Goal: Task Accomplishment & Management: Complete application form

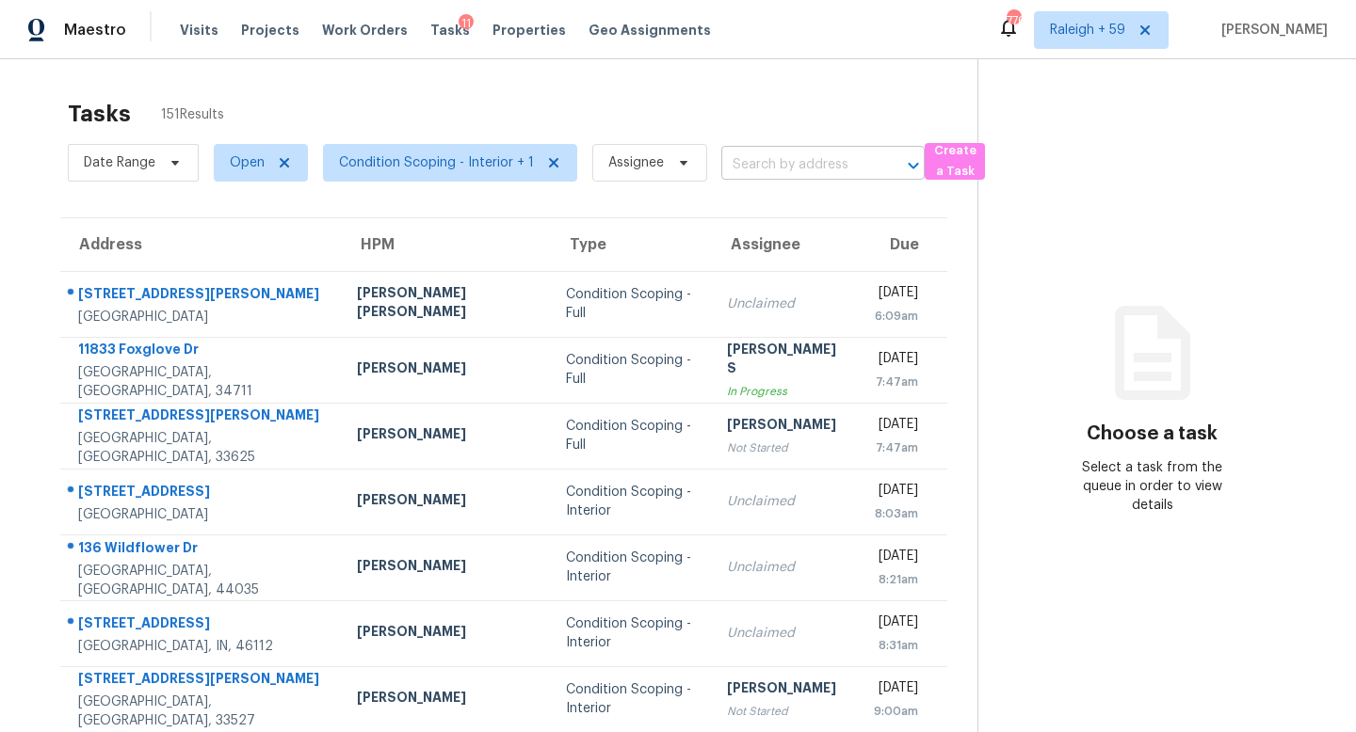
click at [784, 174] on input "text" at bounding box center [796, 165] width 151 height 29
paste input "[STREET_ADDRESS][PERSON_NAME]"
type input "[STREET_ADDRESS][PERSON_NAME]"
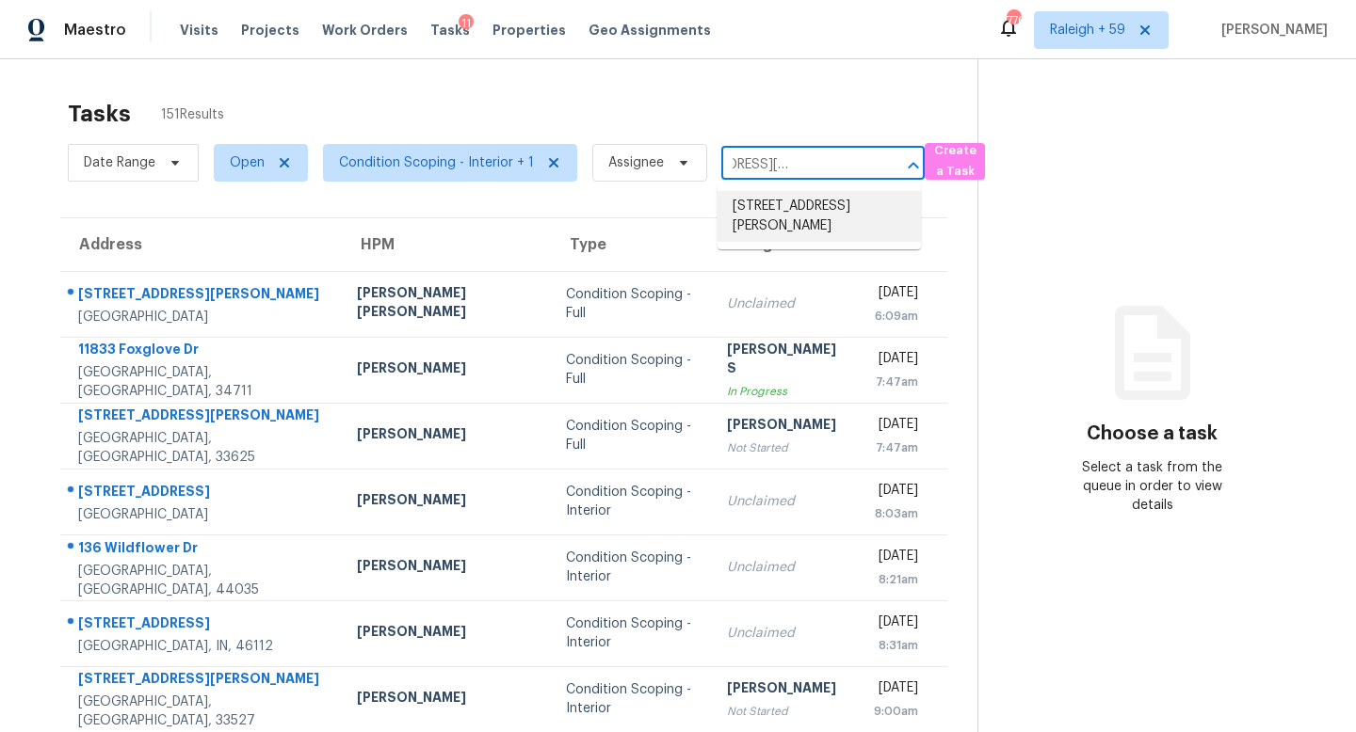
click at [826, 226] on li "[STREET_ADDRESS][PERSON_NAME]" at bounding box center [818, 216] width 203 height 51
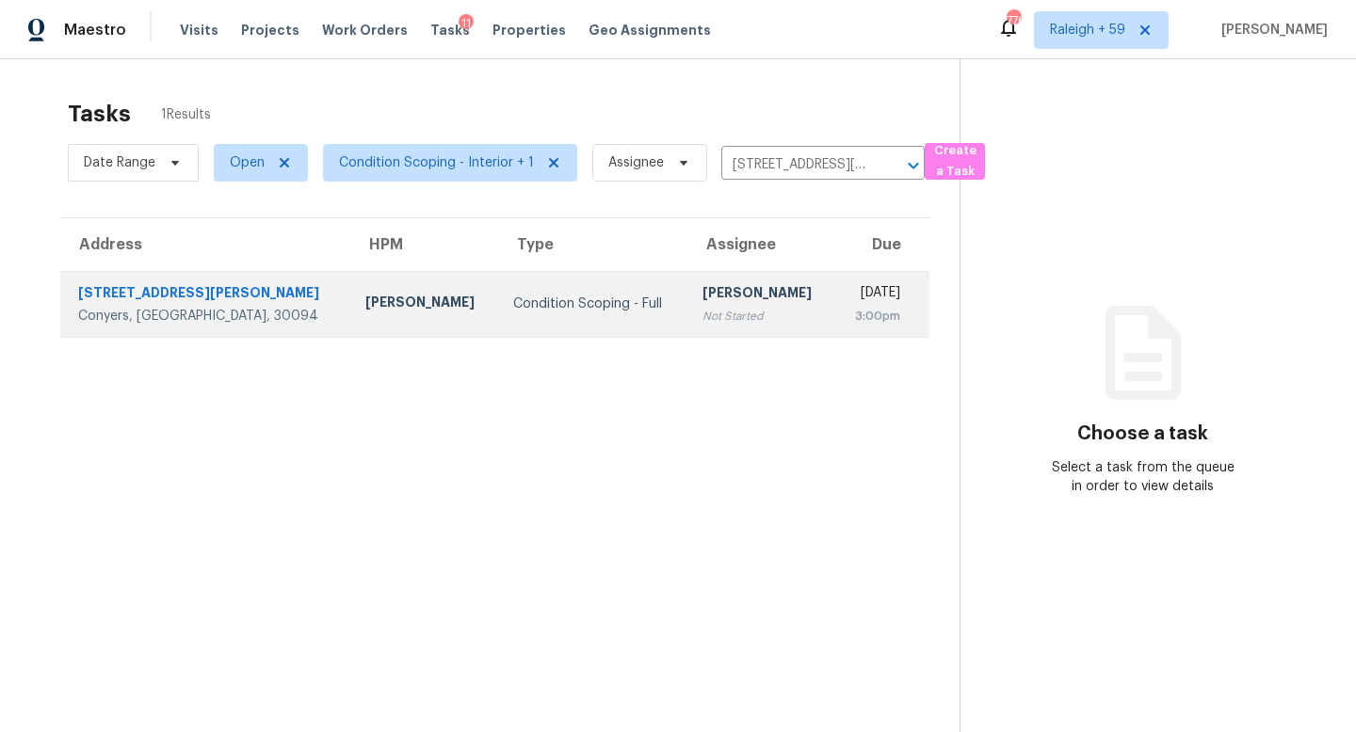
click at [702, 314] on div "Not Started" at bounding box center [761, 316] width 118 height 19
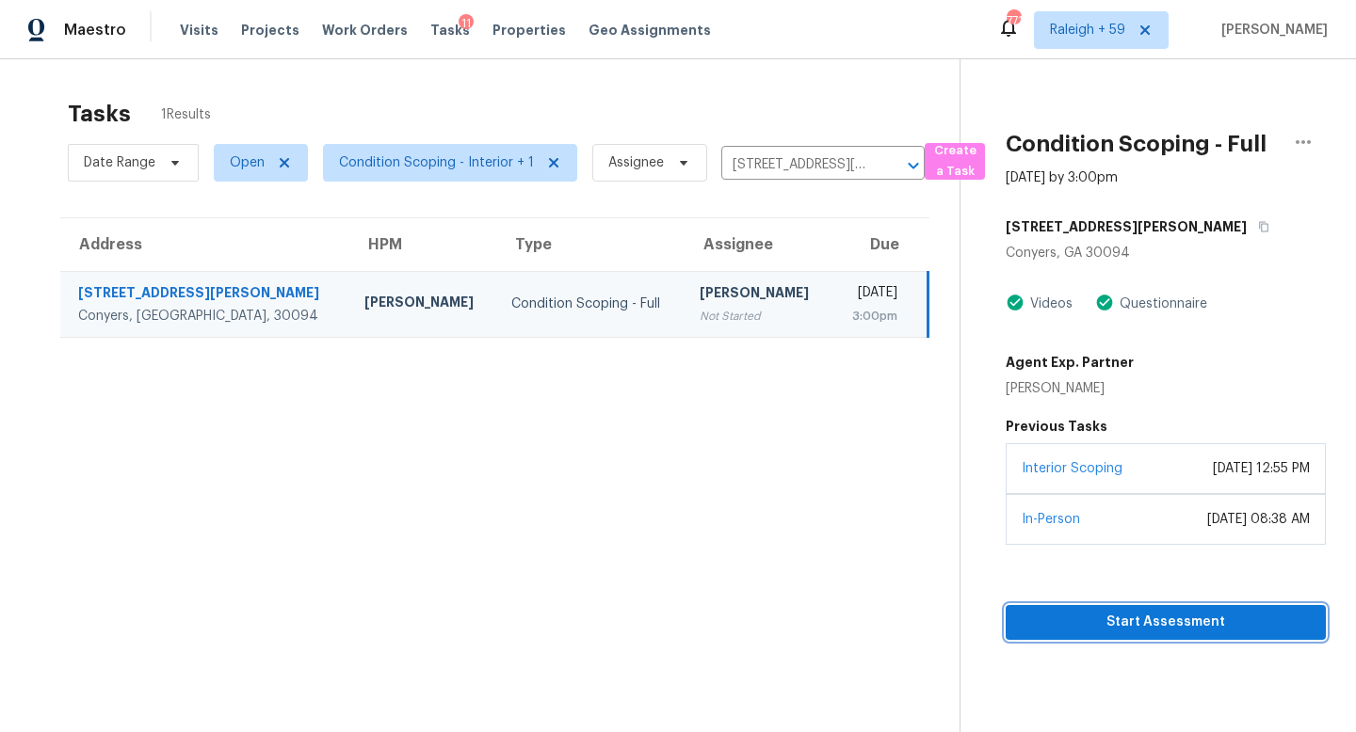
click at [1055, 635] on span "Start Assessment" at bounding box center [1166, 623] width 290 height 24
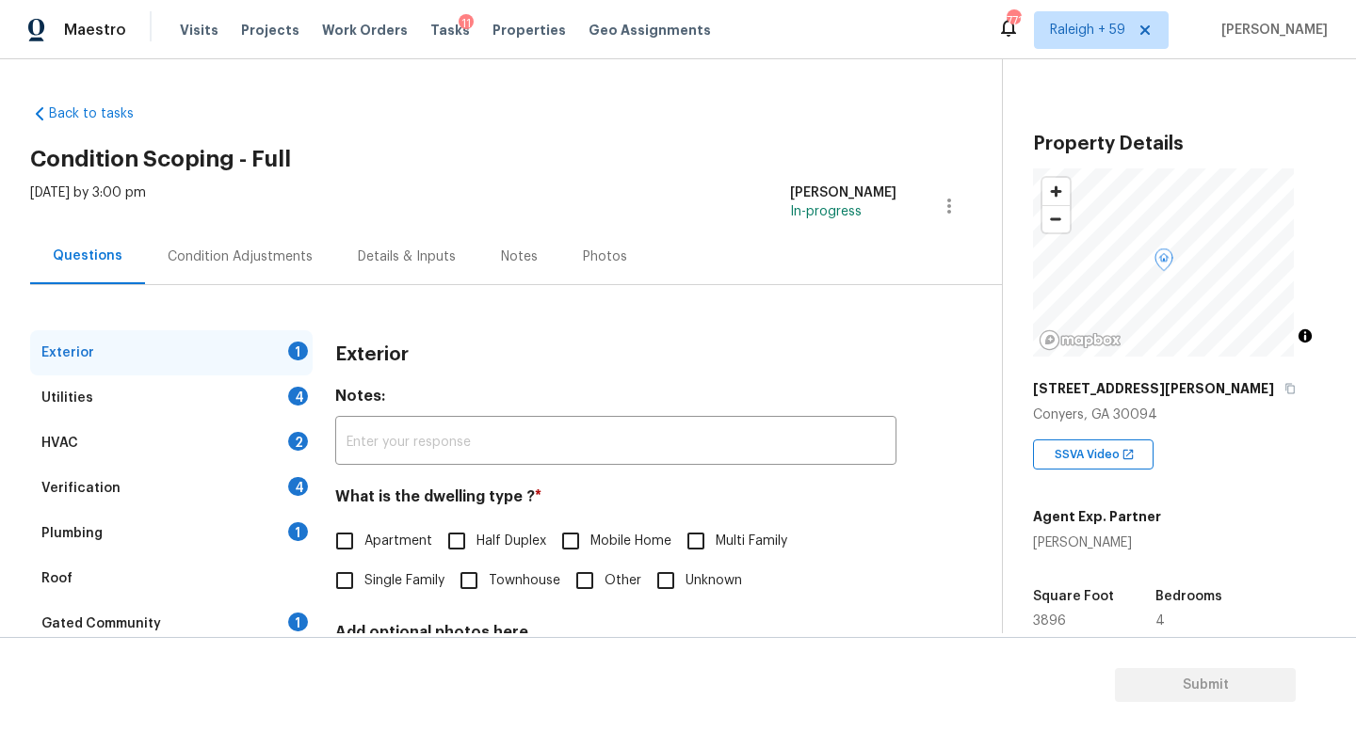
click at [386, 582] on span "Single Family" at bounding box center [404, 581] width 80 height 20
click at [364, 582] on input "Single Family" at bounding box center [345, 581] width 40 height 40
checkbox input "true"
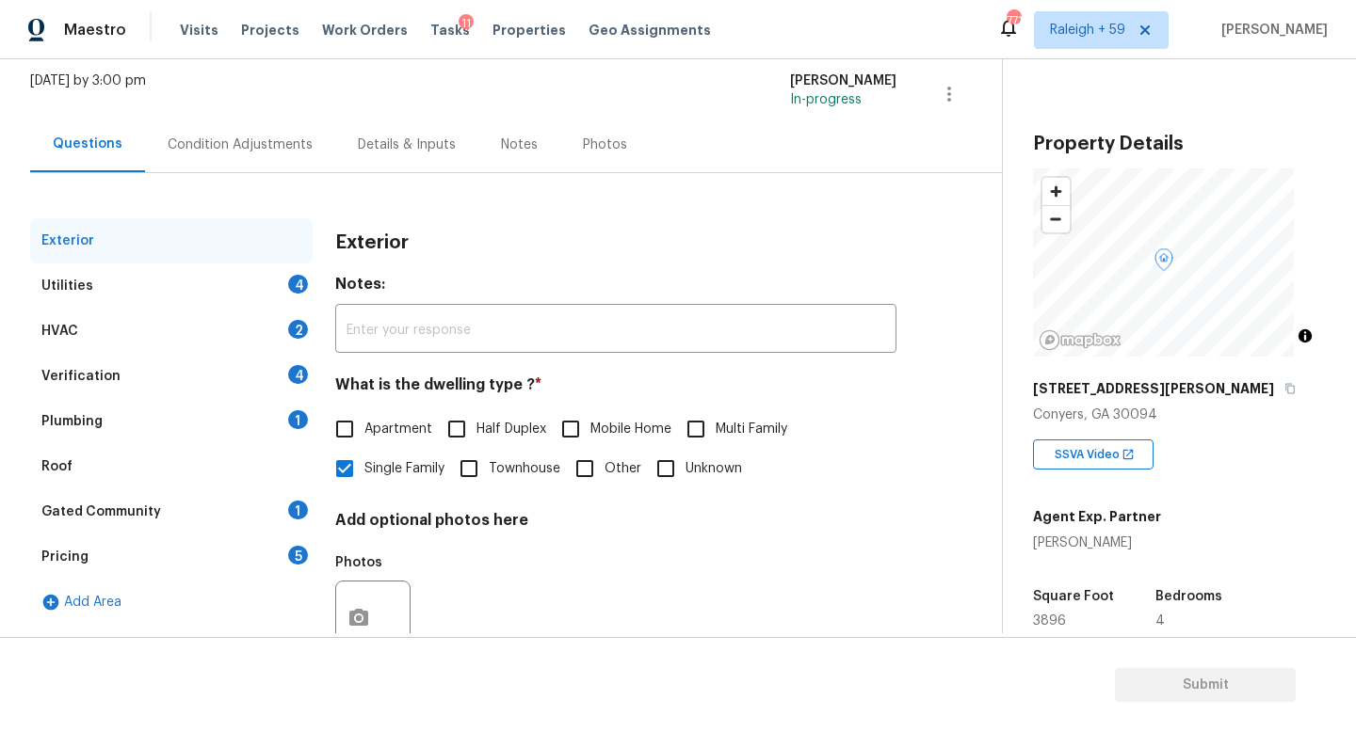
scroll to position [113, 0]
click at [282, 407] on div "Plumbing 1" at bounding box center [171, 420] width 282 height 45
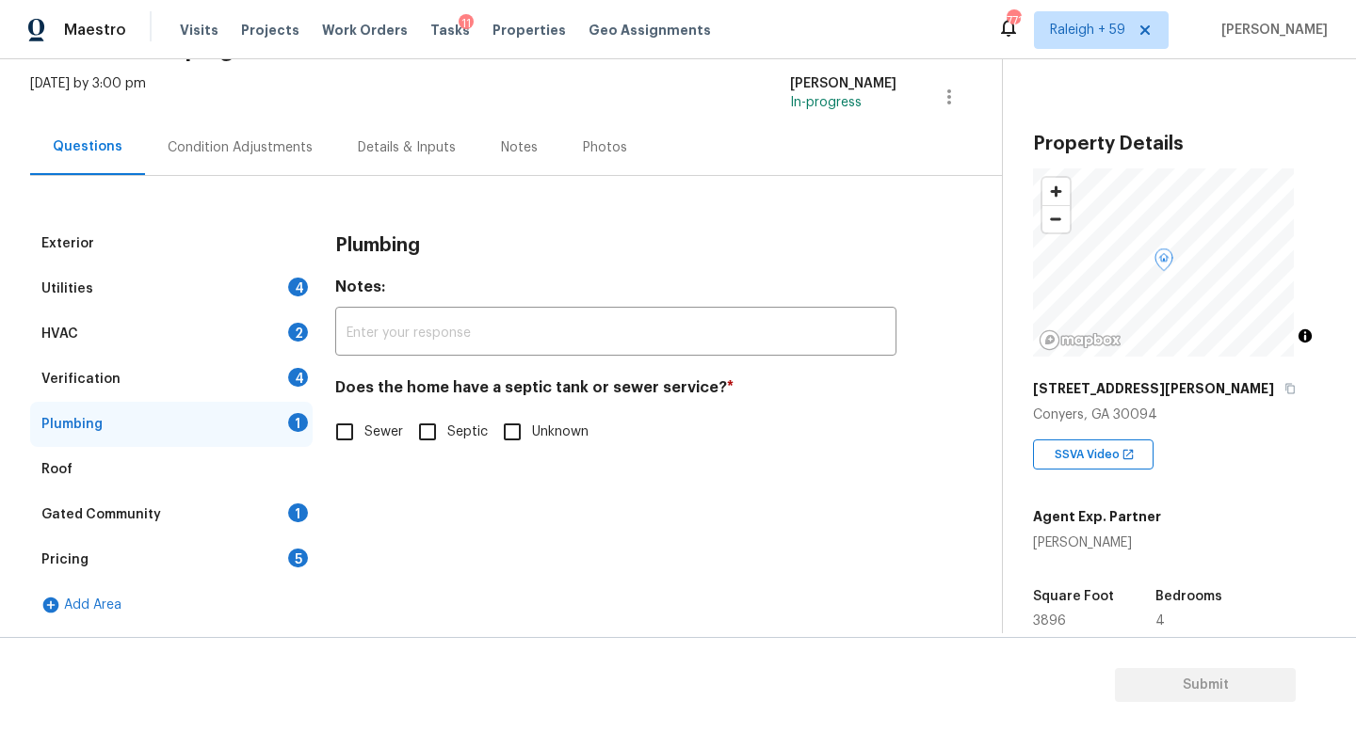
click at [399, 112] on div "[DATE] by 3:00 pm [PERSON_NAME] In-progress" at bounding box center [516, 96] width 972 height 45
click at [405, 150] on div "Details & Inputs" at bounding box center [407, 147] width 98 height 19
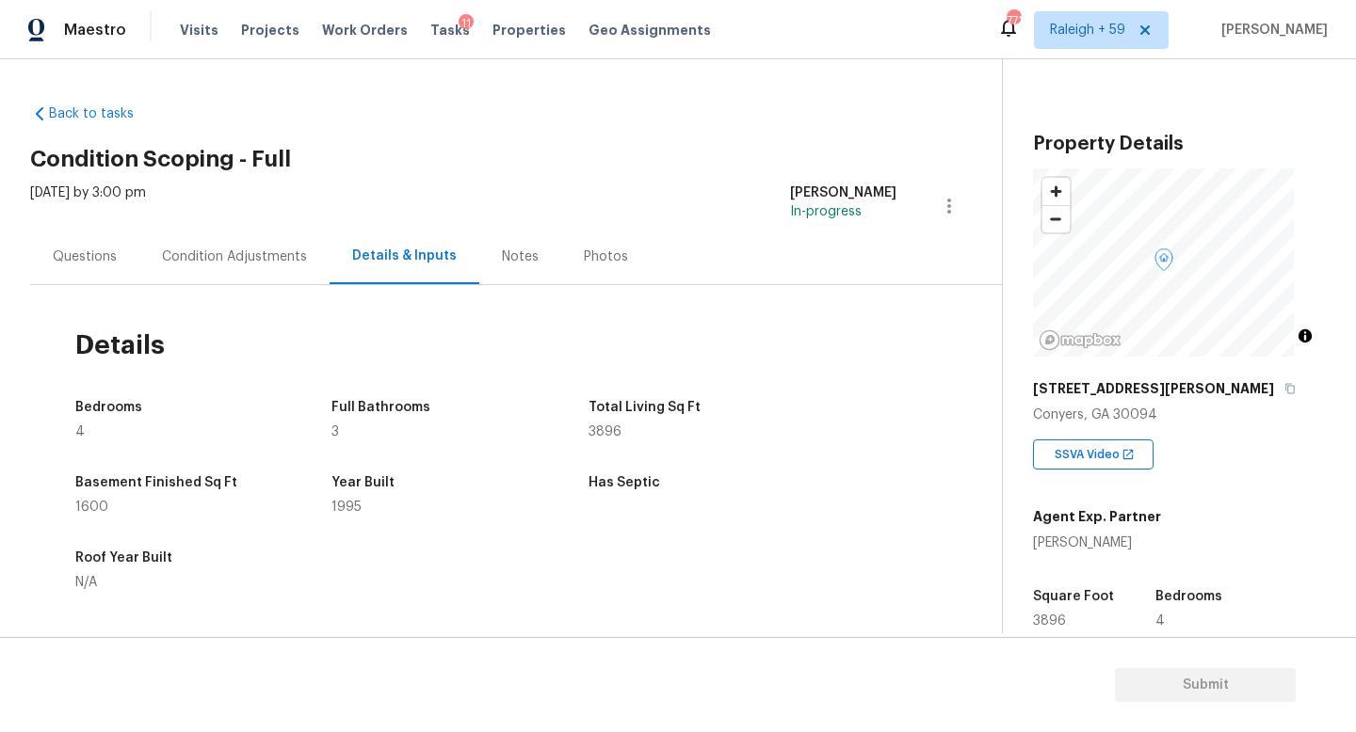
click at [44, 249] on div "Questions" at bounding box center [84, 257] width 109 height 56
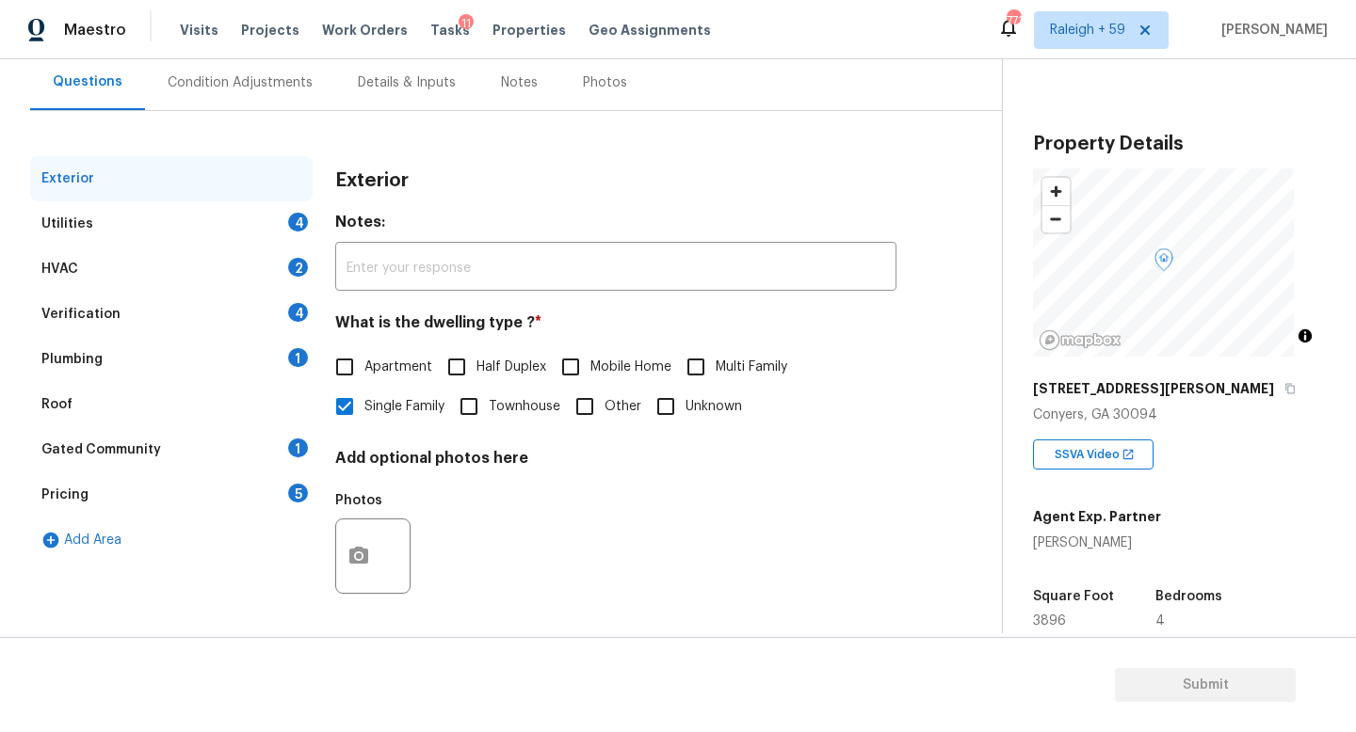
click at [199, 427] on div "Gated Community 1" at bounding box center [171, 449] width 282 height 45
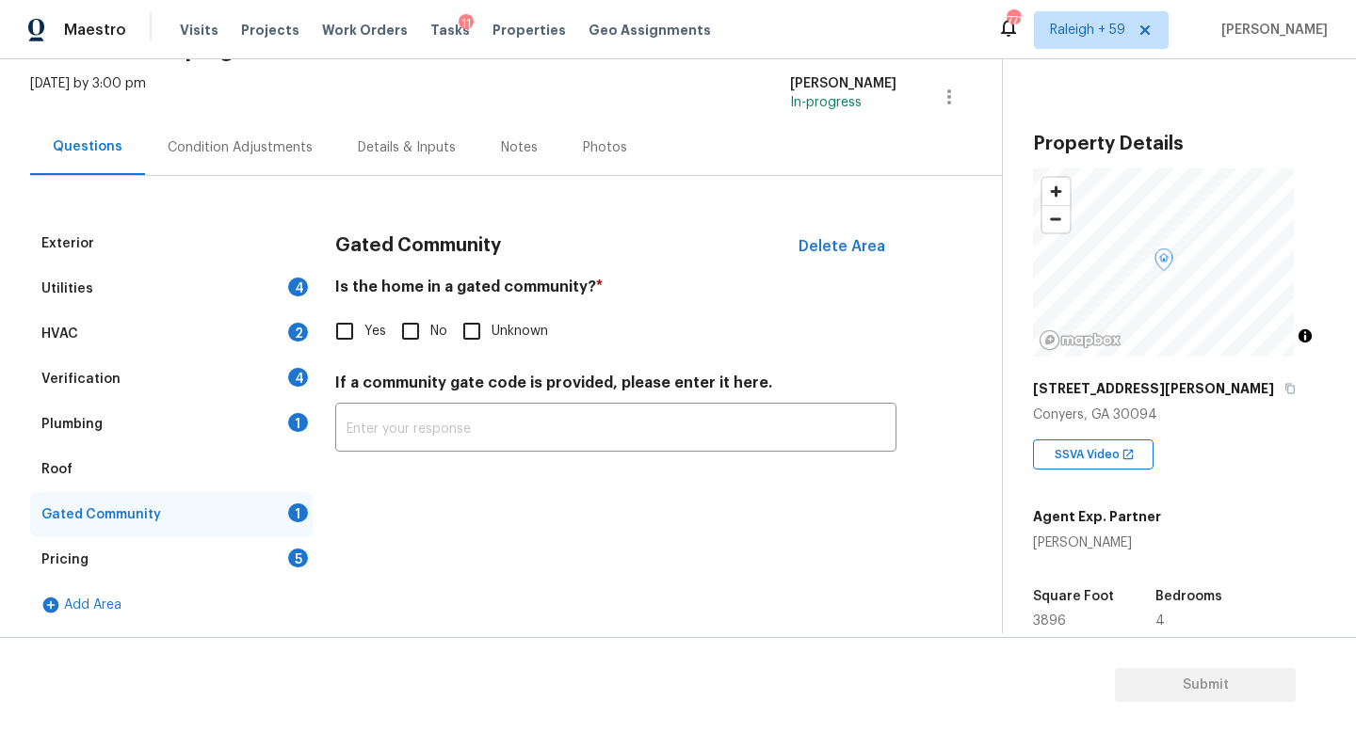
scroll to position [123, 0]
click at [428, 318] on input "No" at bounding box center [411, 332] width 40 height 40
checkbox input "true"
click at [237, 409] on div "Plumbing 1" at bounding box center [171, 424] width 282 height 45
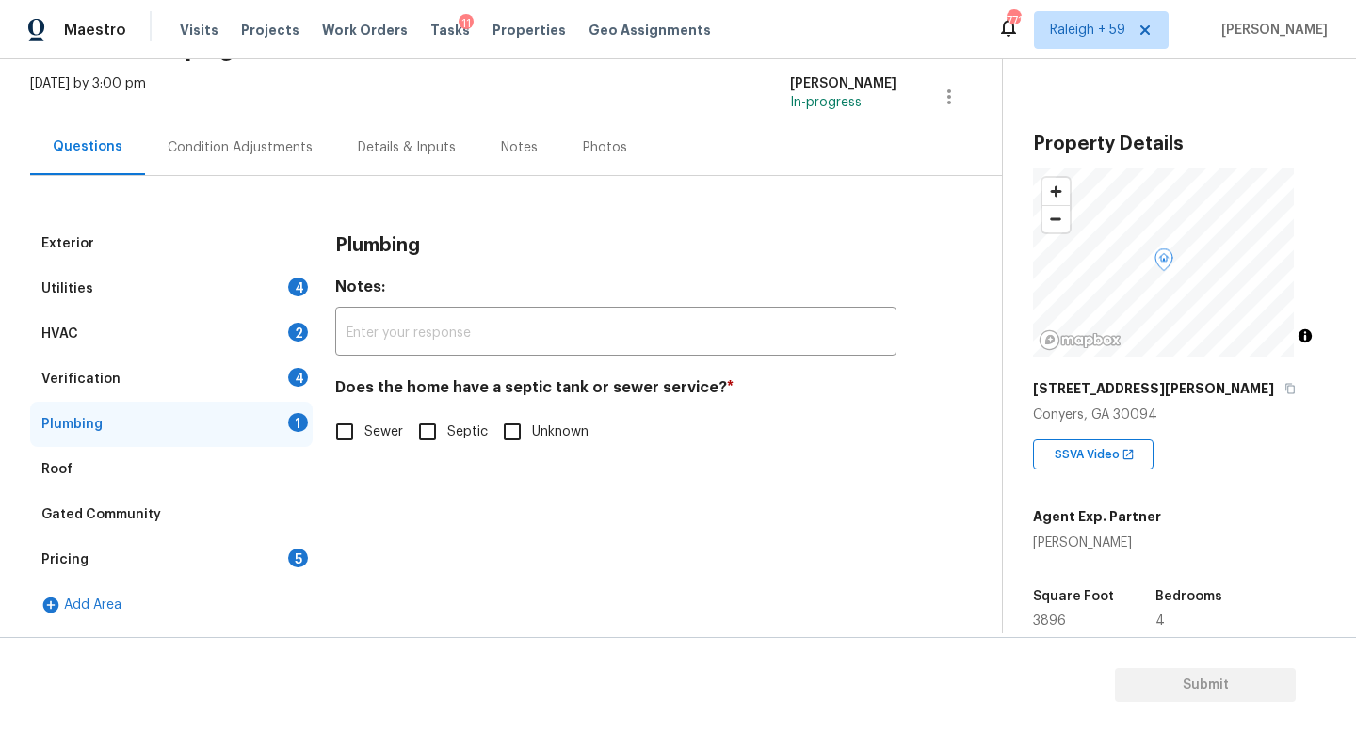
click at [437, 426] on input "Septic" at bounding box center [428, 432] width 40 height 40
checkbox input "true"
click at [262, 373] on div "Verification 4" at bounding box center [171, 379] width 282 height 45
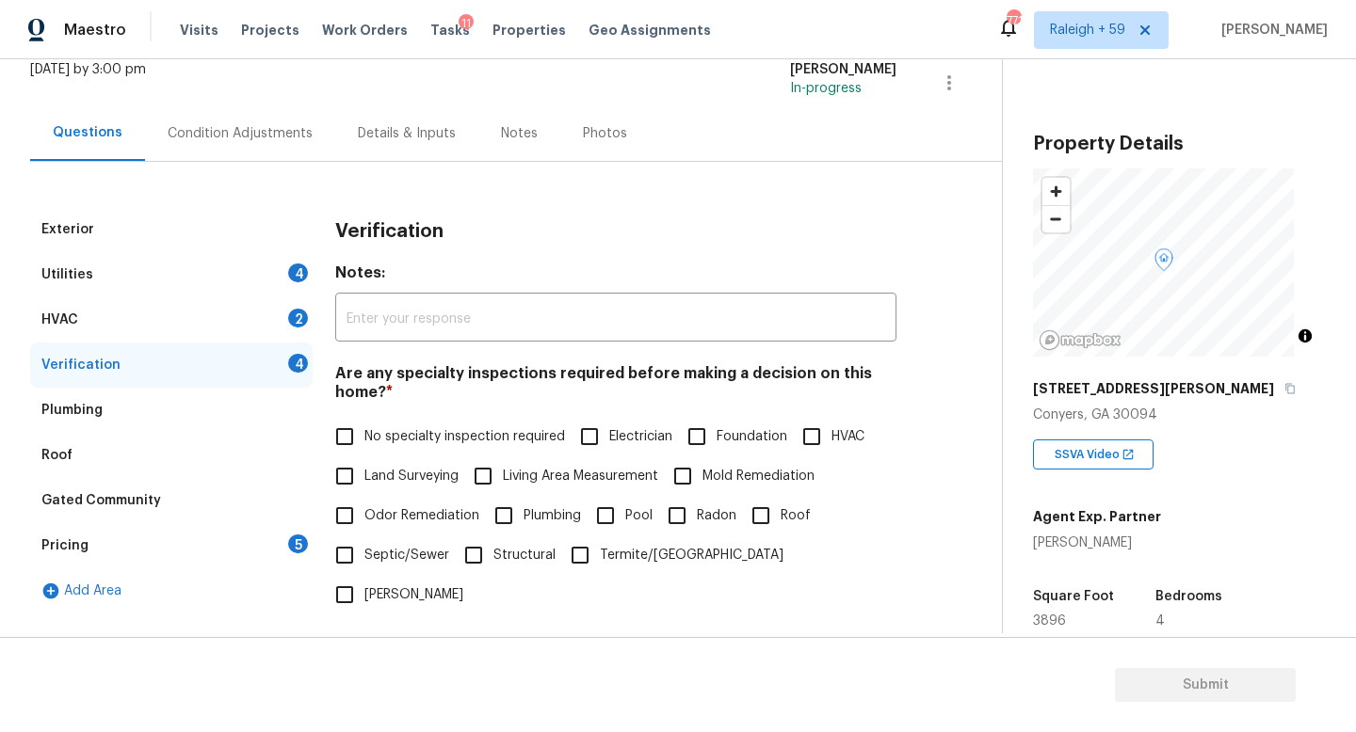
click at [365, 441] on span "No specialty inspection required" at bounding box center [464, 437] width 201 height 20
click at [364, 441] on input "No specialty inspection required" at bounding box center [345, 437] width 40 height 40
checkbox input "true"
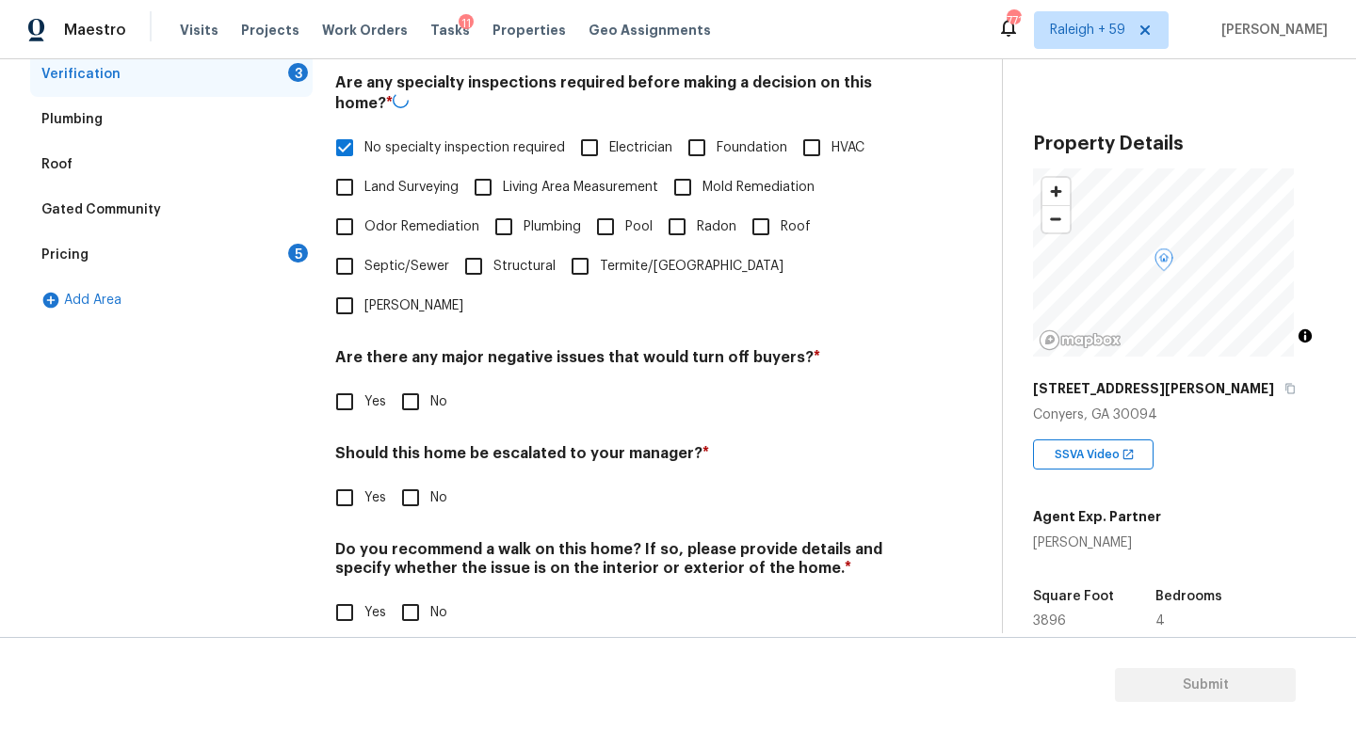
scroll to position [454, 0]
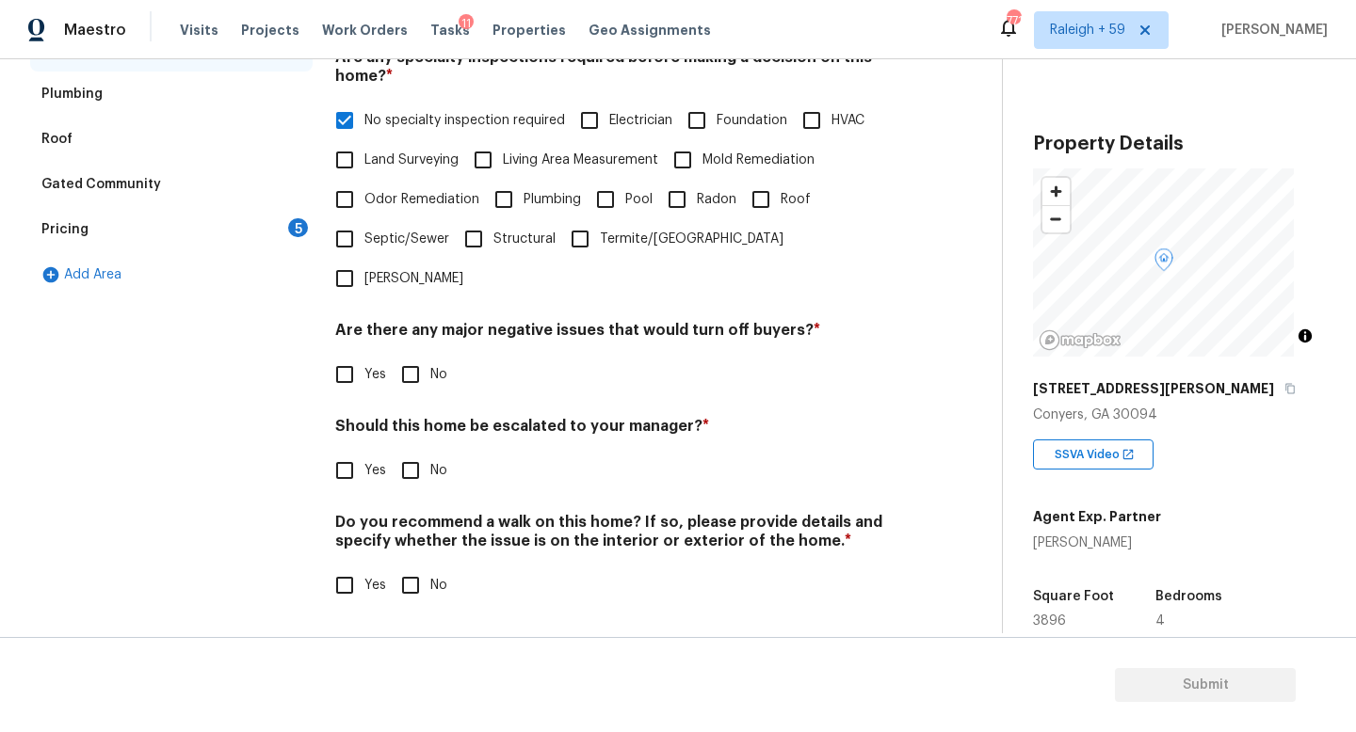
click at [423, 362] on input "No" at bounding box center [411, 375] width 40 height 40
checkbox input "true"
click at [415, 458] on input "No" at bounding box center [411, 471] width 40 height 40
checkbox input "true"
click at [416, 585] on input "No" at bounding box center [411, 586] width 40 height 40
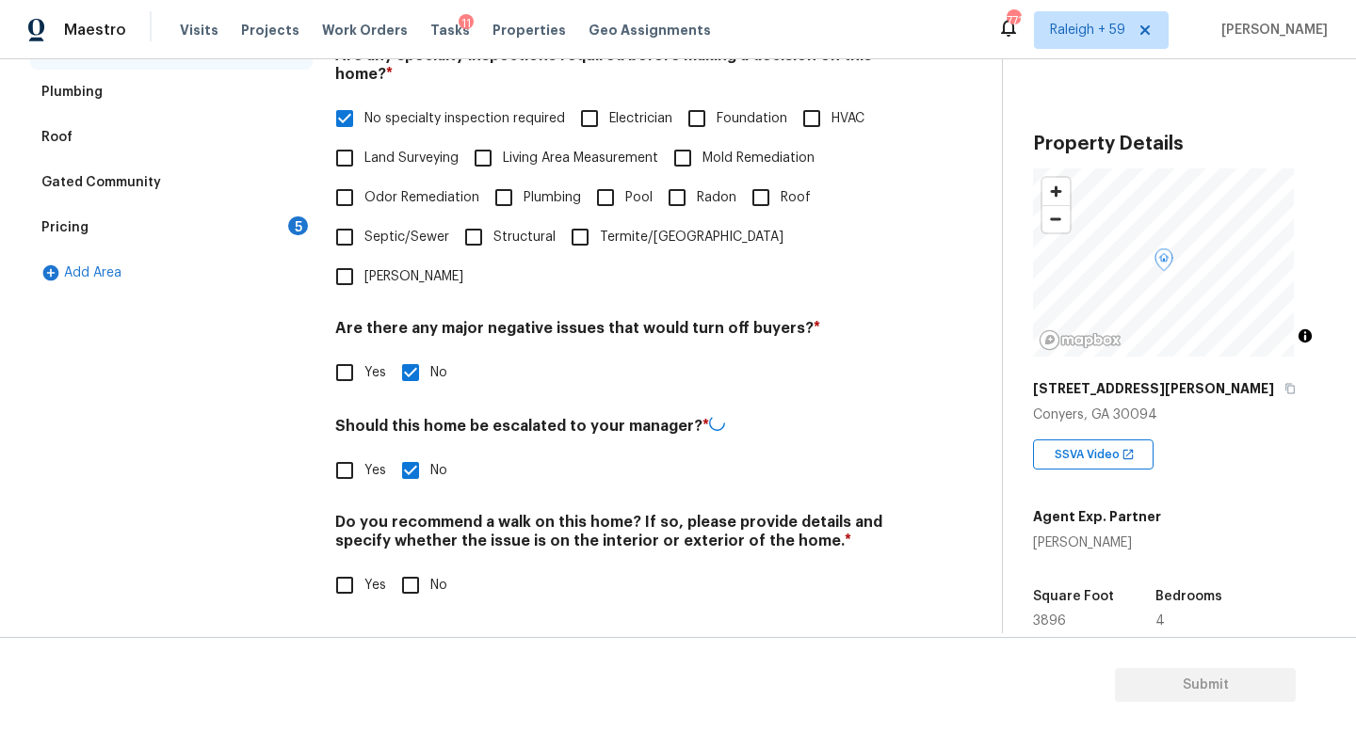
checkbox input "true"
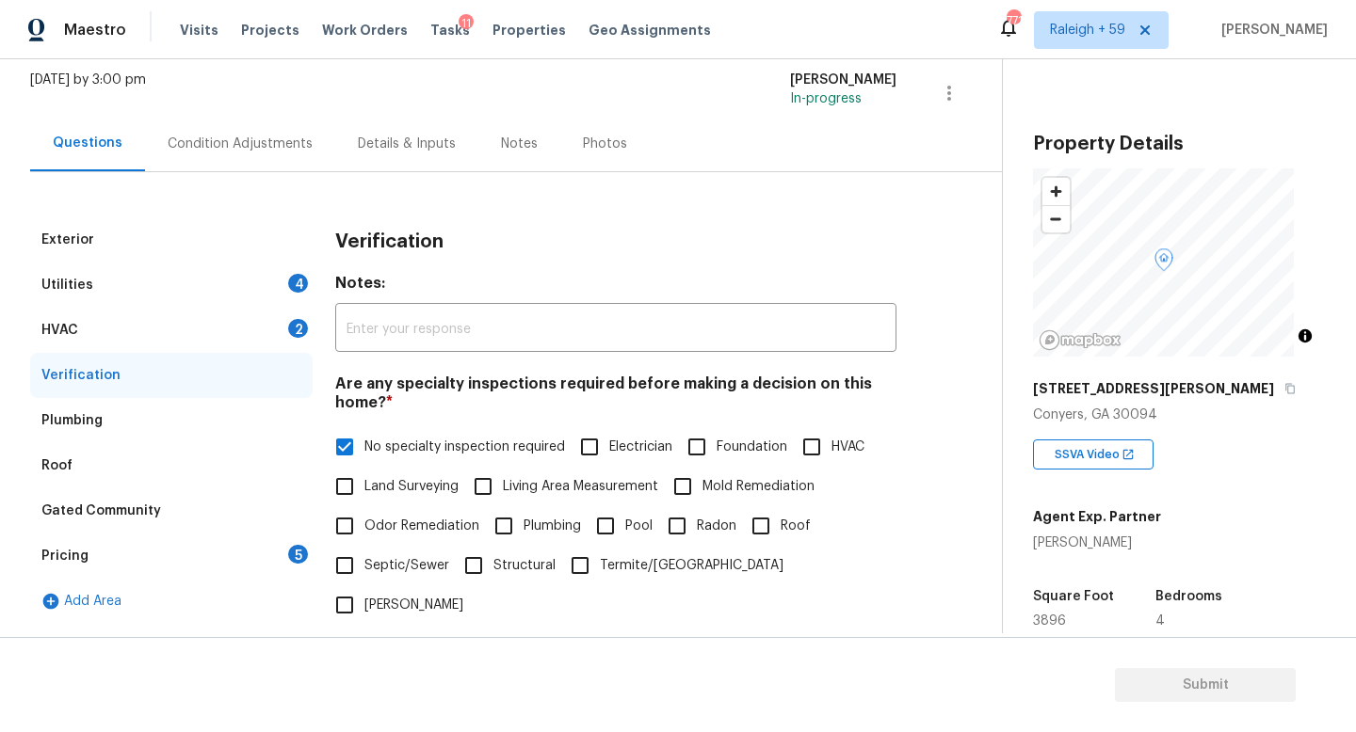
scroll to position [32, 0]
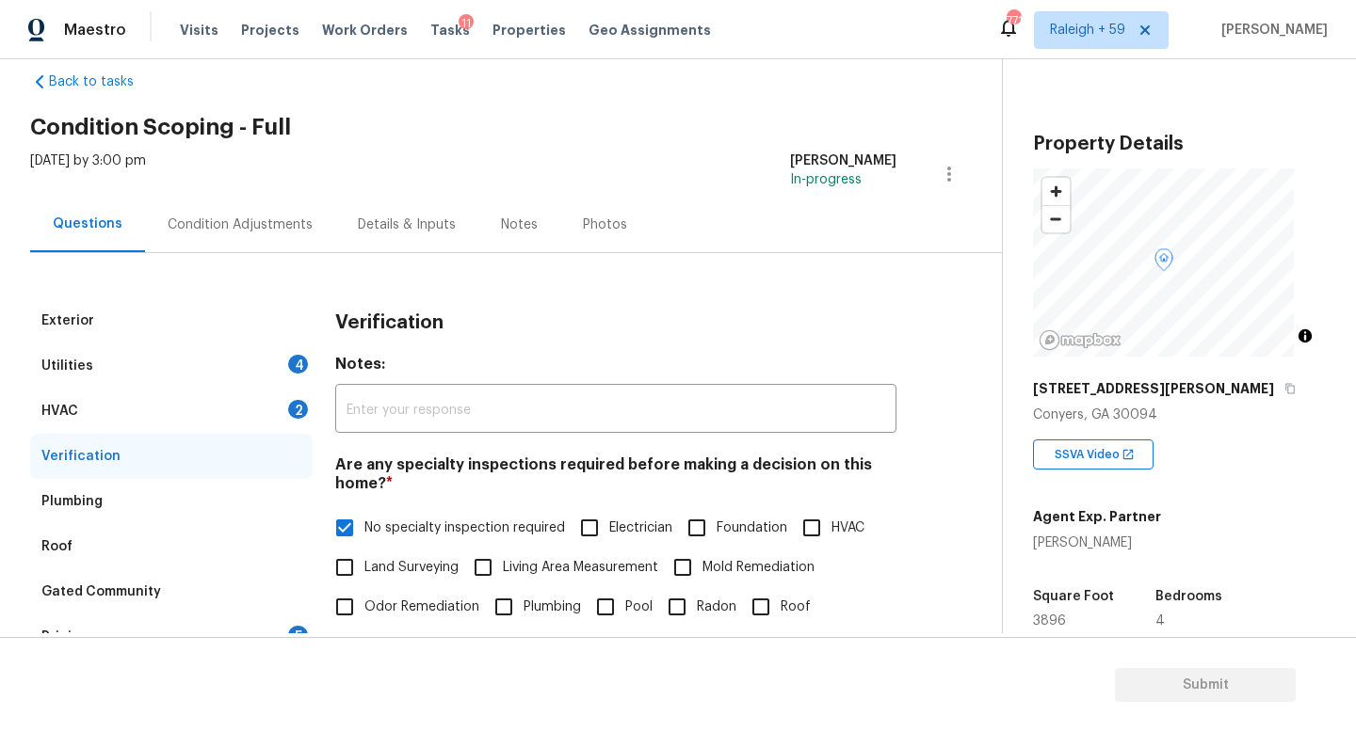
click at [237, 424] on div "HVAC 2" at bounding box center [171, 411] width 282 height 45
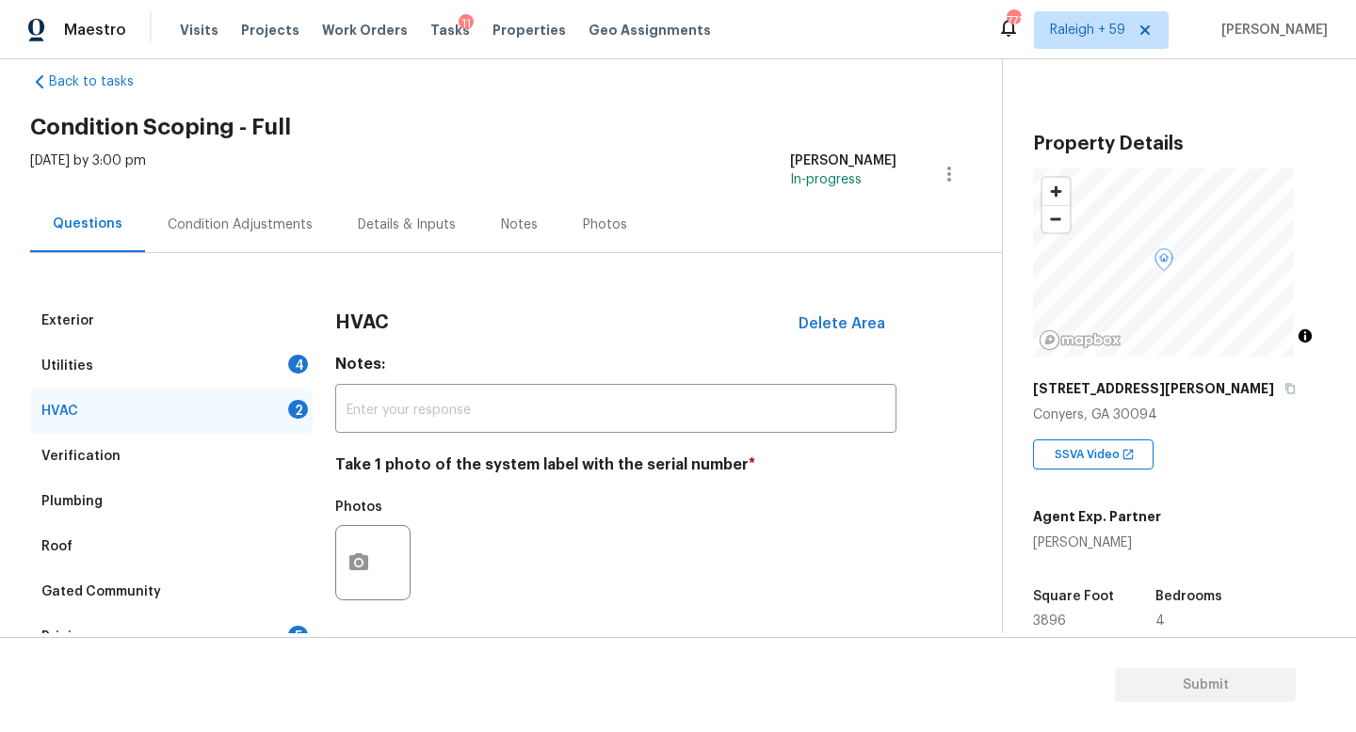
click at [255, 381] on div "Utilities 4" at bounding box center [171, 366] width 282 height 45
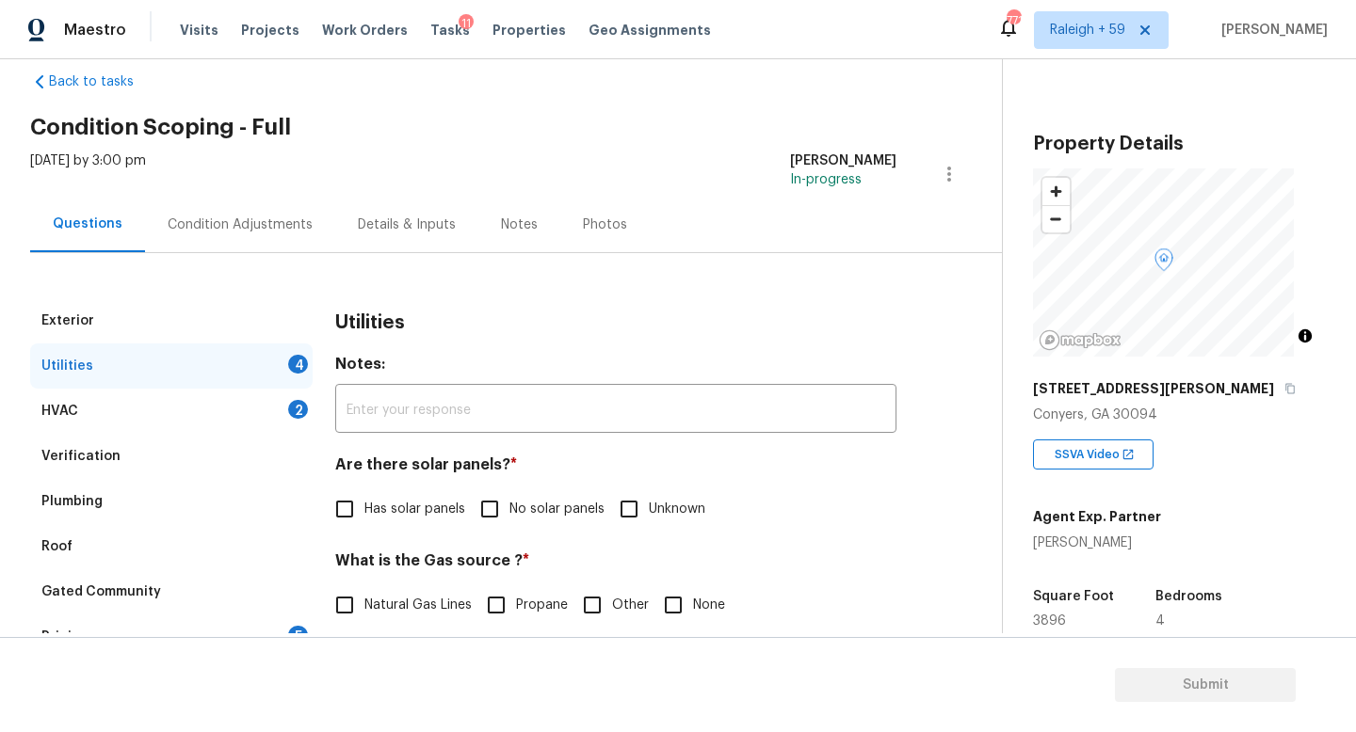
click at [485, 499] on input "No solar panels" at bounding box center [490, 510] width 40 height 40
checkbox input "true"
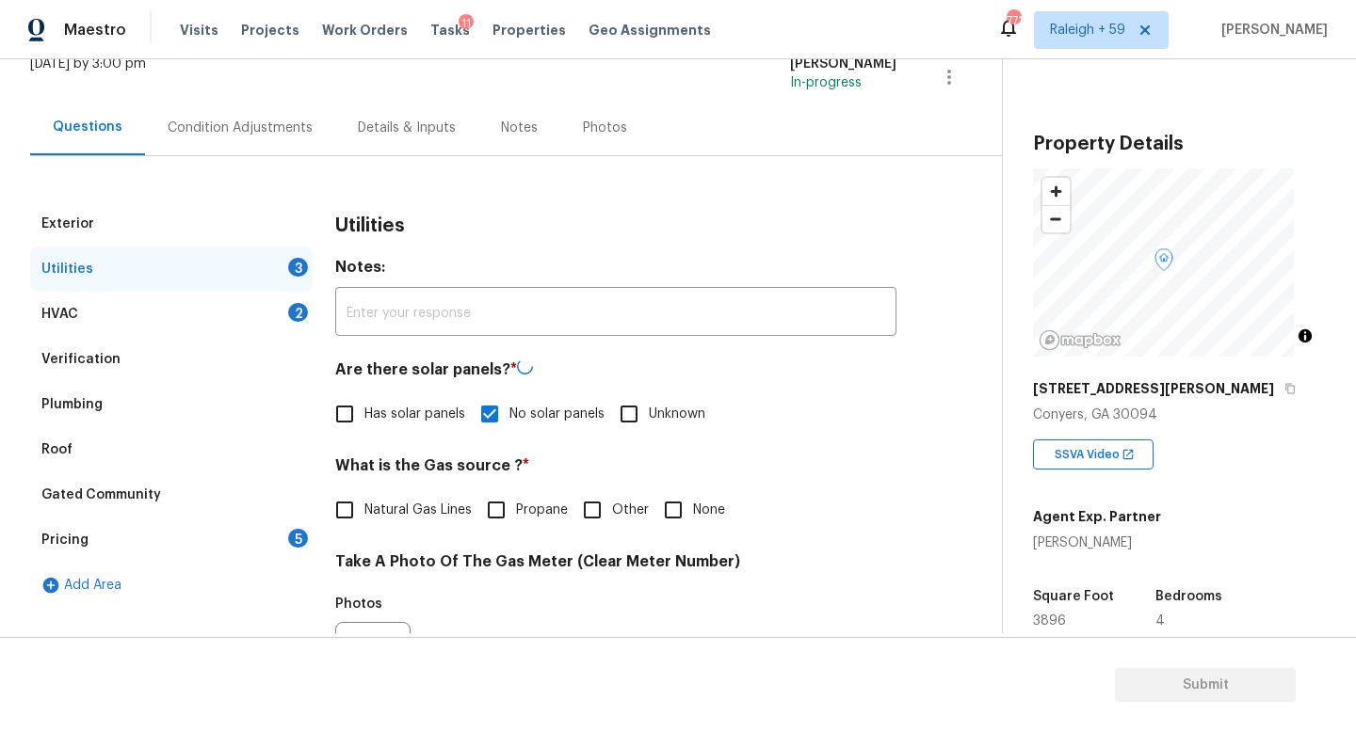
scroll to position [209, 0]
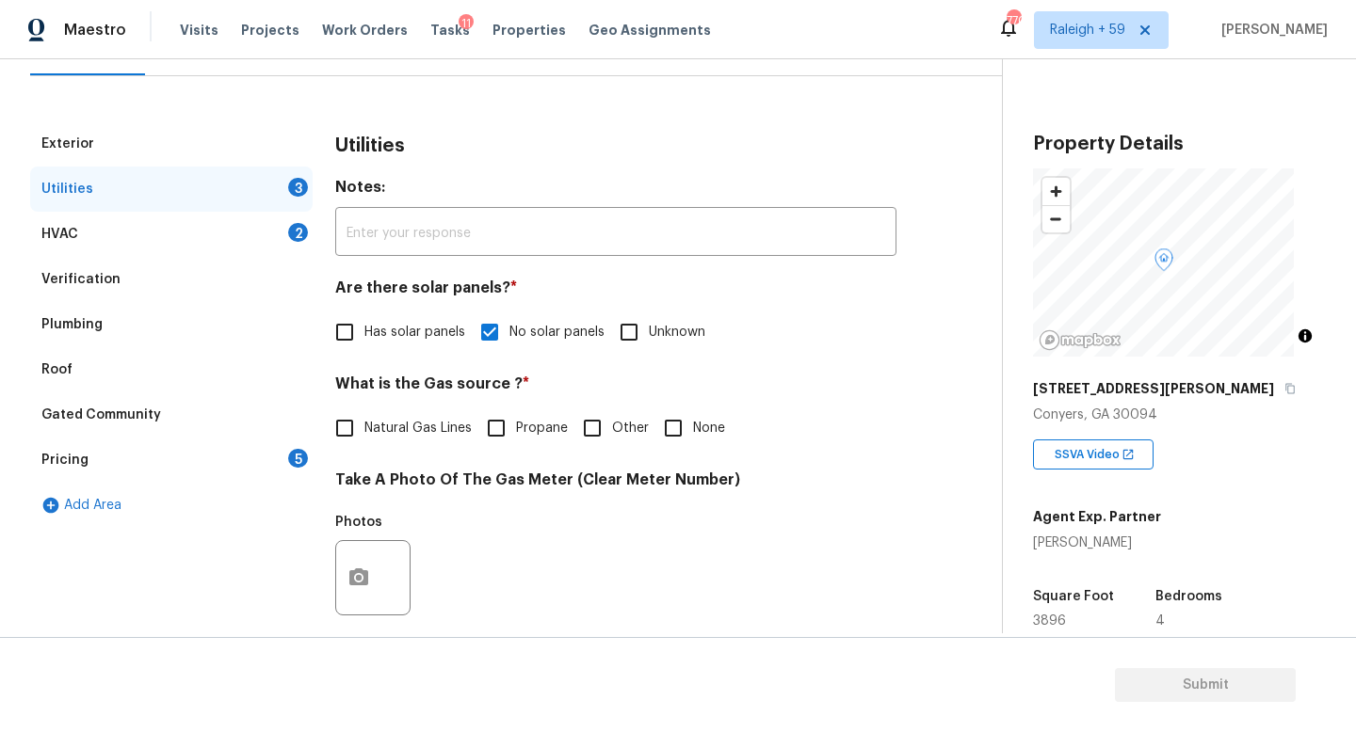
click at [442, 434] on span "Natural Gas Lines" at bounding box center [417, 429] width 107 height 20
click at [364, 434] on input "Natural Gas Lines" at bounding box center [345, 429] width 40 height 40
checkbox input "true"
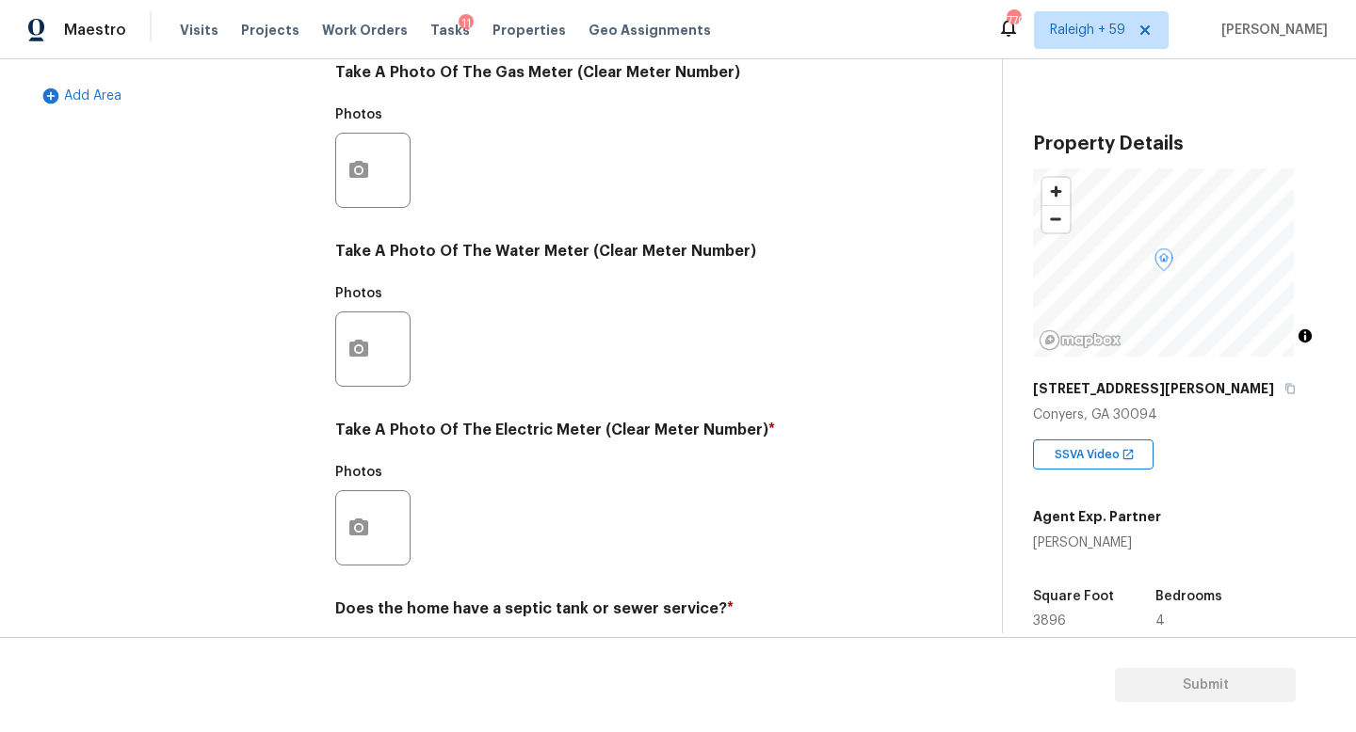
scroll to position [699, 0]
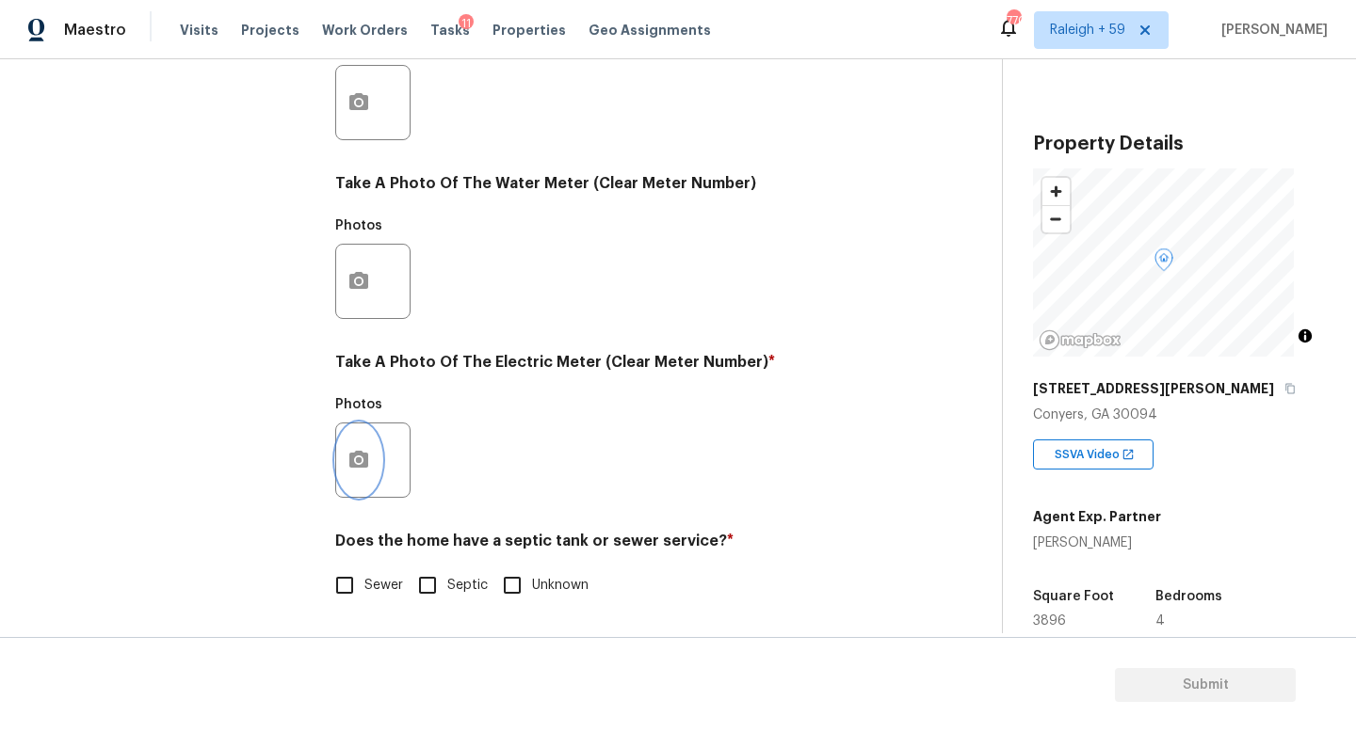
click at [380, 442] on button "button" at bounding box center [358, 460] width 45 height 73
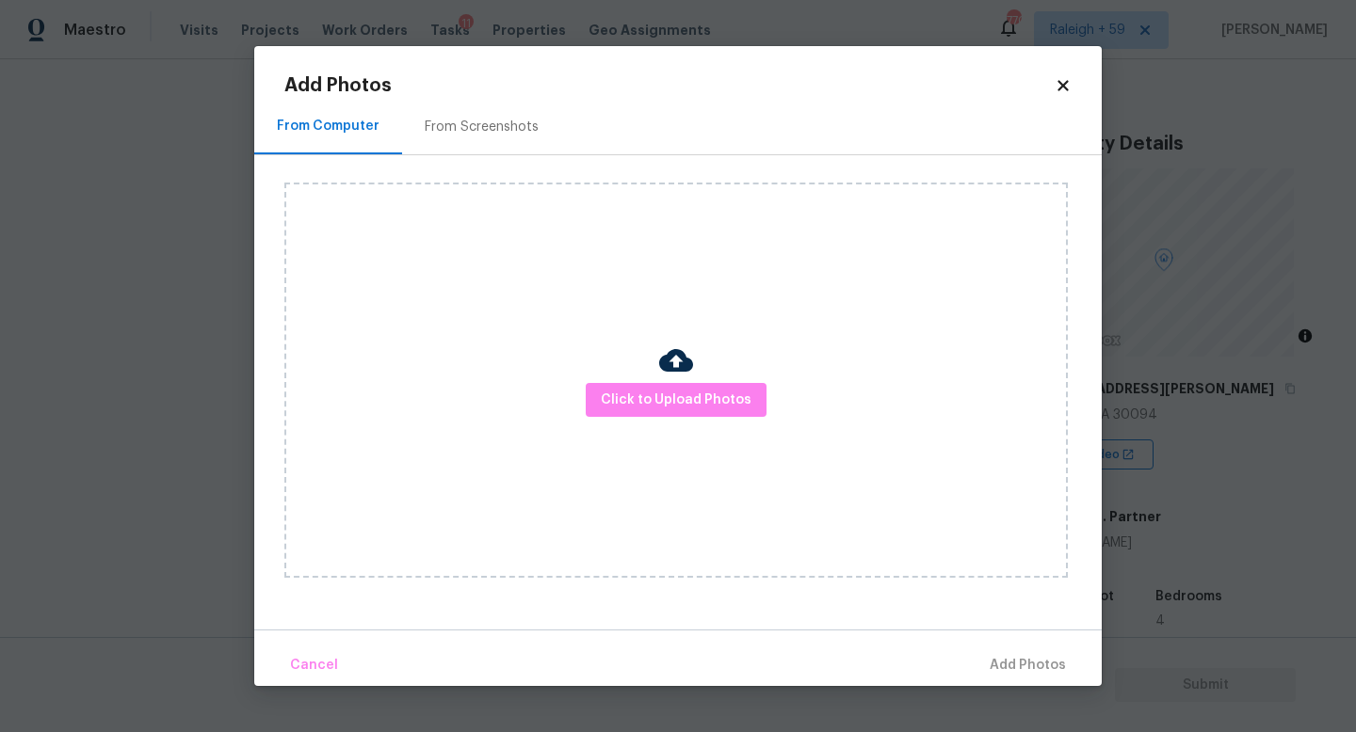
click at [364, 443] on div "Click to Upload Photos" at bounding box center [675, 380] width 783 height 395
click at [697, 405] on span "Click to Upload Photos" at bounding box center [676, 401] width 151 height 24
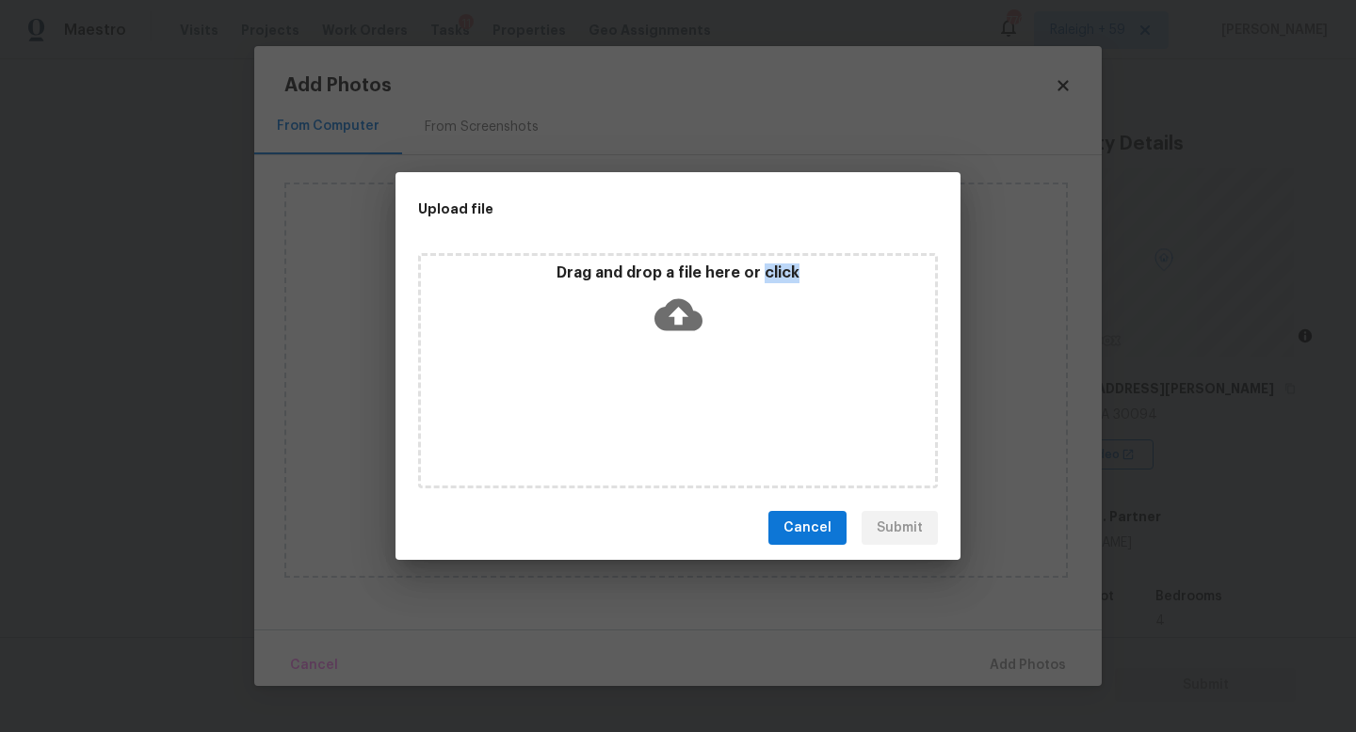
click at [697, 405] on div "Drag and drop a file here or click" at bounding box center [678, 370] width 520 height 235
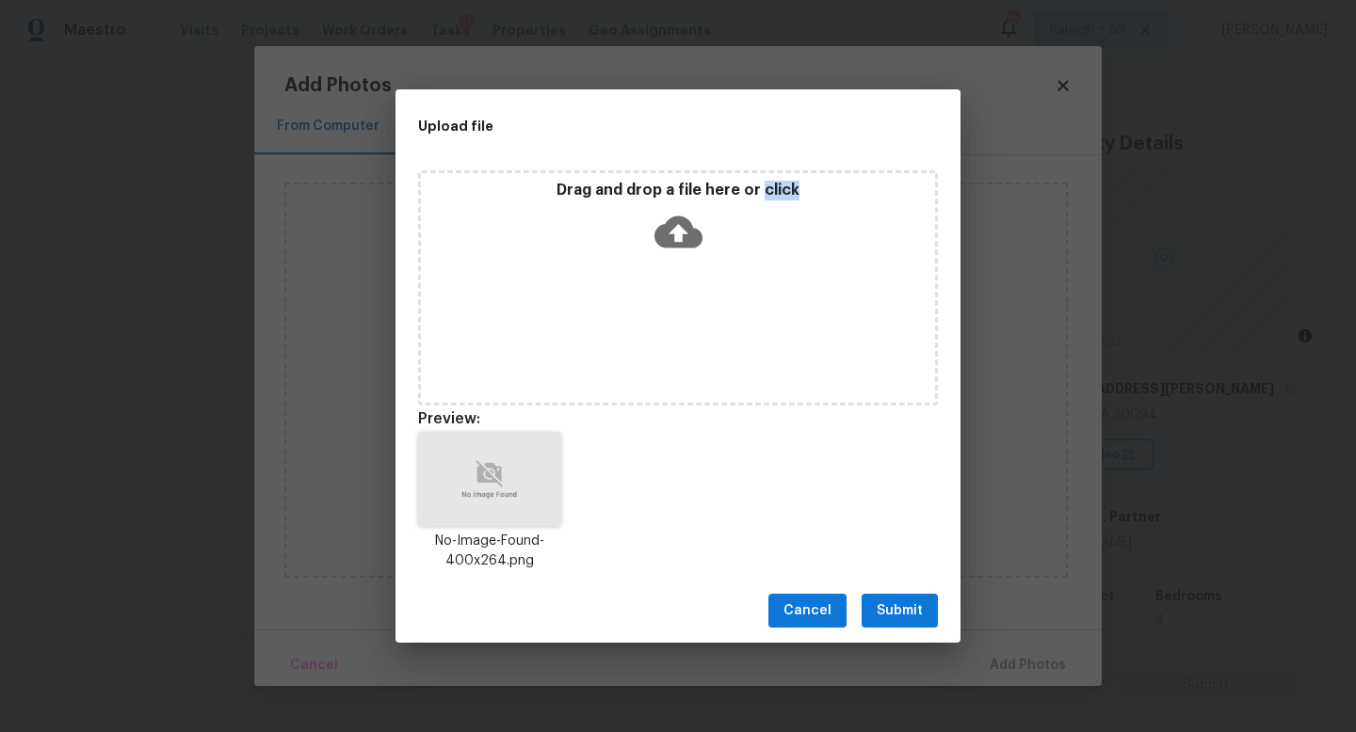
drag, startPoint x: 902, startPoint y: 607, endPoint x: 918, endPoint y: 612, distance: 16.7
click at [902, 607] on span "Submit" at bounding box center [900, 612] width 46 height 24
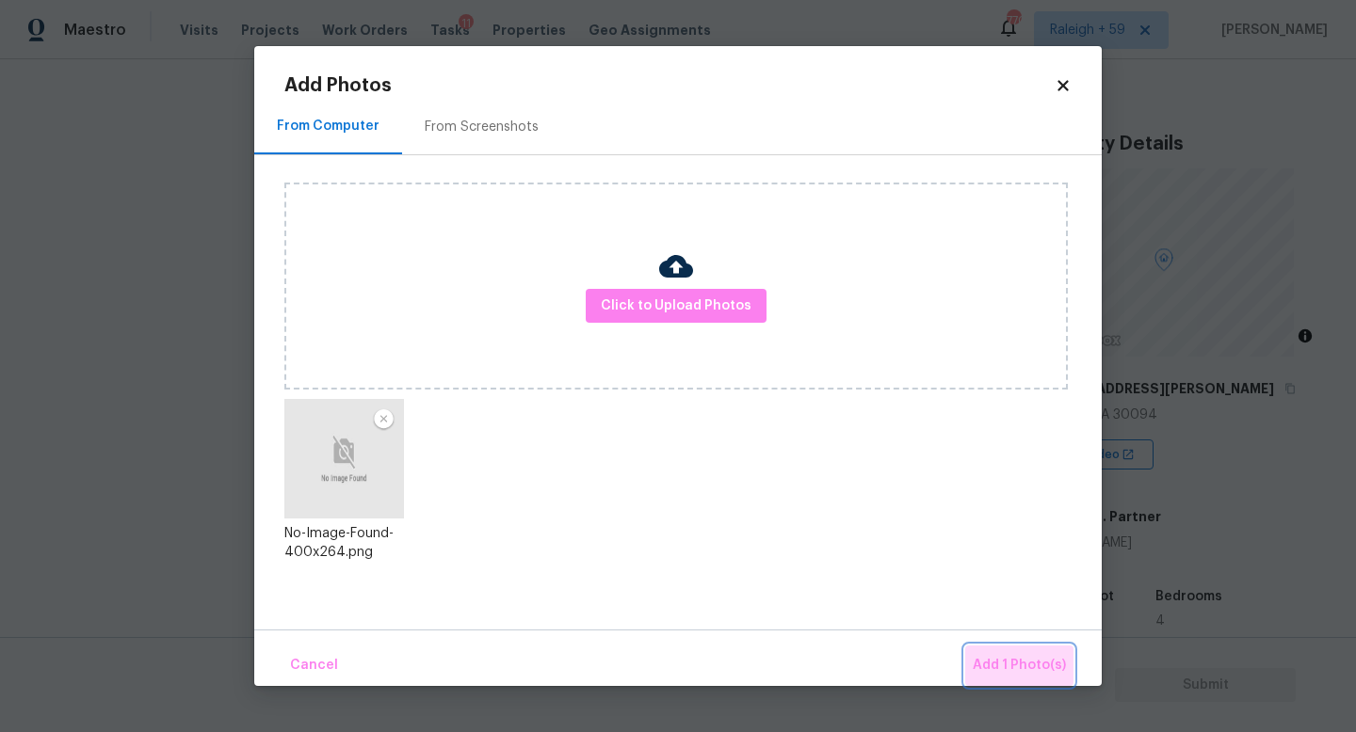
click at [1038, 652] on button "Add 1 Photo(s)" at bounding box center [1019, 666] width 108 height 40
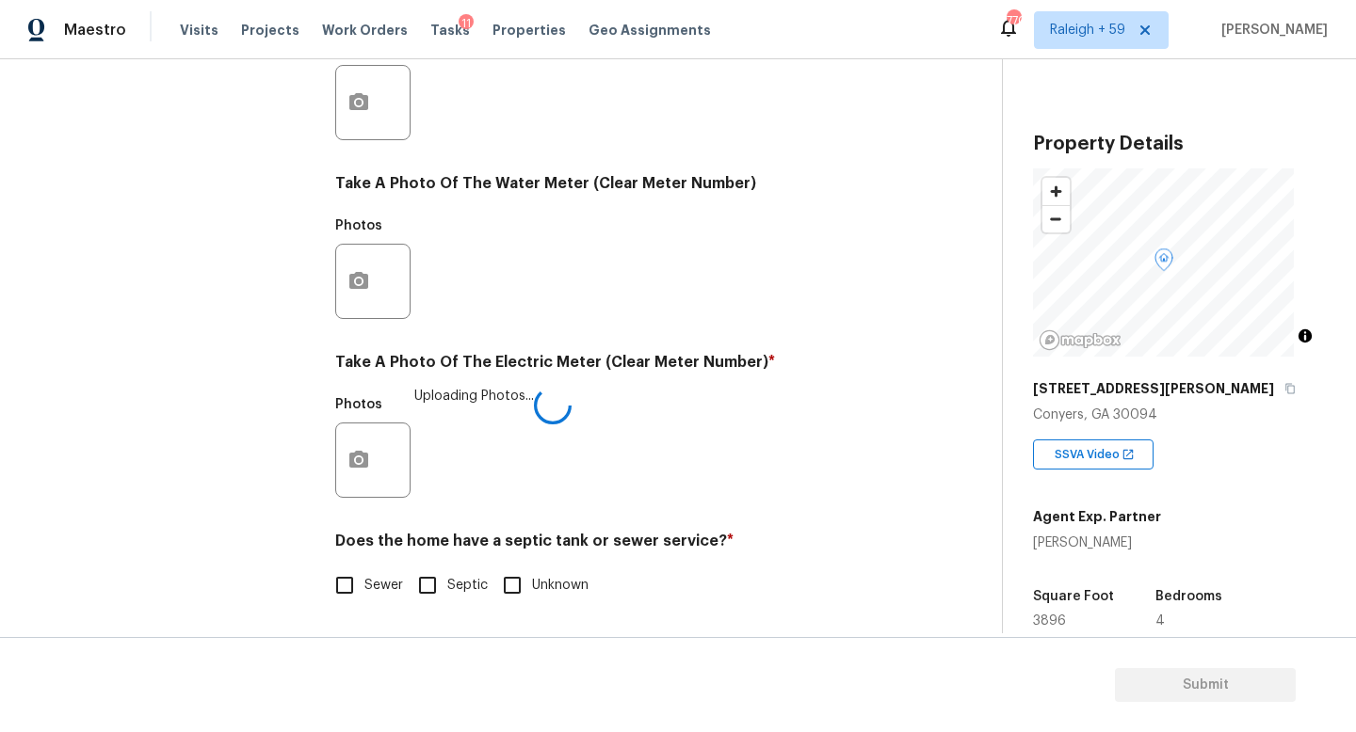
click at [466, 576] on span "Septic" at bounding box center [467, 586] width 40 height 20
click at [447, 575] on input "Septic" at bounding box center [428, 586] width 40 height 40
checkbox input "true"
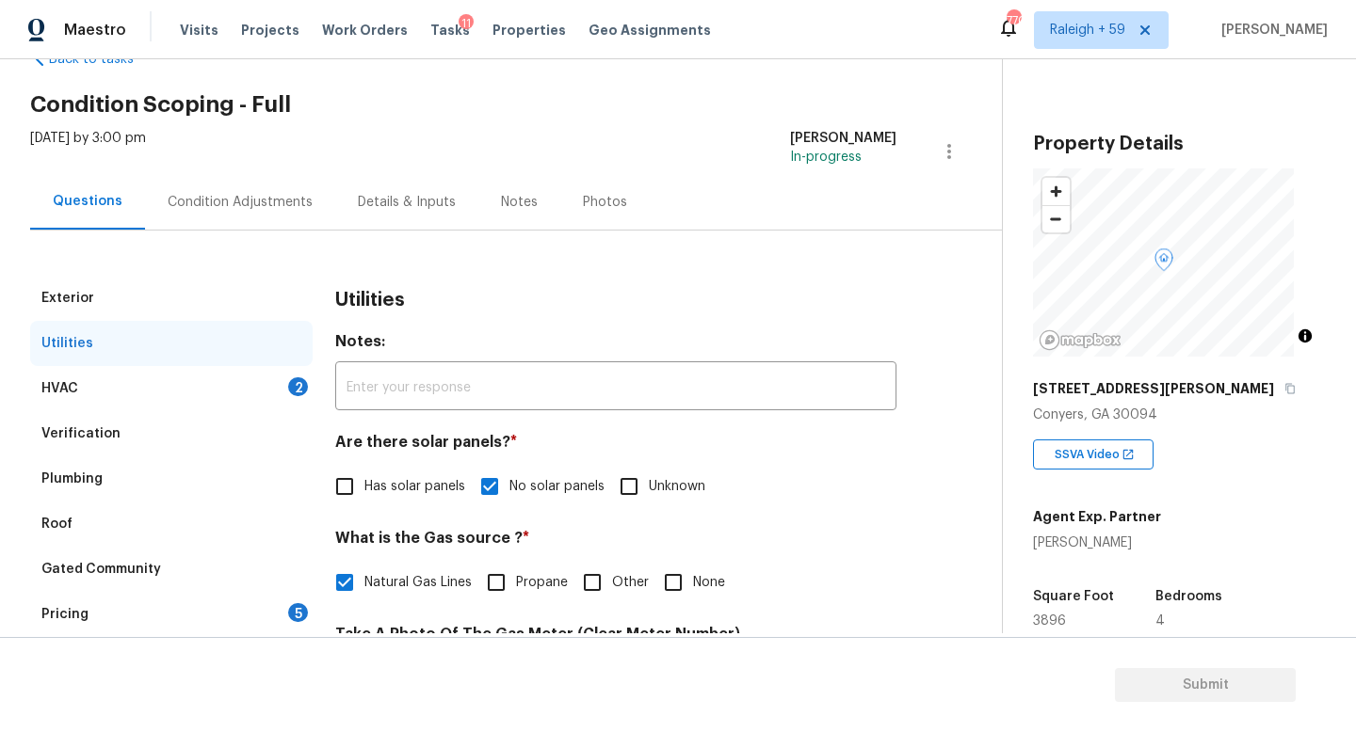
scroll to position [54, 0]
click at [224, 371] on div "HVAC 2" at bounding box center [171, 389] width 282 height 45
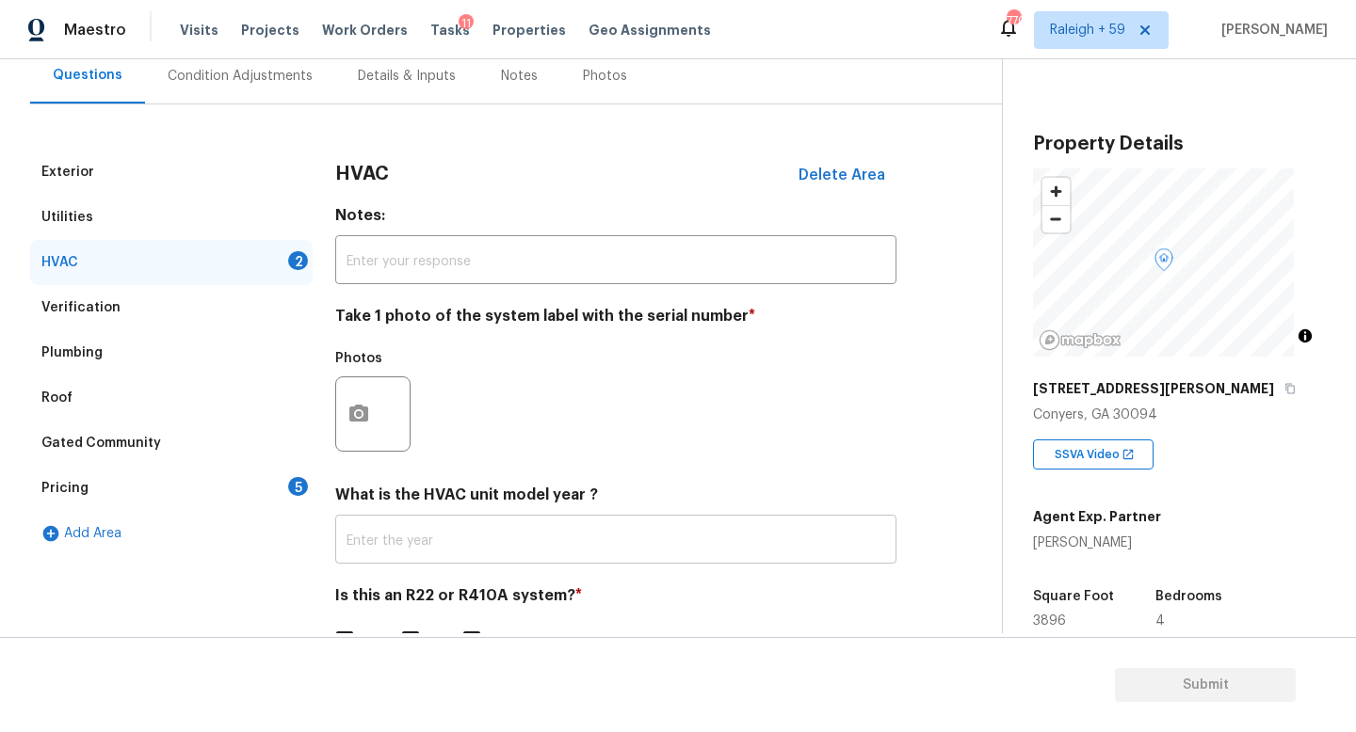
scroll to position [250, 0]
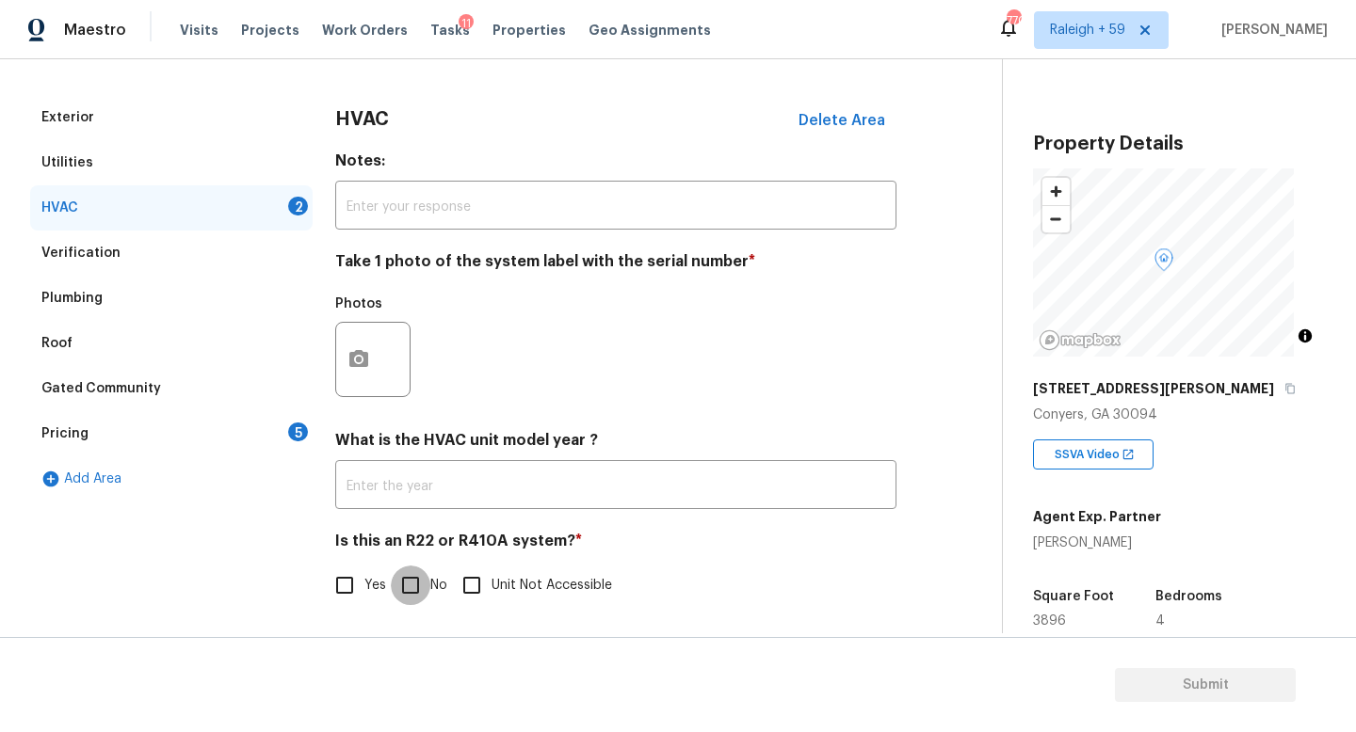
click at [414, 570] on input "No" at bounding box center [411, 586] width 40 height 40
checkbox input "true"
click at [268, 413] on div "Pricing 5" at bounding box center [171, 433] width 282 height 45
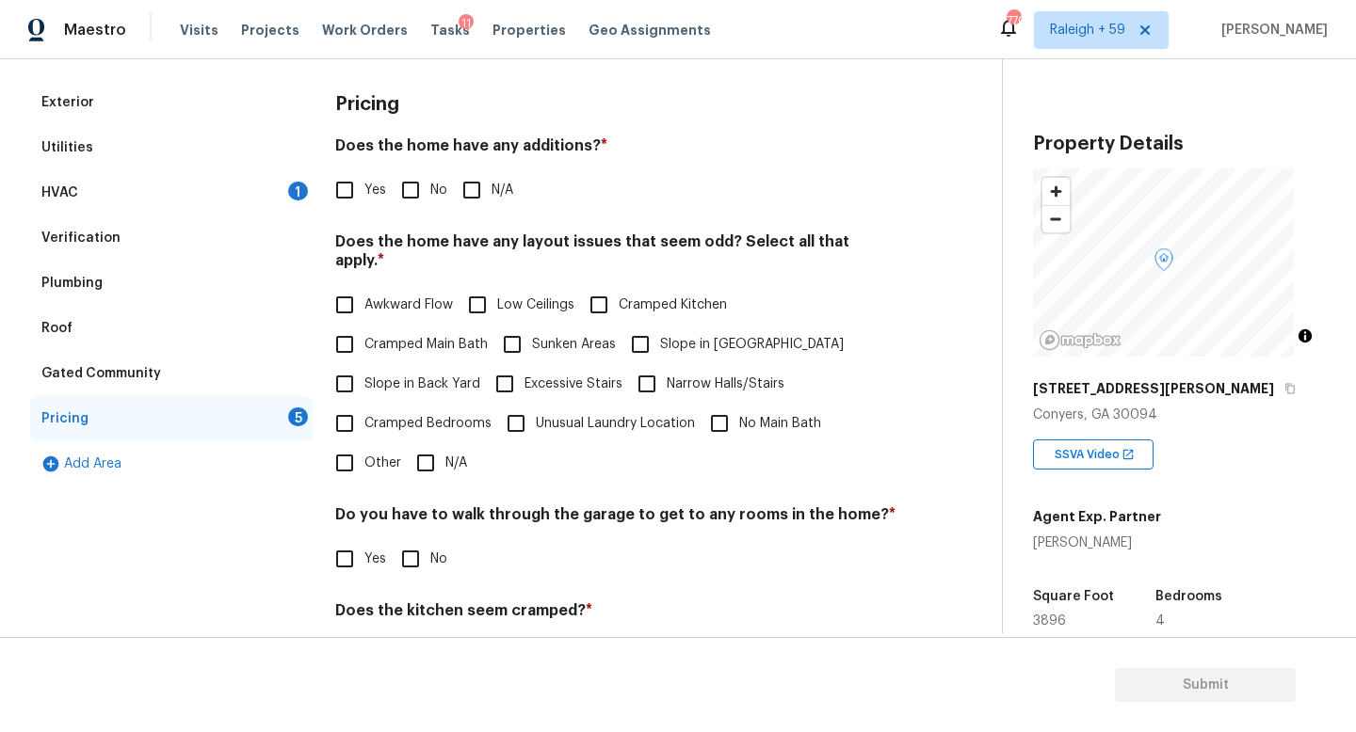
click at [424, 188] on input "No" at bounding box center [411, 190] width 40 height 40
checkbox input "true"
click at [435, 463] on input "N/A" at bounding box center [426, 465] width 40 height 40
checkbox input "true"
click at [408, 565] on input "No" at bounding box center [411, 561] width 40 height 40
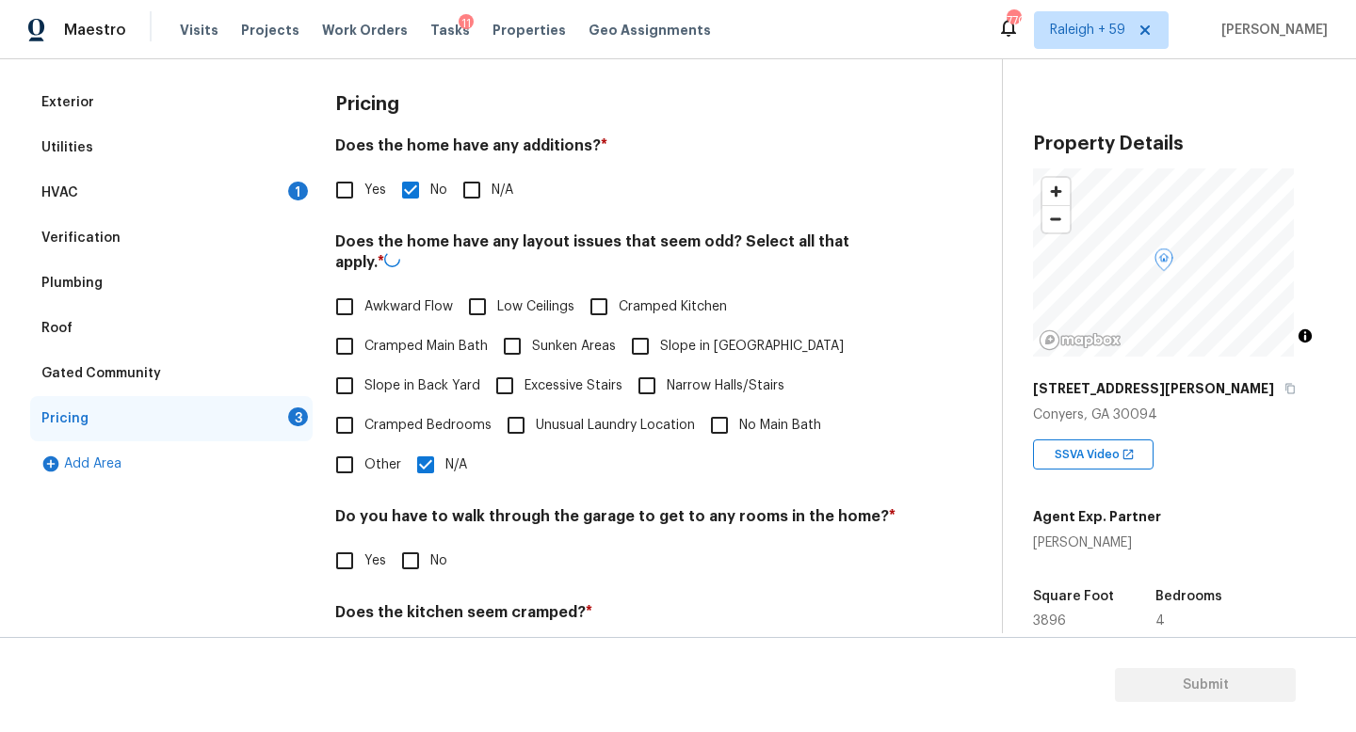
checkbox input "true"
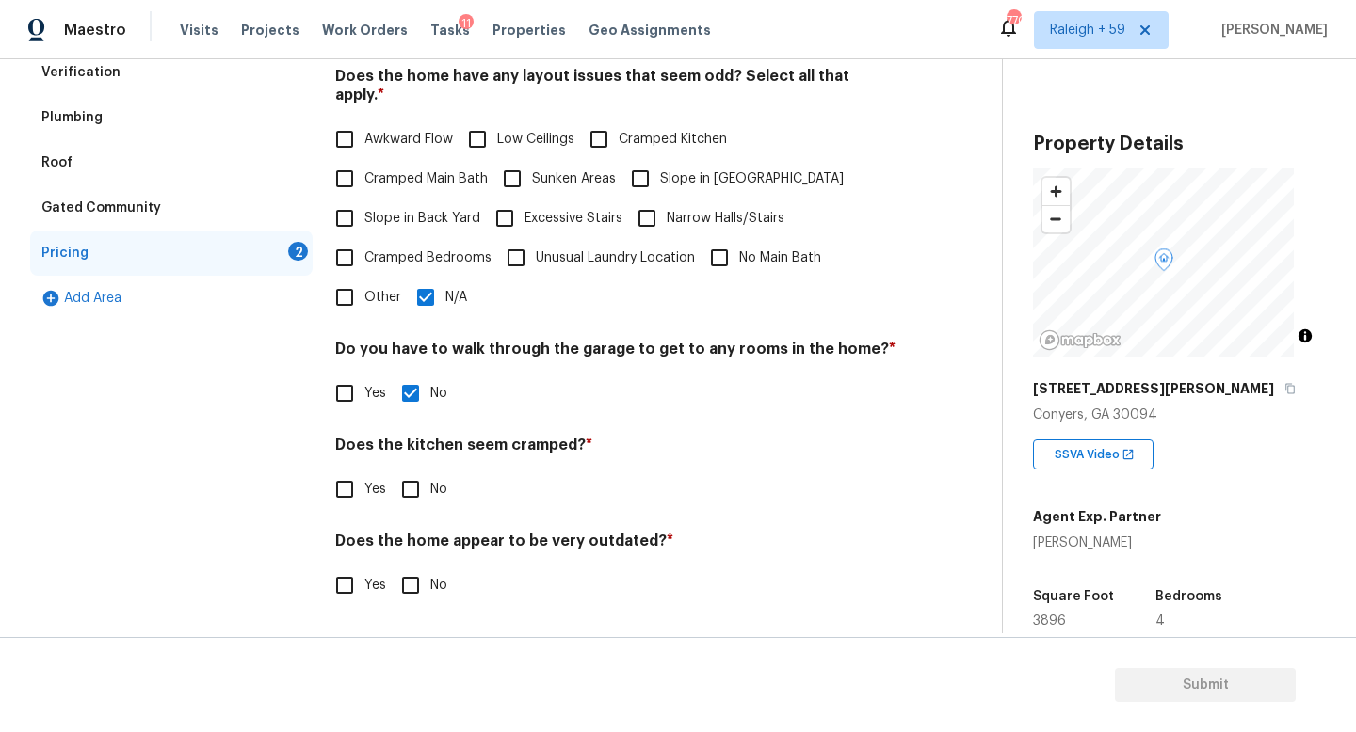
click at [431, 480] on span "No" at bounding box center [438, 490] width 17 height 20
click at [430, 475] on input "No" at bounding box center [411, 490] width 40 height 40
checkbox input "true"
drag, startPoint x: 401, startPoint y: 591, endPoint x: 410, endPoint y: 586, distance: 10.2
click at [400, 591] on input "No" at bounding box center [411, 586] width 40 height 40
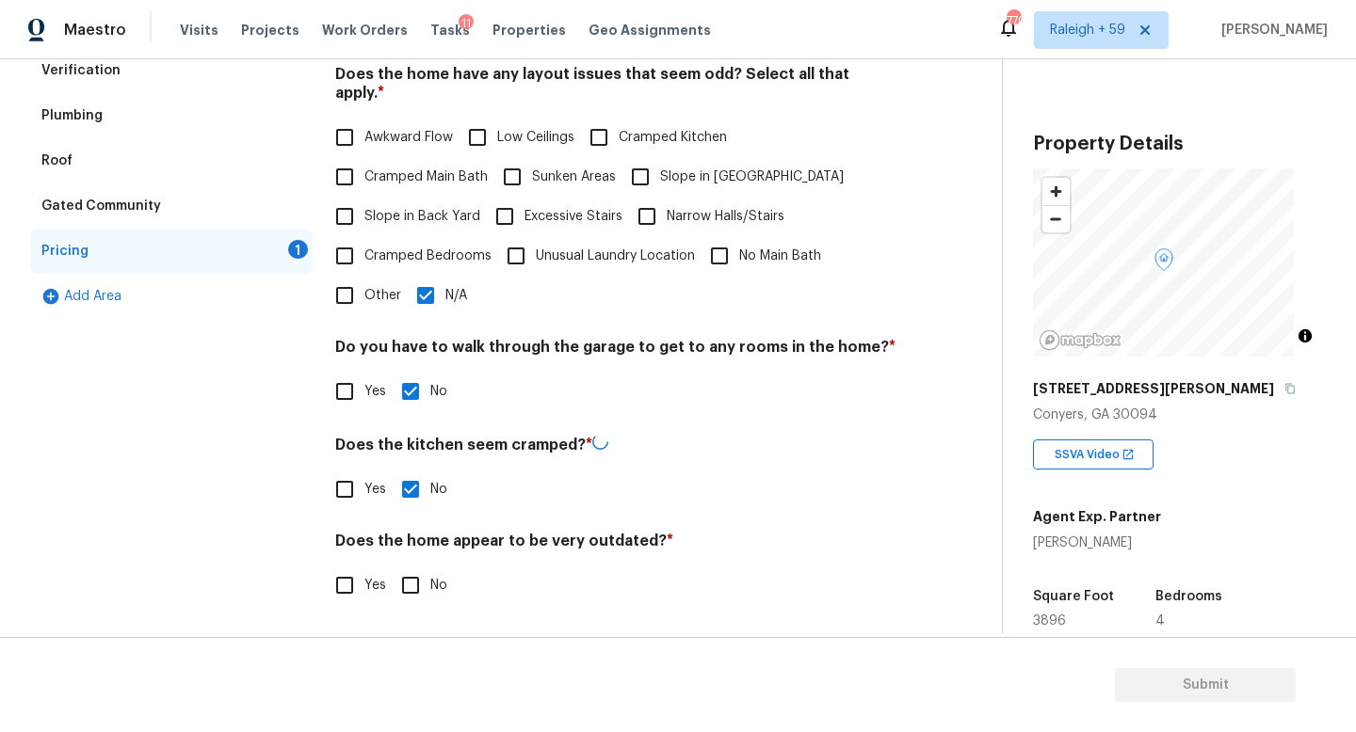
checkbox input "true"
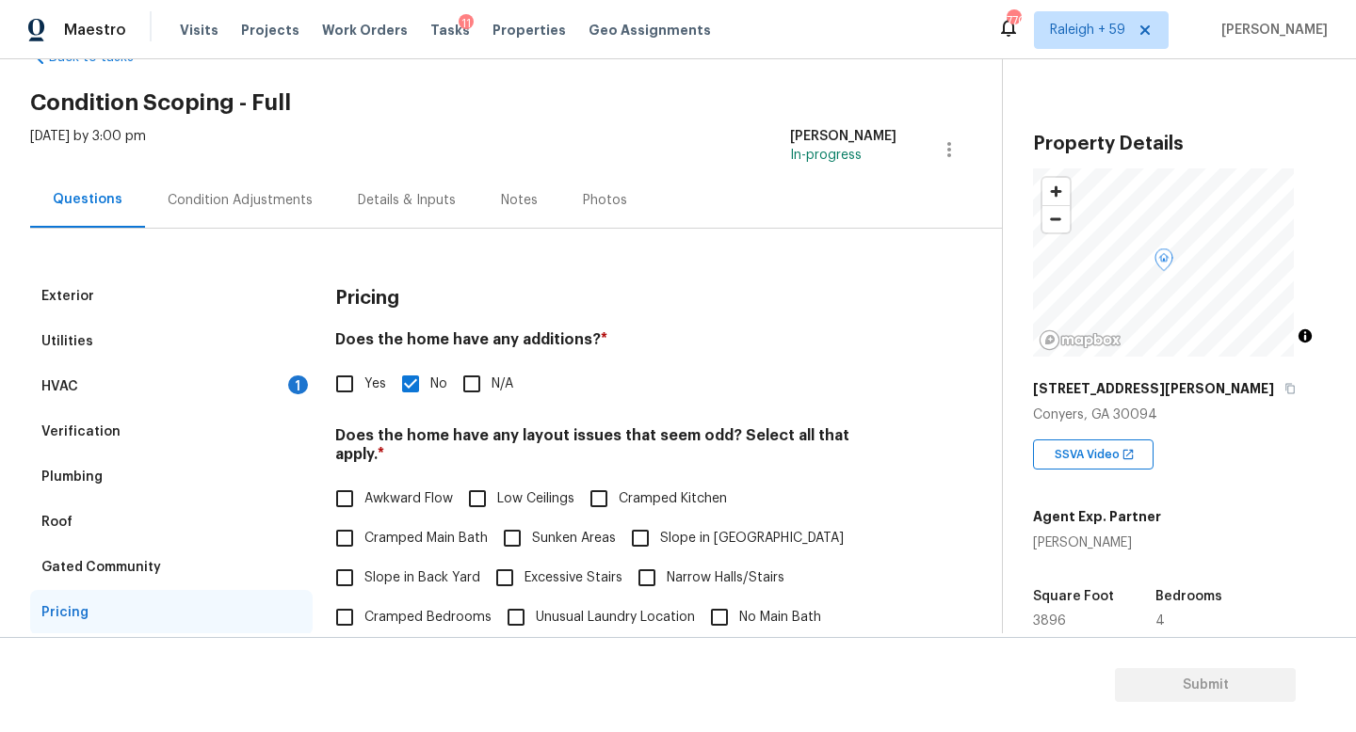
scroll to position [0, 0]
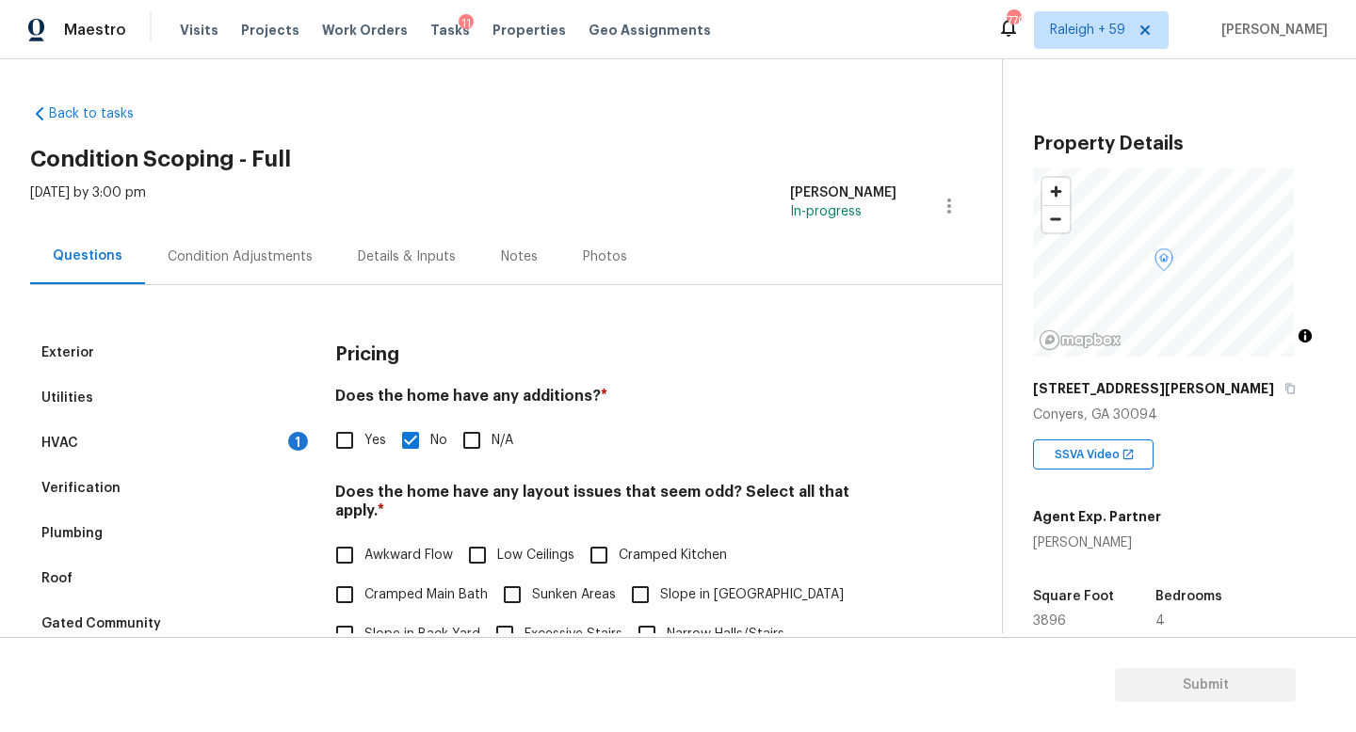
click at [283, 258] on div "Condition Adjustments" at bounding box center [240, 257] width 145 height 19
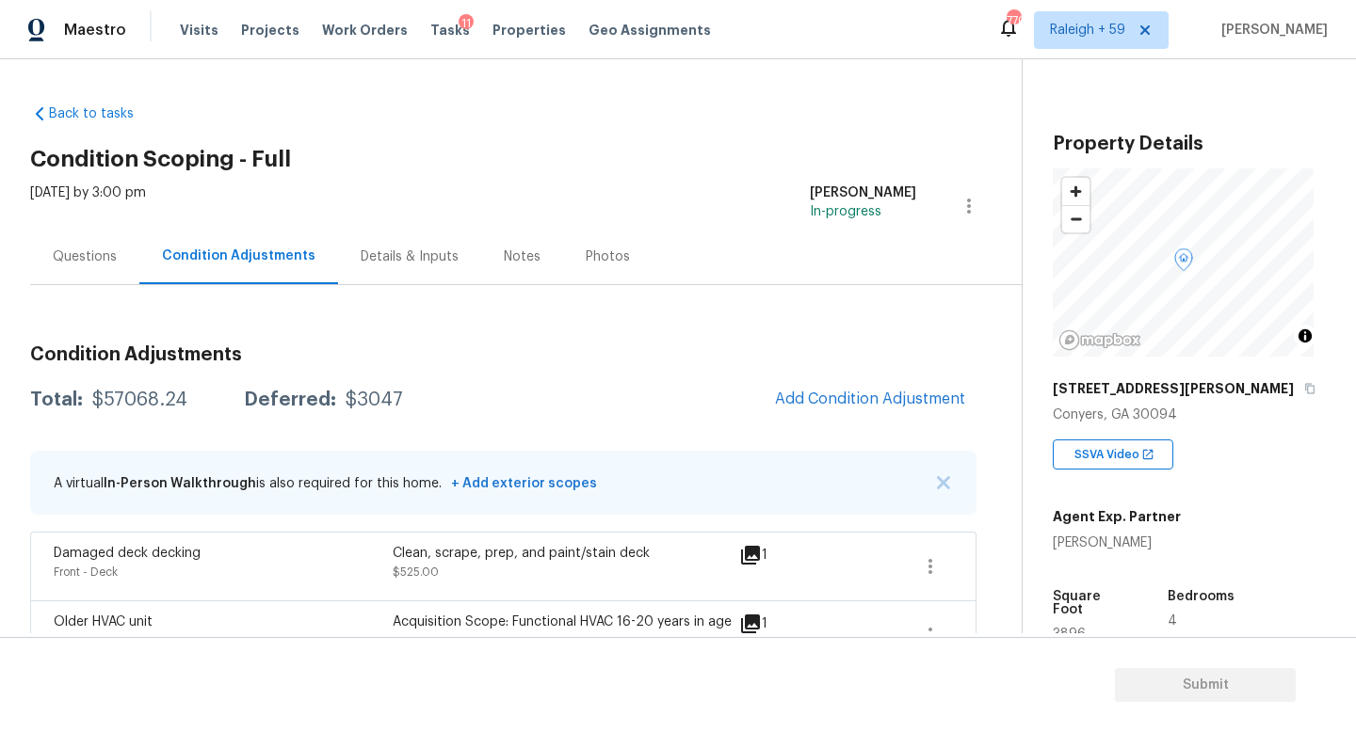
click at [400, 269] on div "Details & Inputs" at bounding box center [409, 257] width 143 height 56
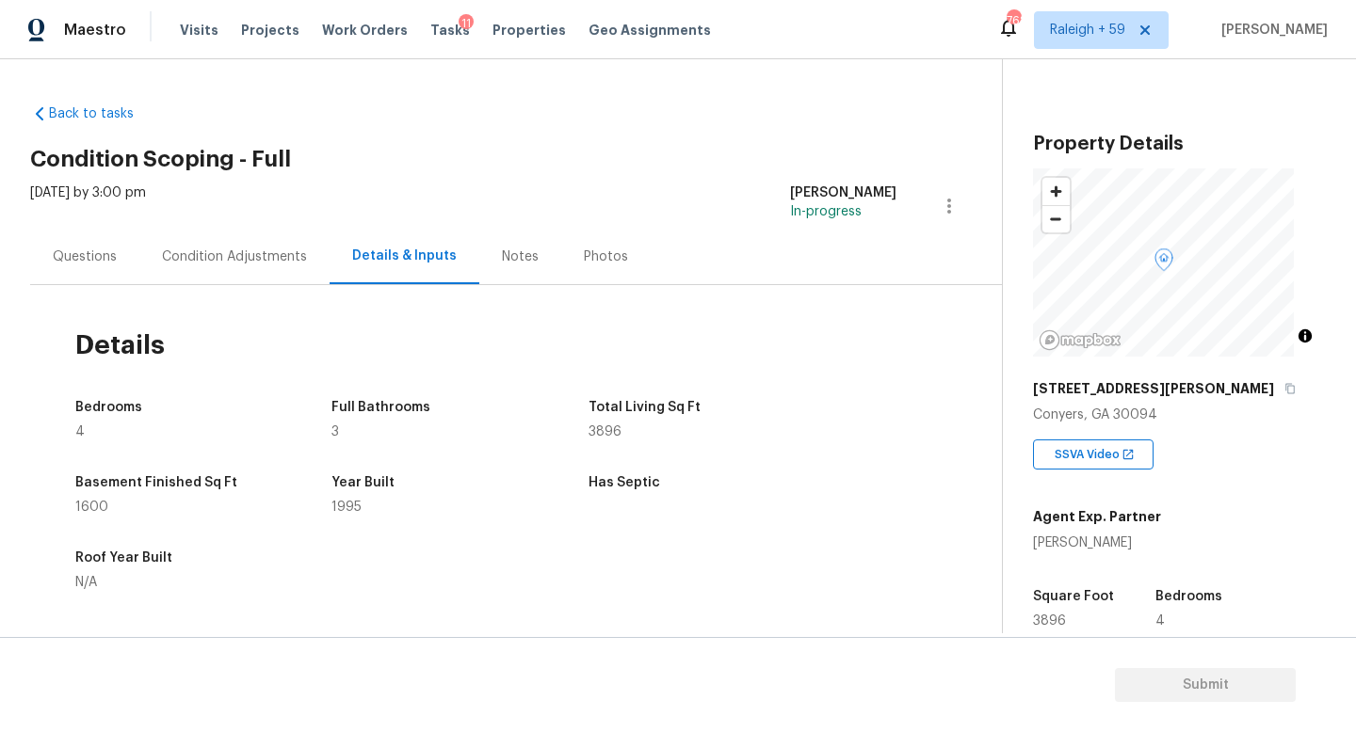
click at [94, 264] on div "Questions" at bounding box center [85, 257] width 64 height 19
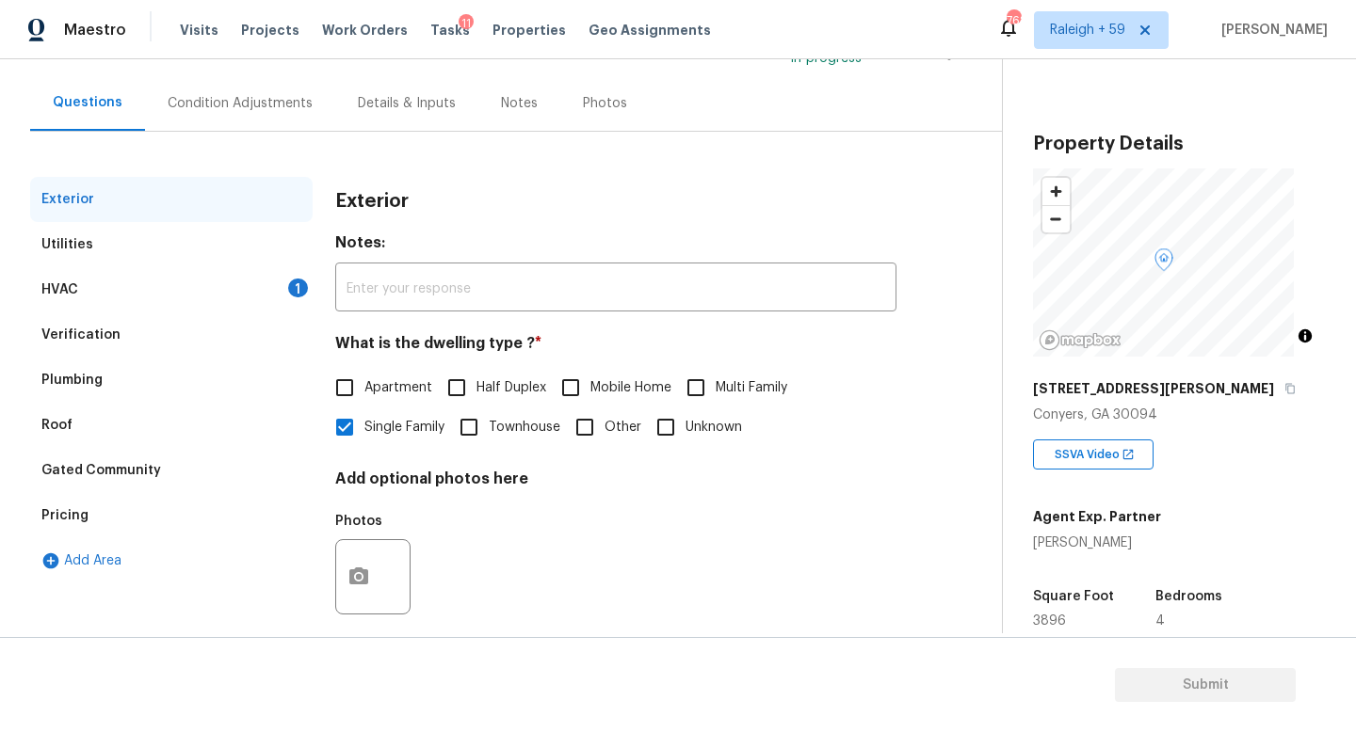
scroll to position [188, 0]
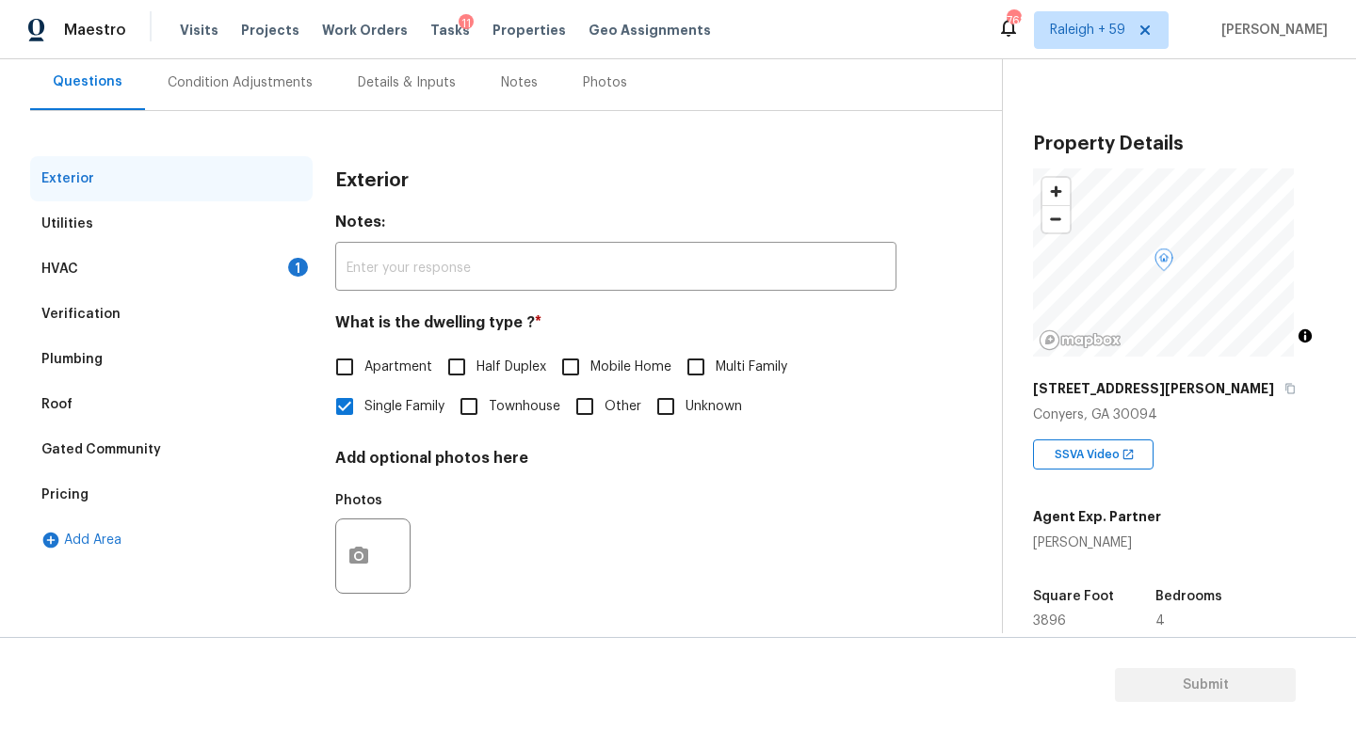
click at [153, 266] on div "HVAC 1" at bounding box center [171, 269] width 282 height 45
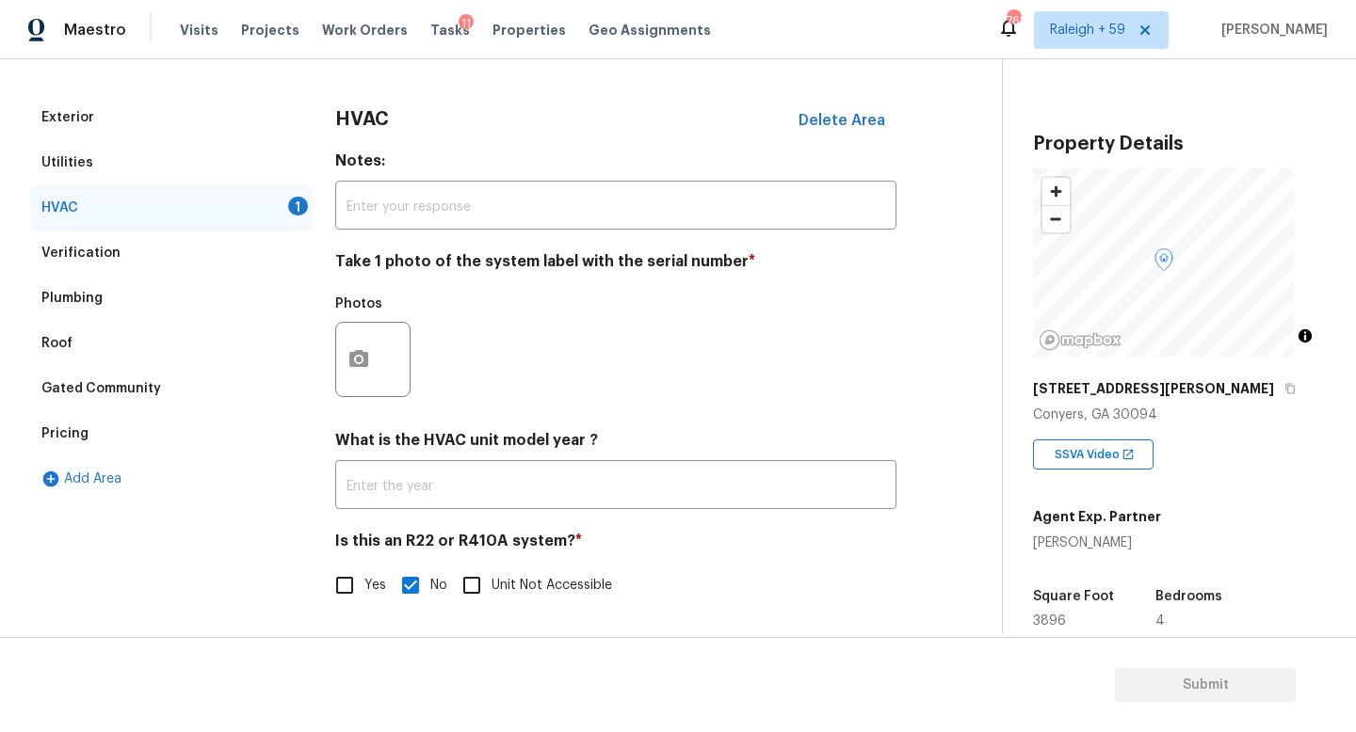
scroll to position [0, 0]
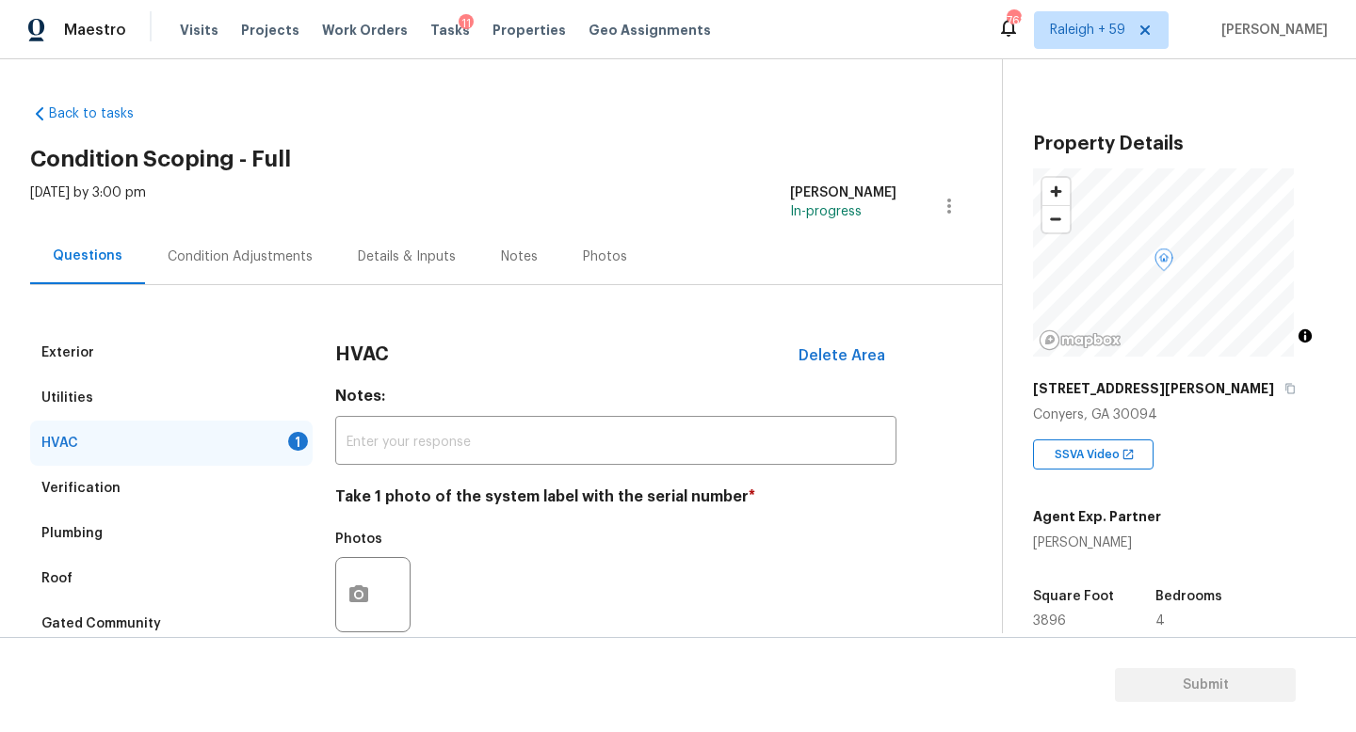
click at [239, 260] on div "Condition Adjustments" at bounding box center [240, 257] width 145 height 19
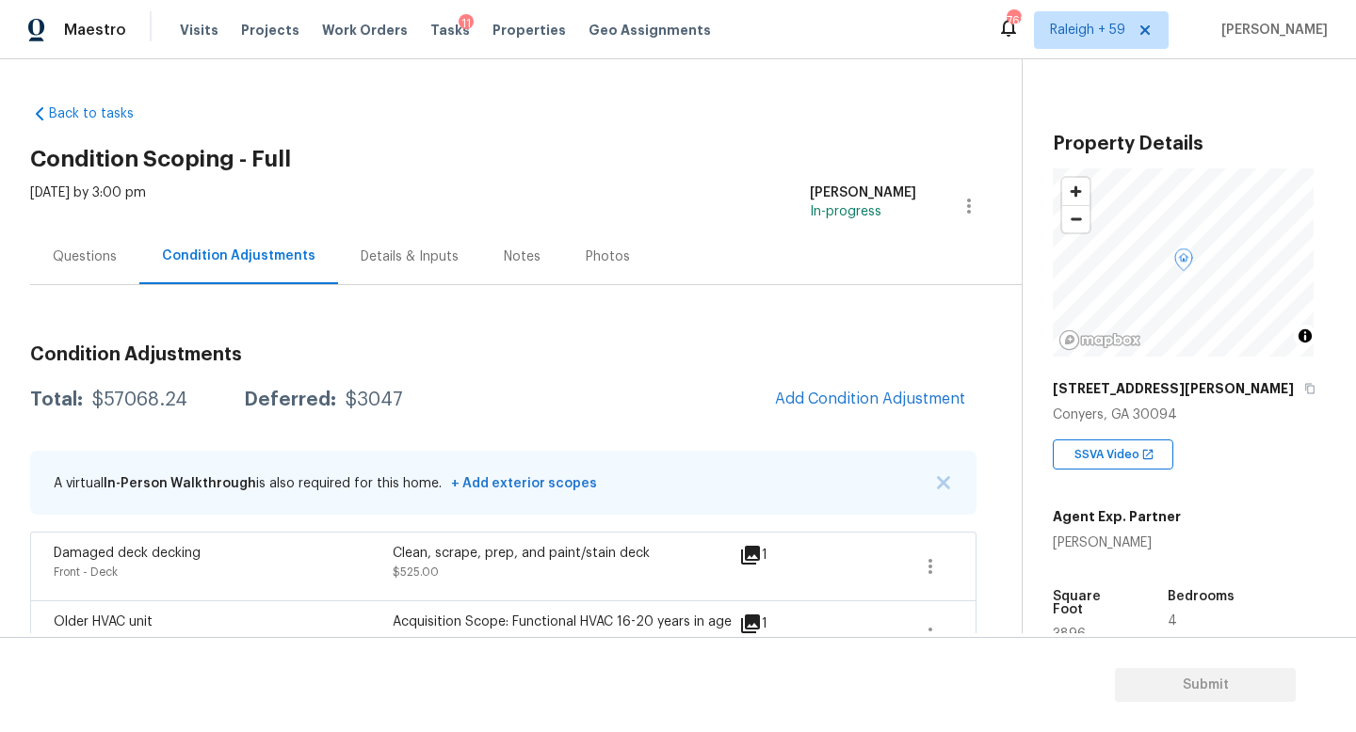
click at [61, 253] on div "Questions" at bounding box center [85, 257] width 64 height 19
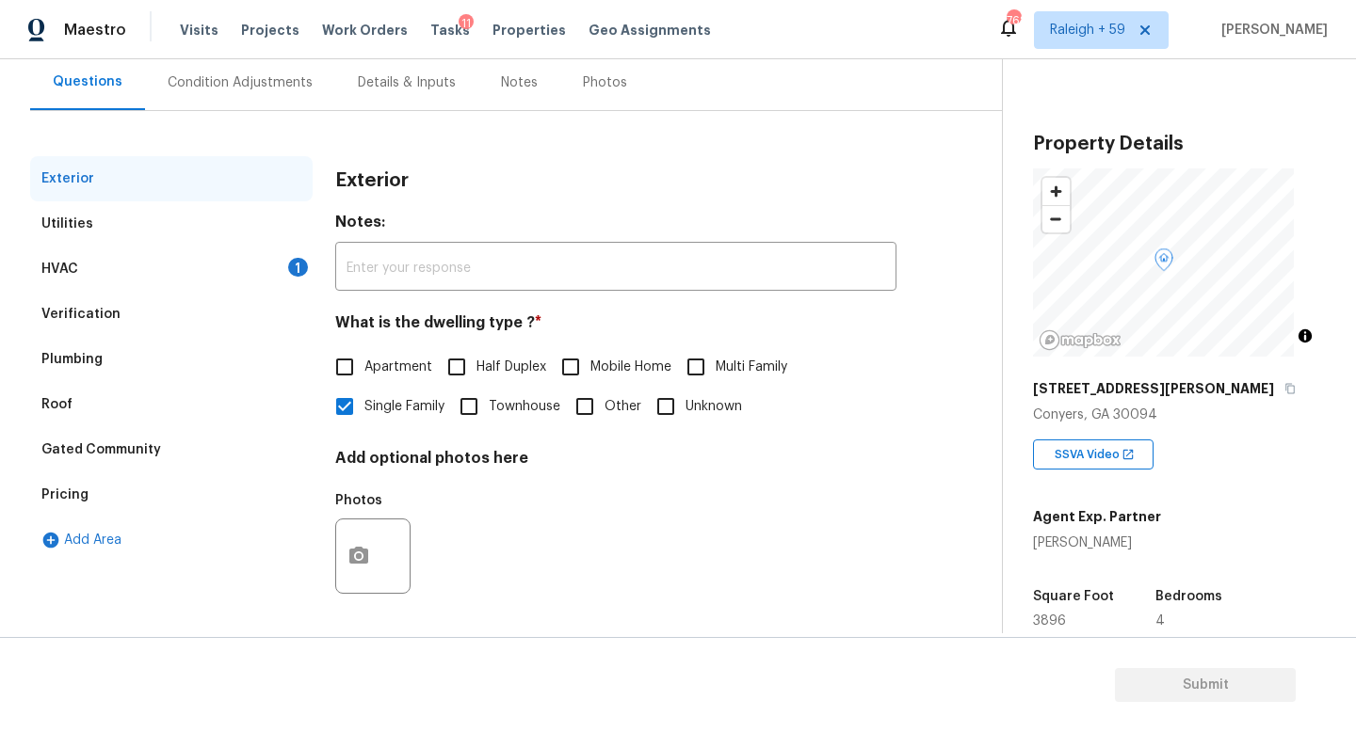
click at [179, 487] on div "Pricing" at bounding box center [171, 495] width 282 height 45
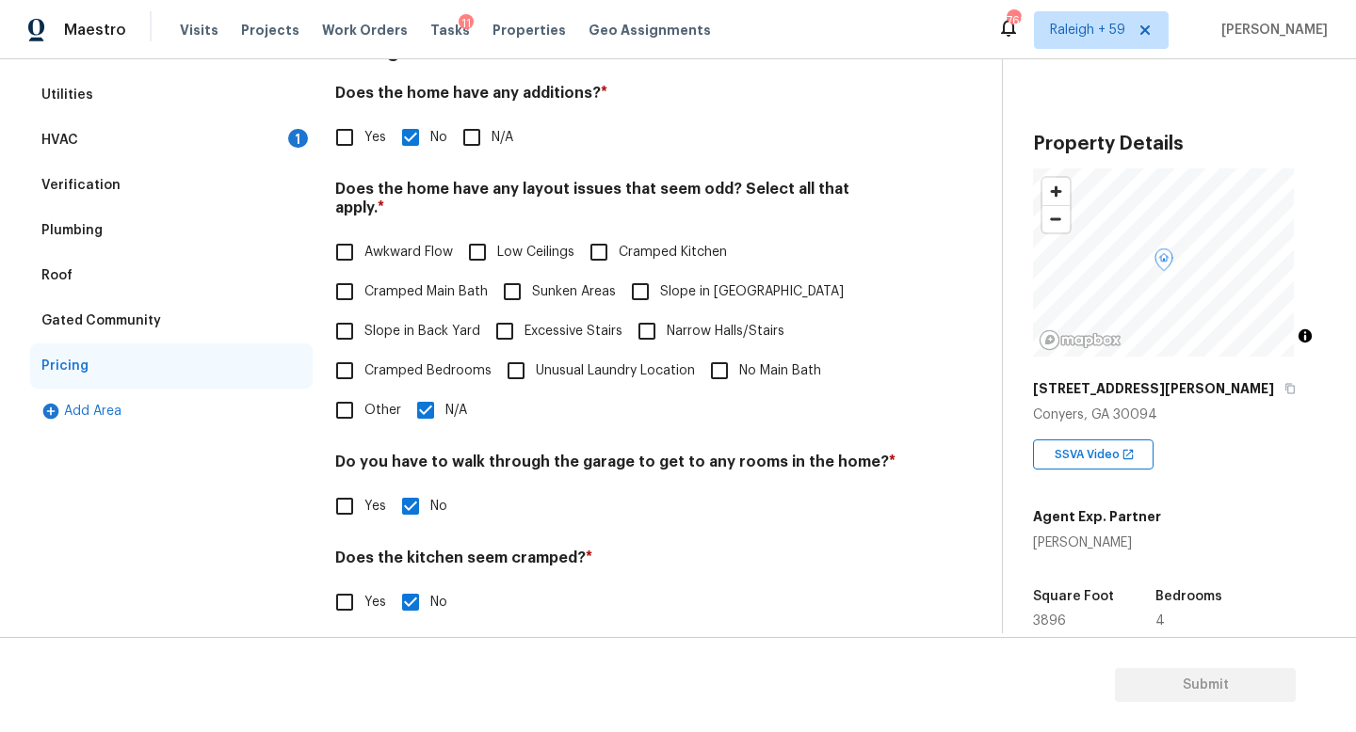
scroll to position [238, 0]
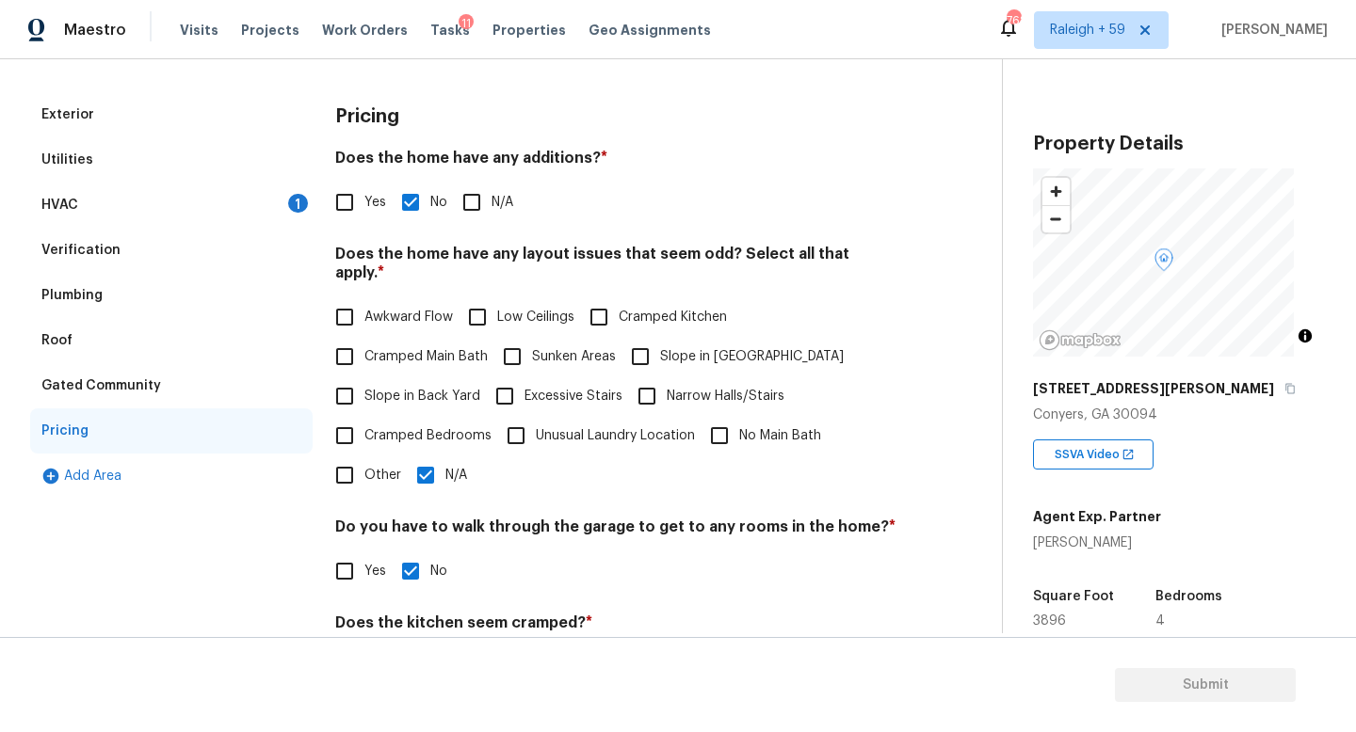
click at [212, 261] on div "Verification" at bounding box center [171, 250] width 282 height 45
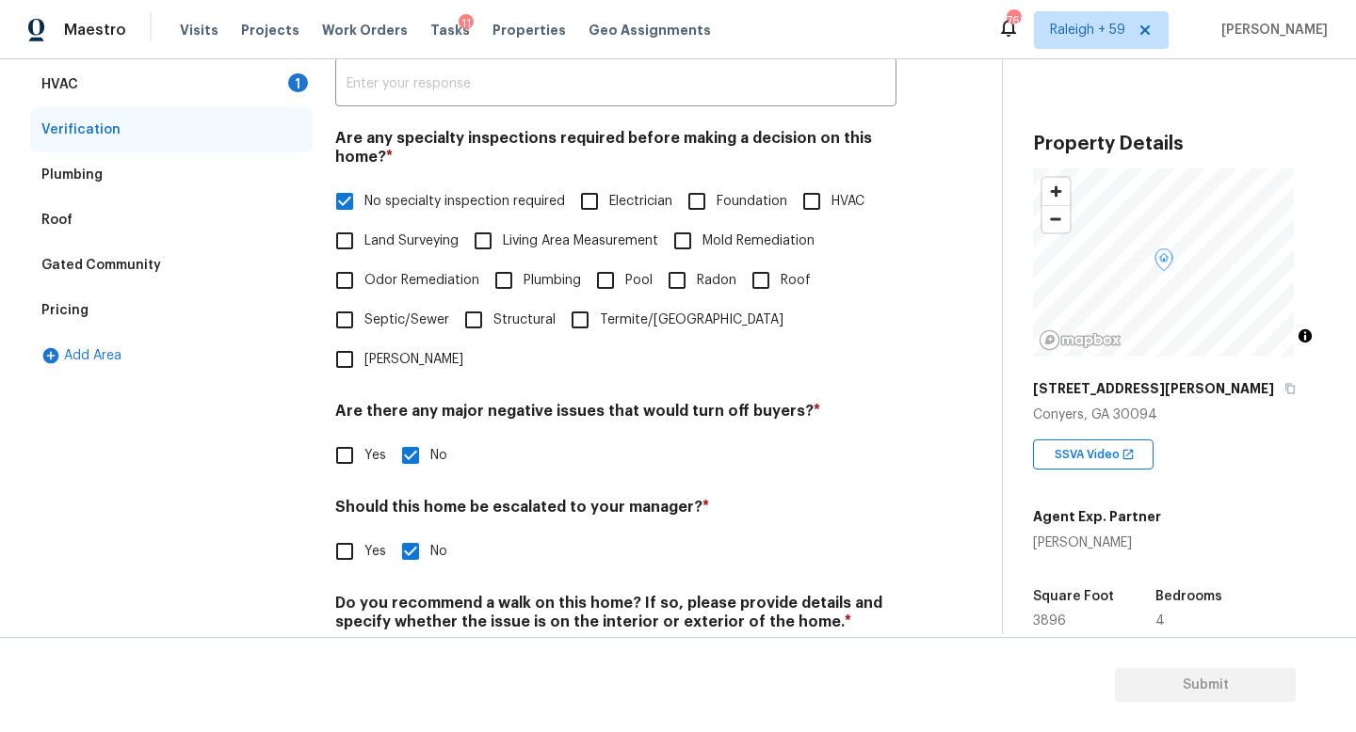
scroll to position [454, 0]
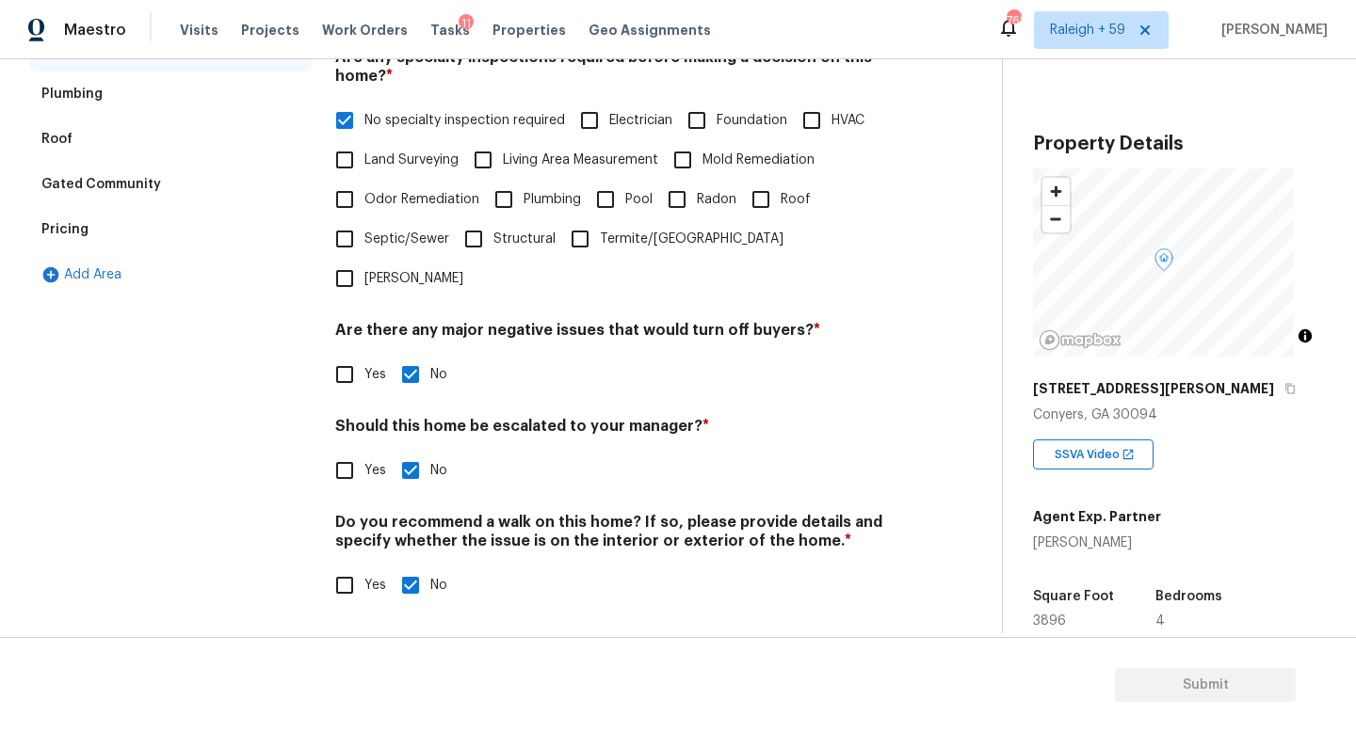
click at [370, 462] on span "Yes" at bounding box center [375, 471] width 22 height 20
click at [364, 462] on input "Yes" at bounding box center [345, 471] width 40 height 40
checkbox input "true"
checkbox input "false"
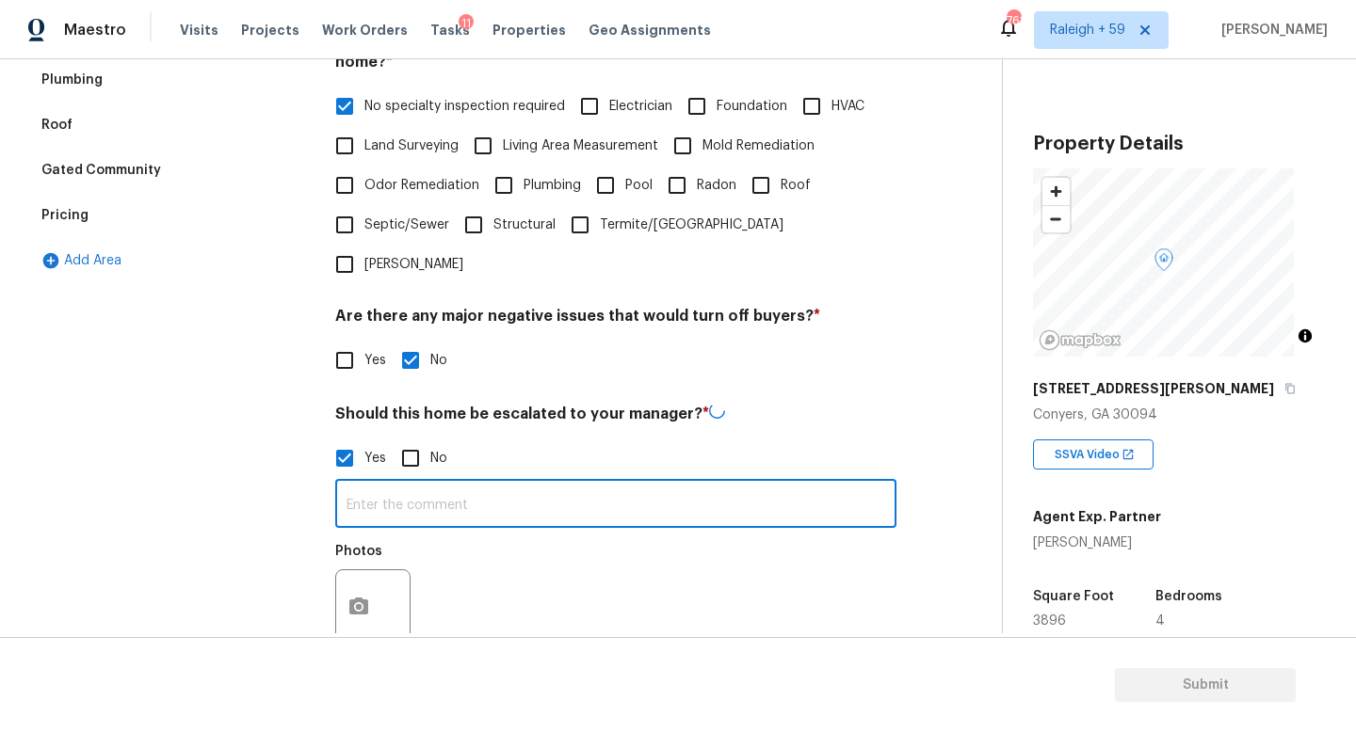
click at [416, 494] on input "text" at bounding box center [615, 506] width 561 height 44
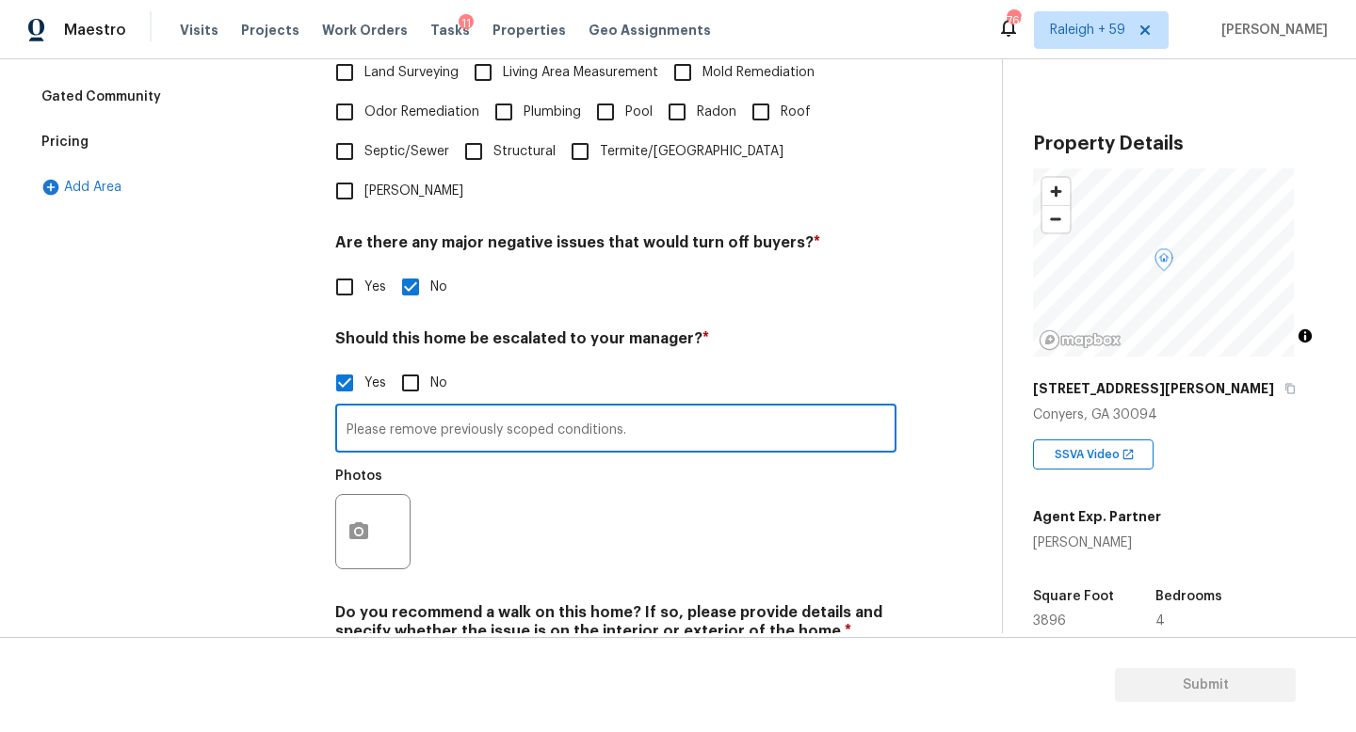
scroll to position [633, 0]
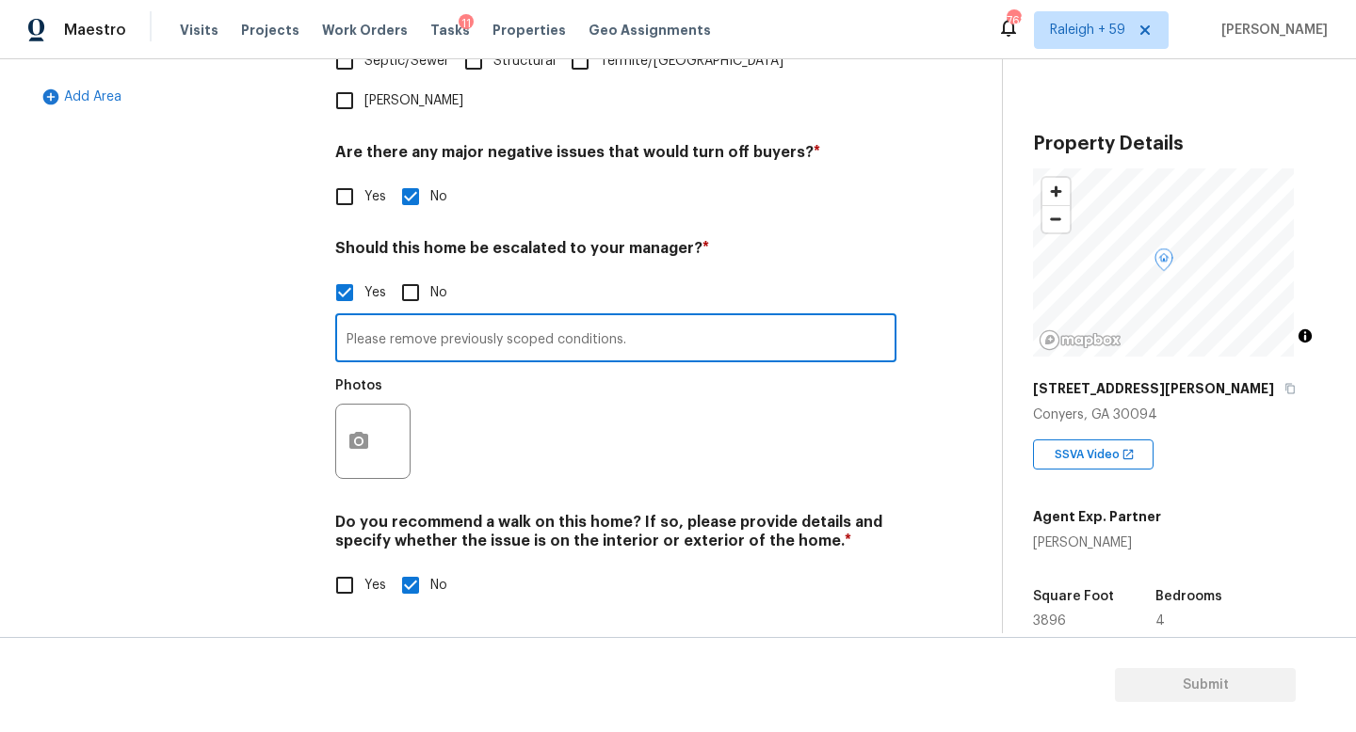
type input "Please remove previously scoped conditions."
click at [364, 430] on icon "button" at bounding box center [358, 441] width 23 height 23
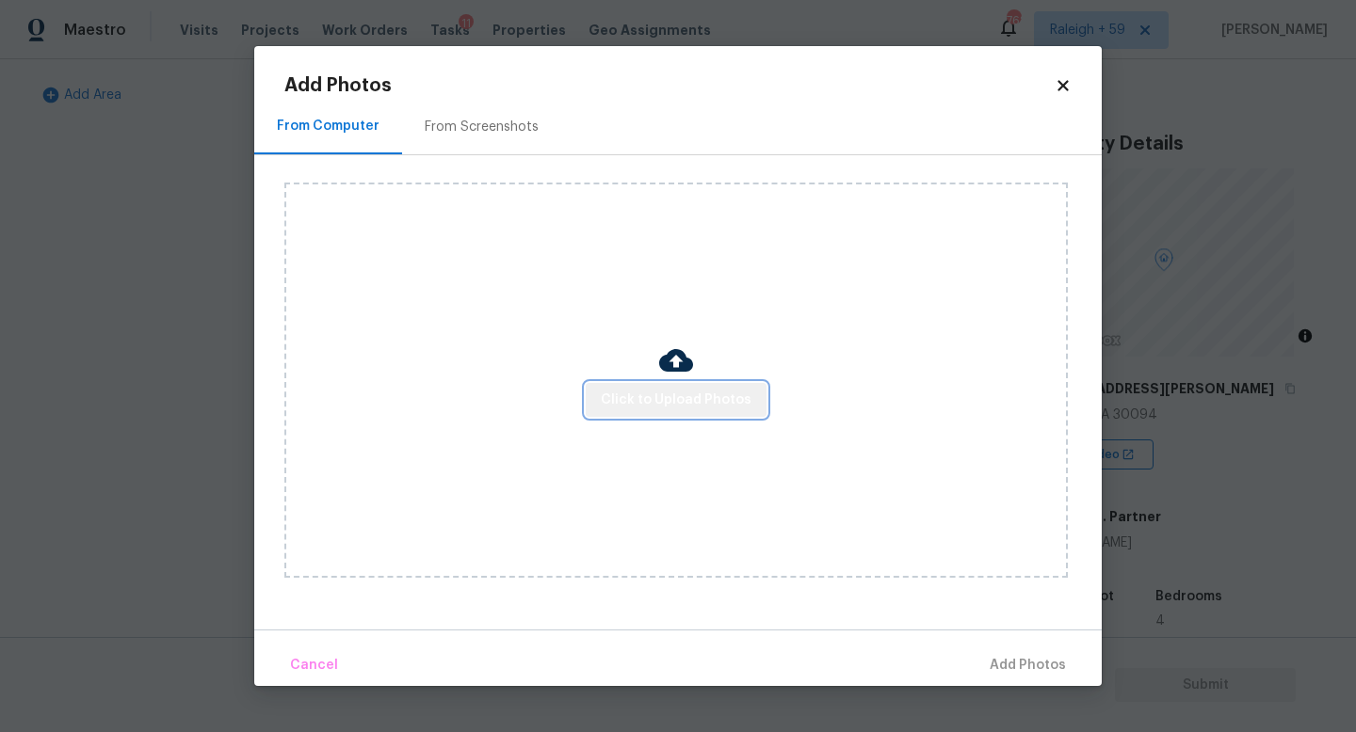
click at [682, 406] on span "Click to Upload Photos" at bounding box center [676, 401] width 151 height 24
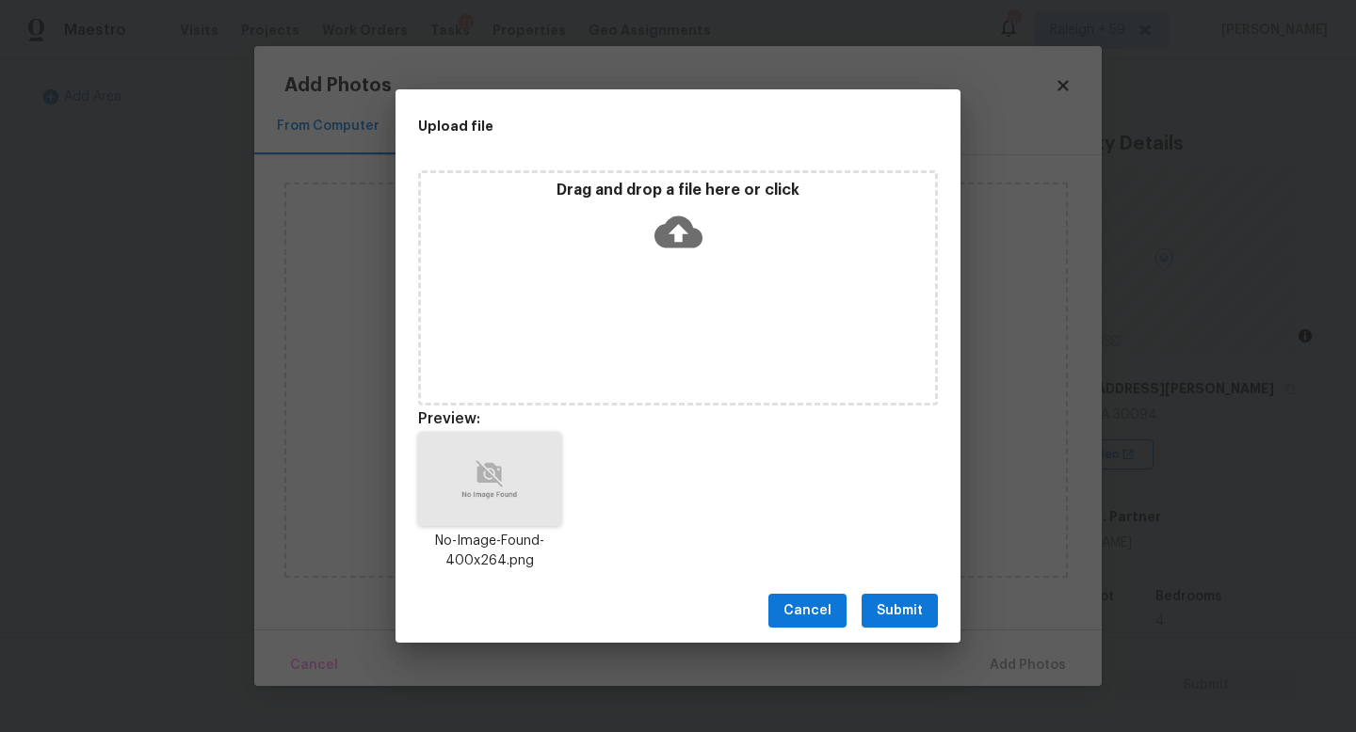
click at [925, 614] on button "Submit" at bounding box center [899, 611] width 76 height 35
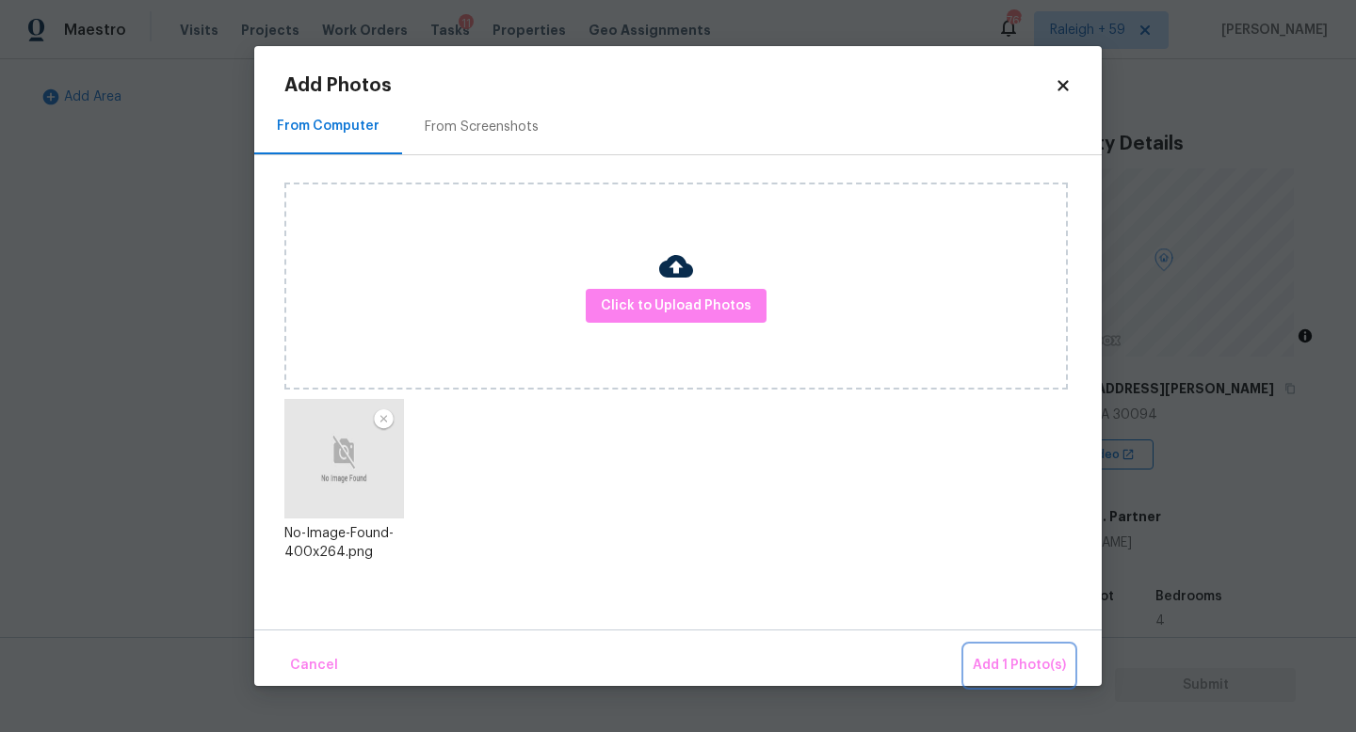
click at [992, 657] on span "Add 1 Photo(s)" at bounding box center [1019, 666] width 93 height 24
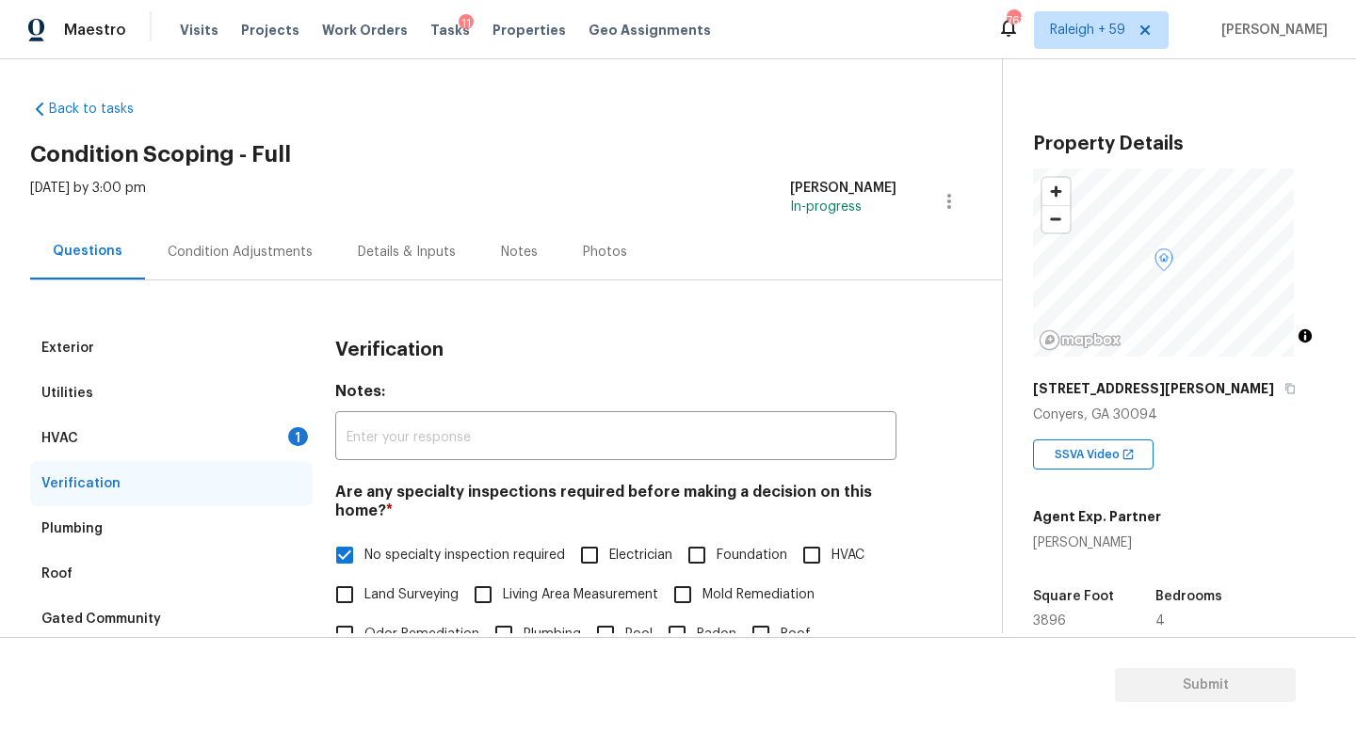
scroll to position [0, 0]
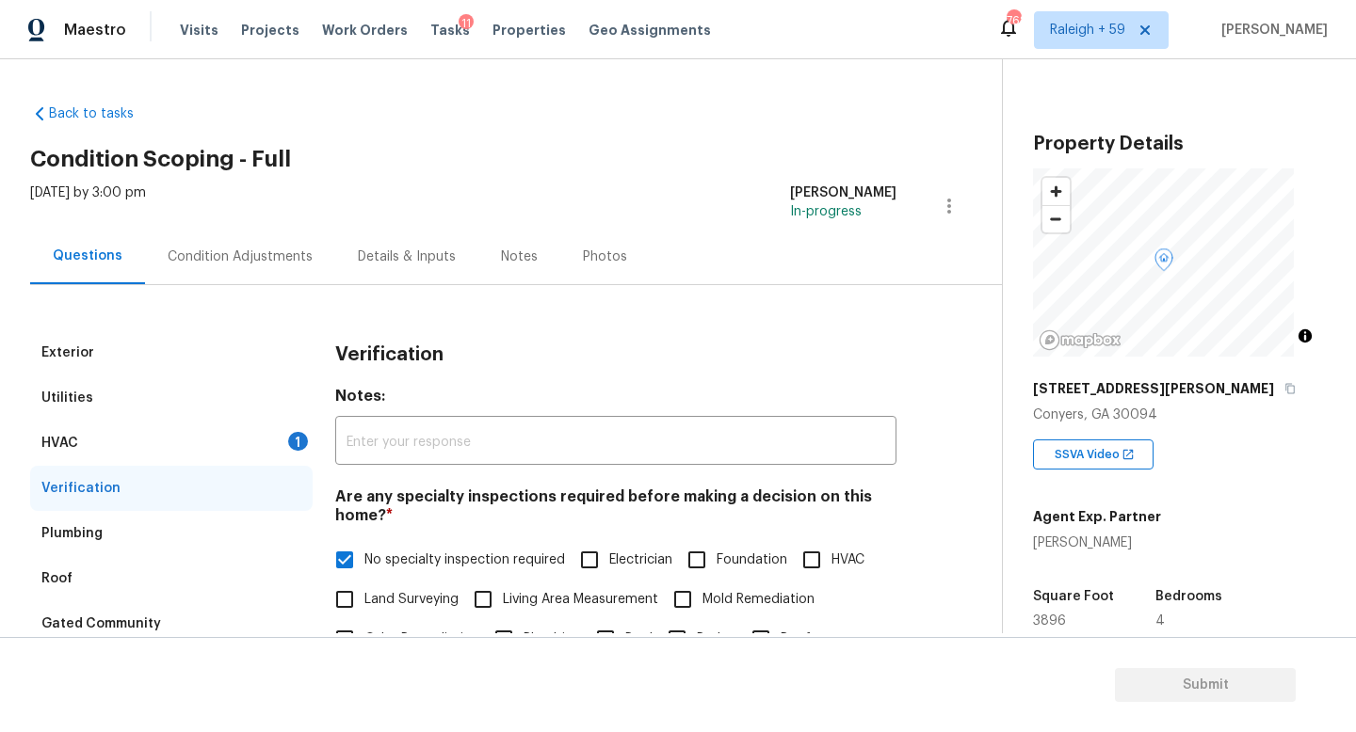
click at [224, 432] on div "HVAC 1" at bounding box center [171, 443] width 282 height 45
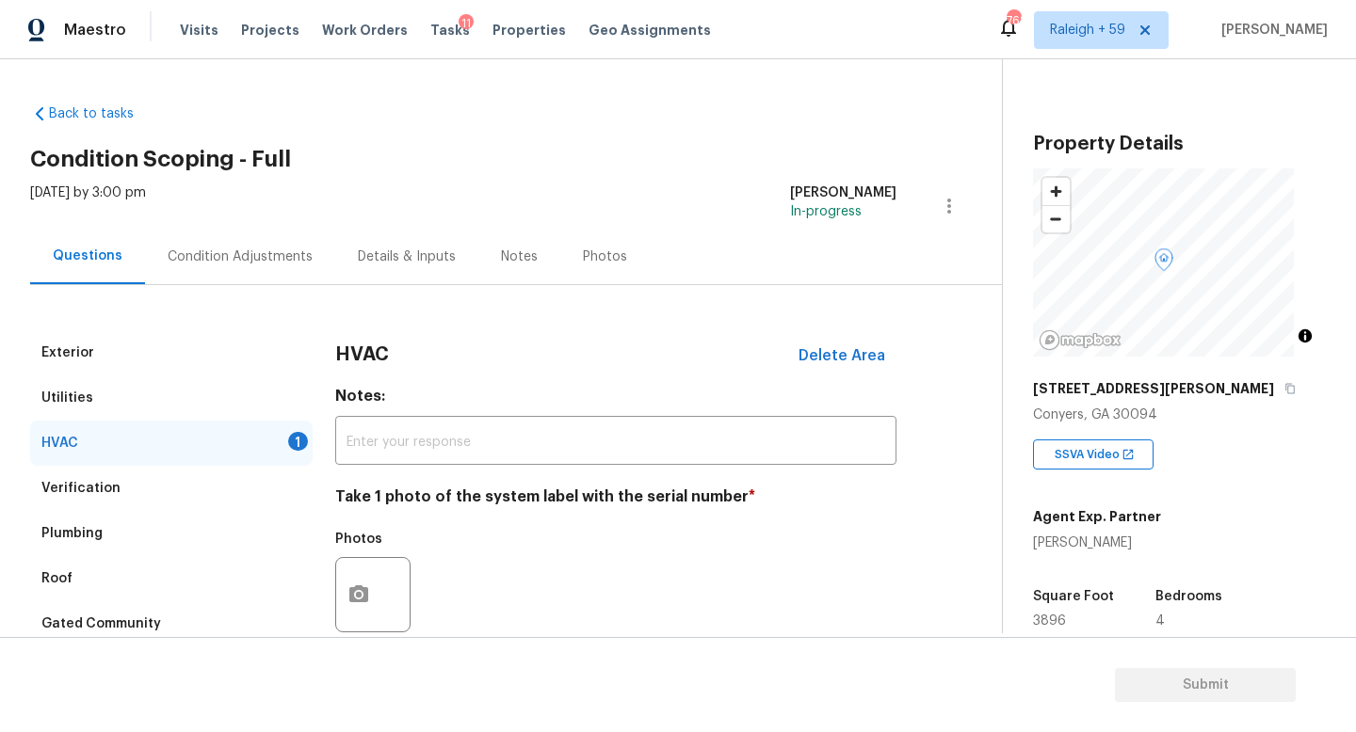
click at [235, 253] on div "Condition Adjustments" at bounding box center [240, 257] width 145 height 19
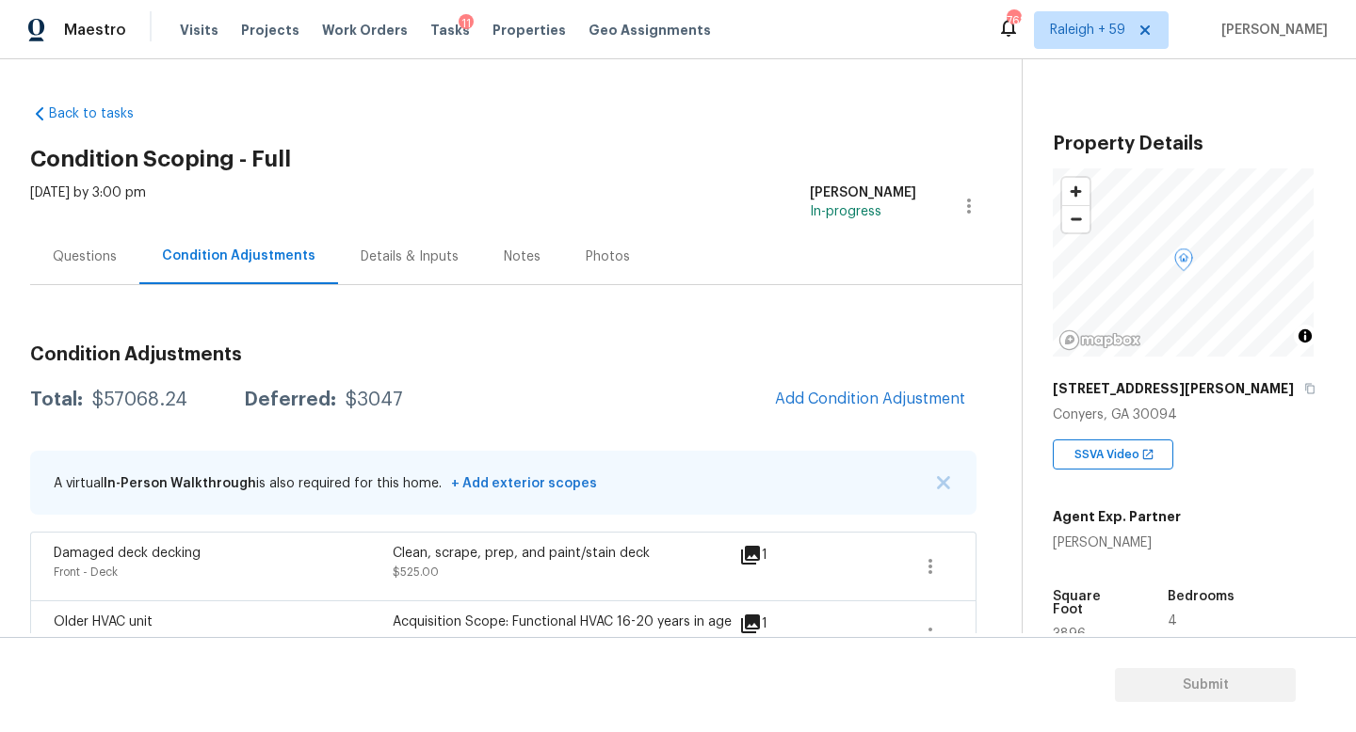
click at [53, 252] on div "Questions" at bounding box center [85, 257] width 64 height 19
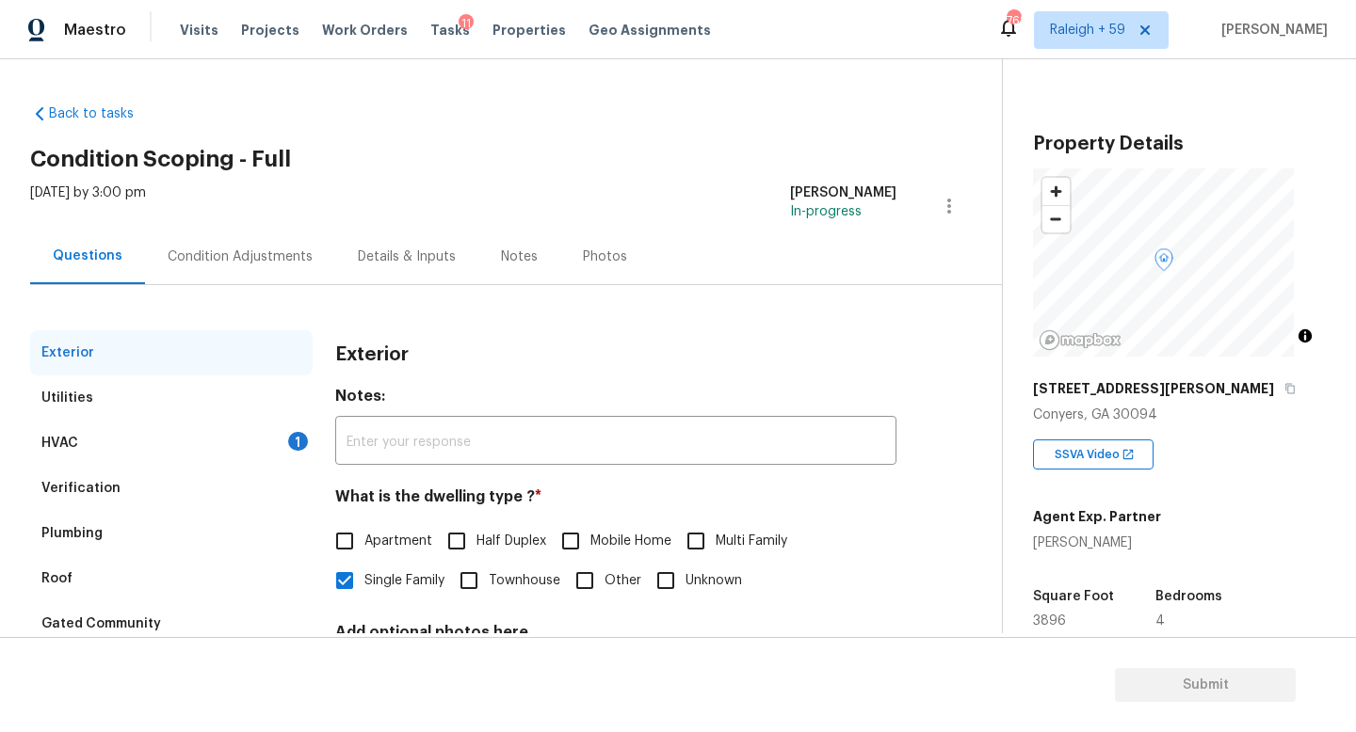
click at [269, 265] on div "Condition Adjustments" at bounding box center [240, 257] width 145 height 19
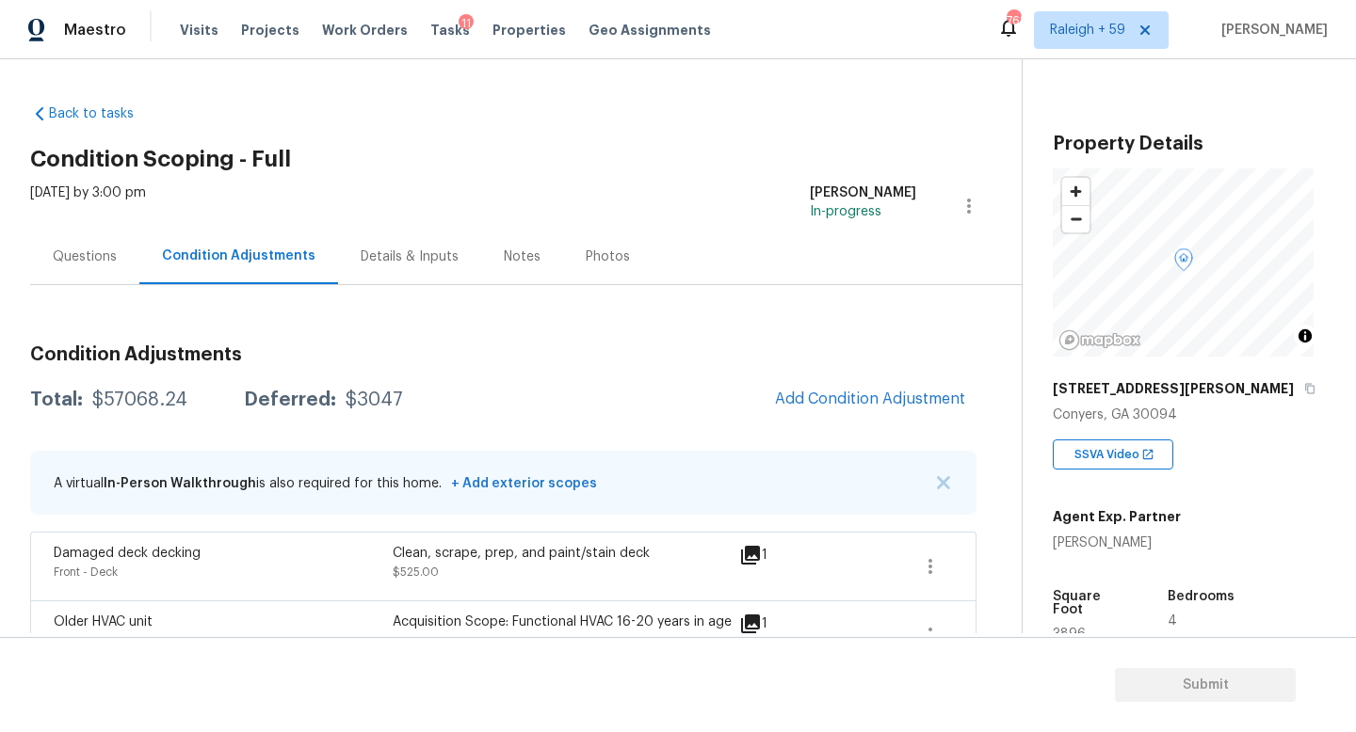
click at [72, 269] on div "Questions" at bounding box center [84, 257] width 109 height 56
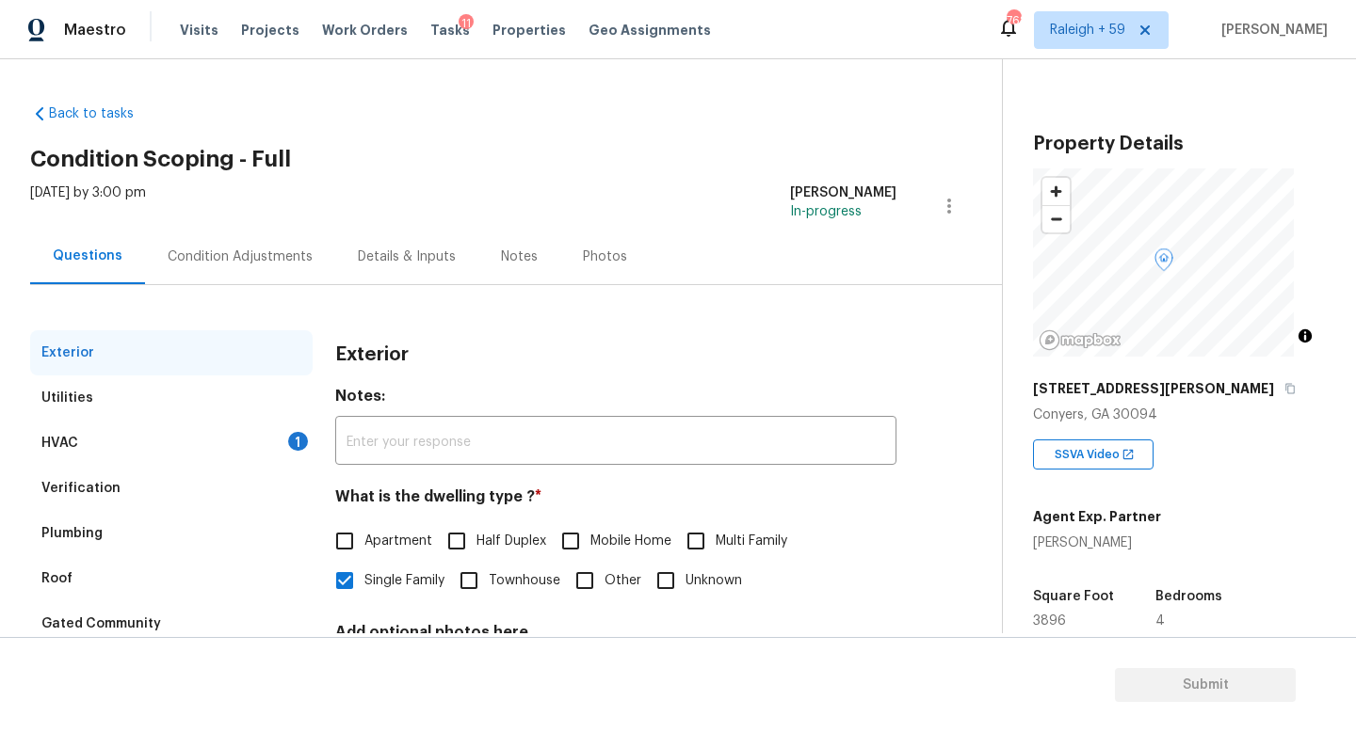
click at [292, 244] on div "Condition Adjustments" at bounding box center [240, 257] width 190 height 56
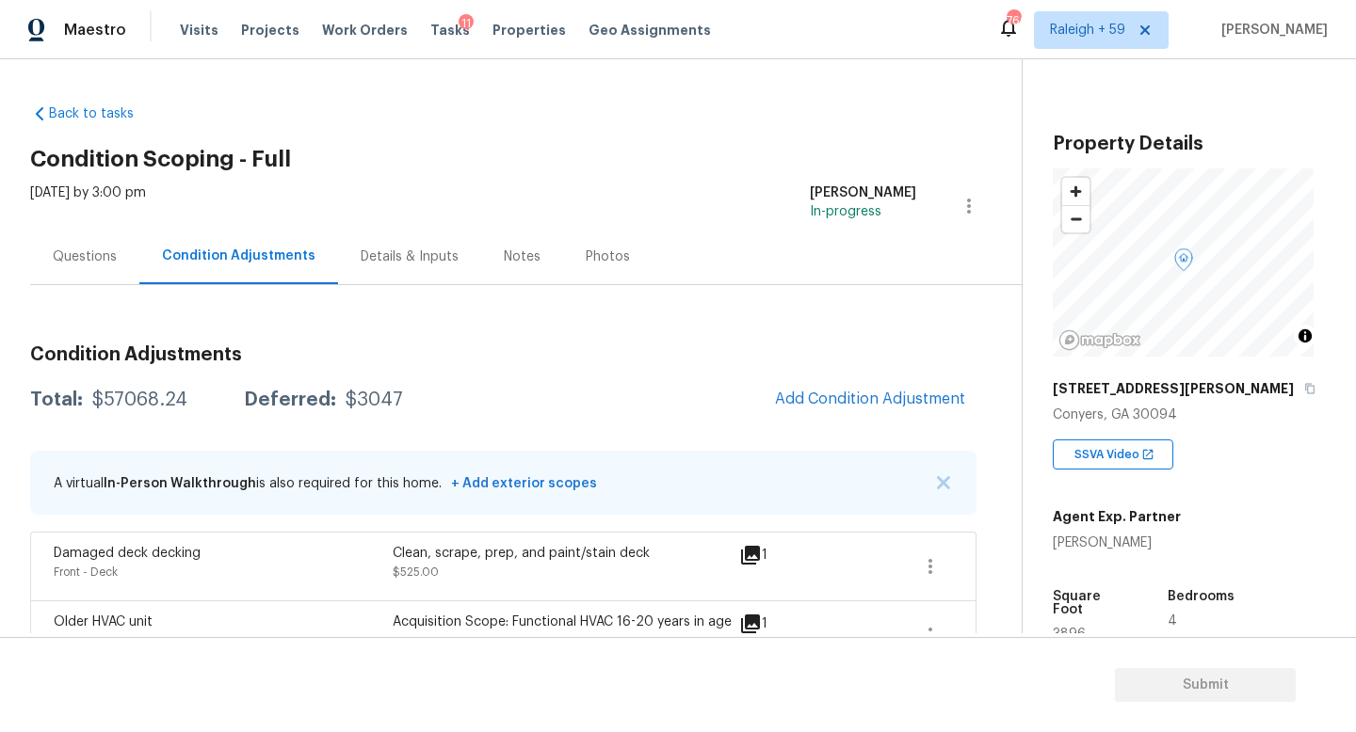
click at [94, 276] on div "Questions" at bounding box center [84, 257] width 109 height 56
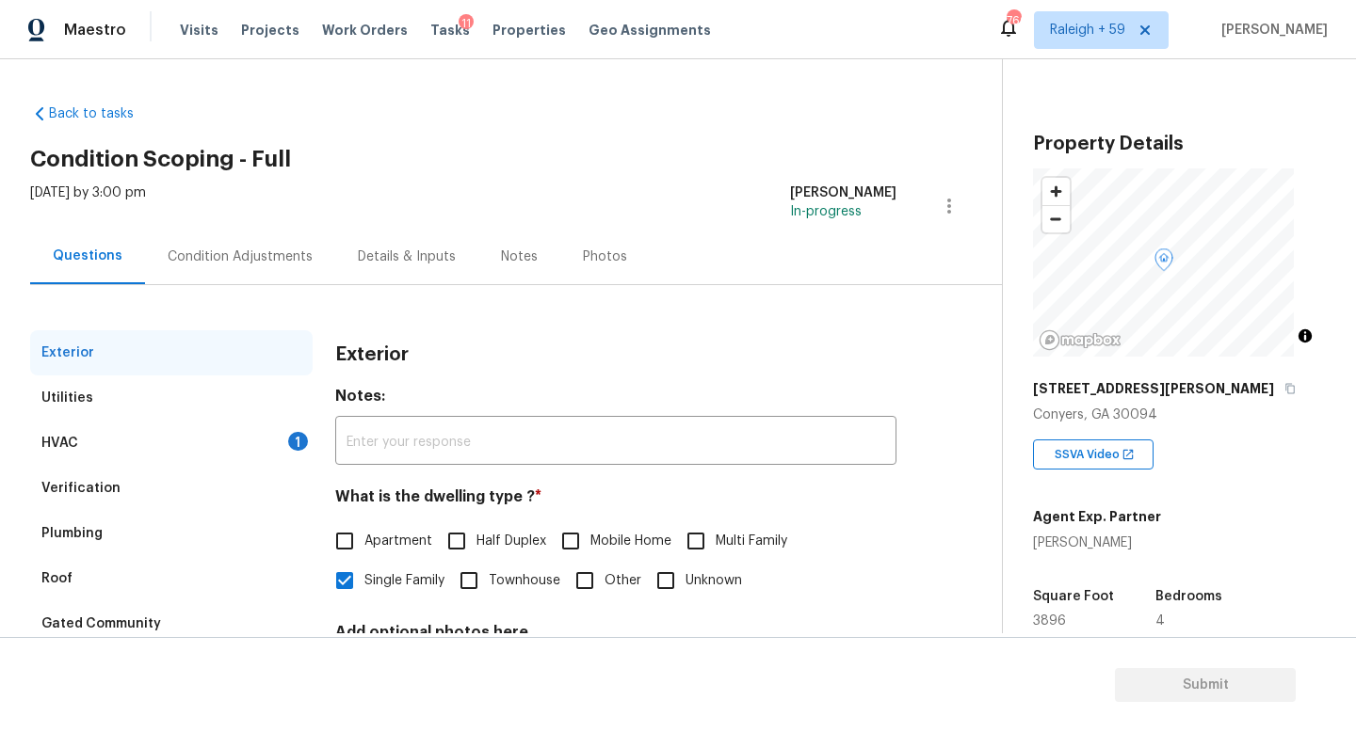
click at [228, 264] on div "Condition Adjustments" at bounding box center [240, 257] width 145 height 19
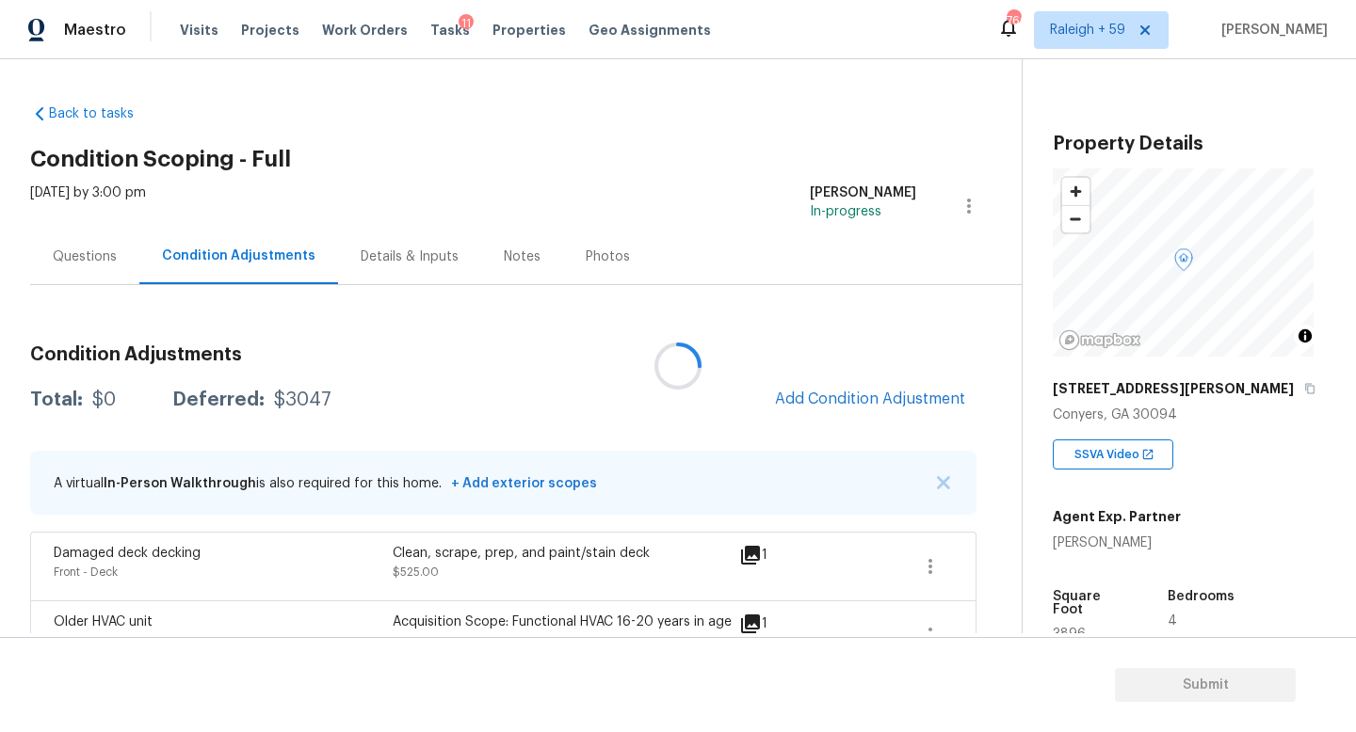
click at [88, 259] on div at bounding box center [678, 366] width 1356 height 732
click at [107, 261] on div "Questions" at bounding box center [85, 257] width 64 height 19
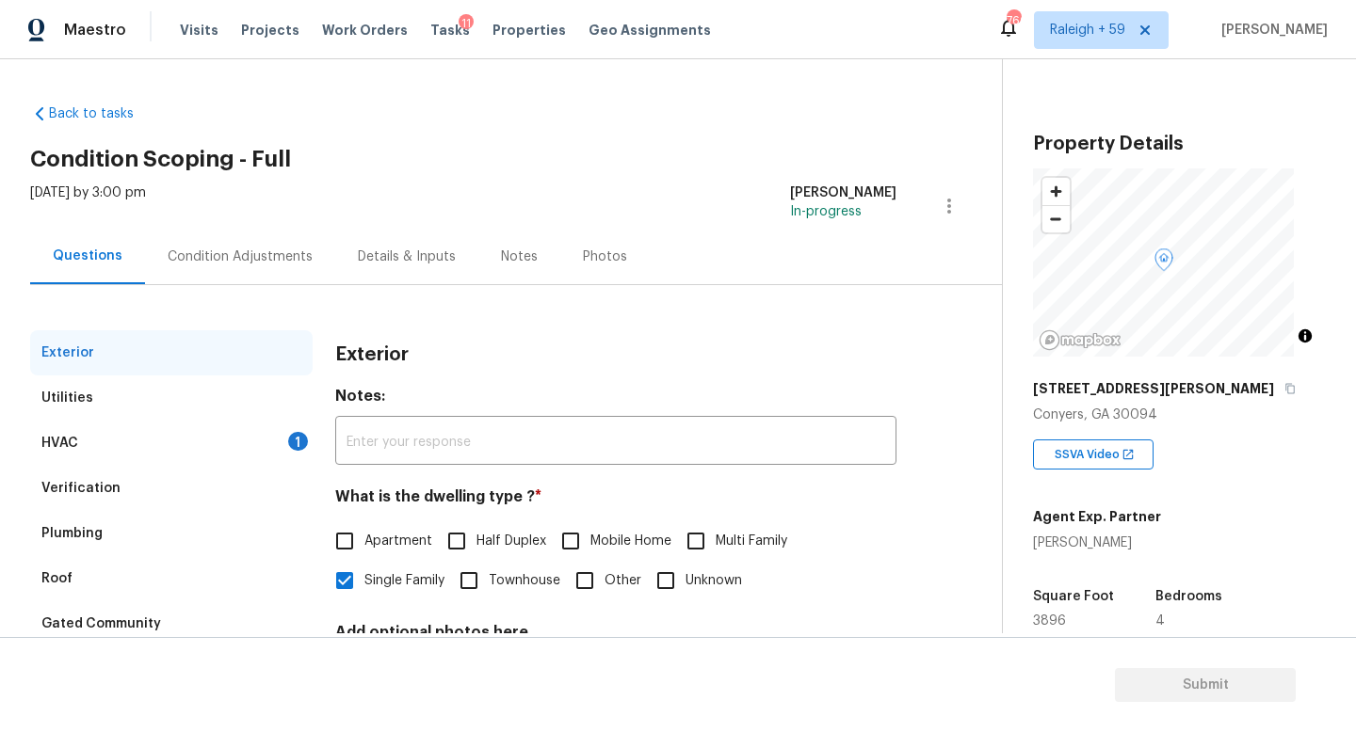
click at [207, 449] on div "HVAC 1" at bounding box center [171, 443] width 282 height 45
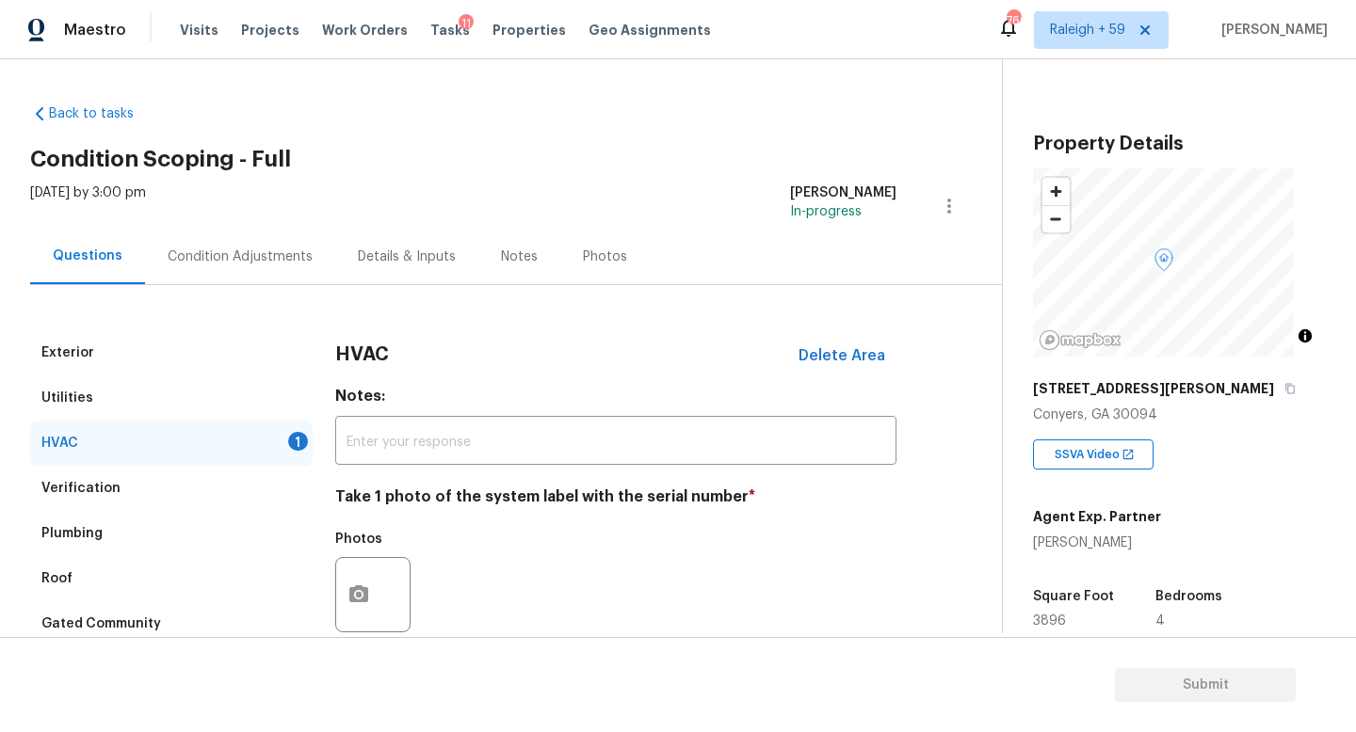
click at [253, 251] on div "Condition Adjustments" at bounding box center [240, 257] width 145 height 19
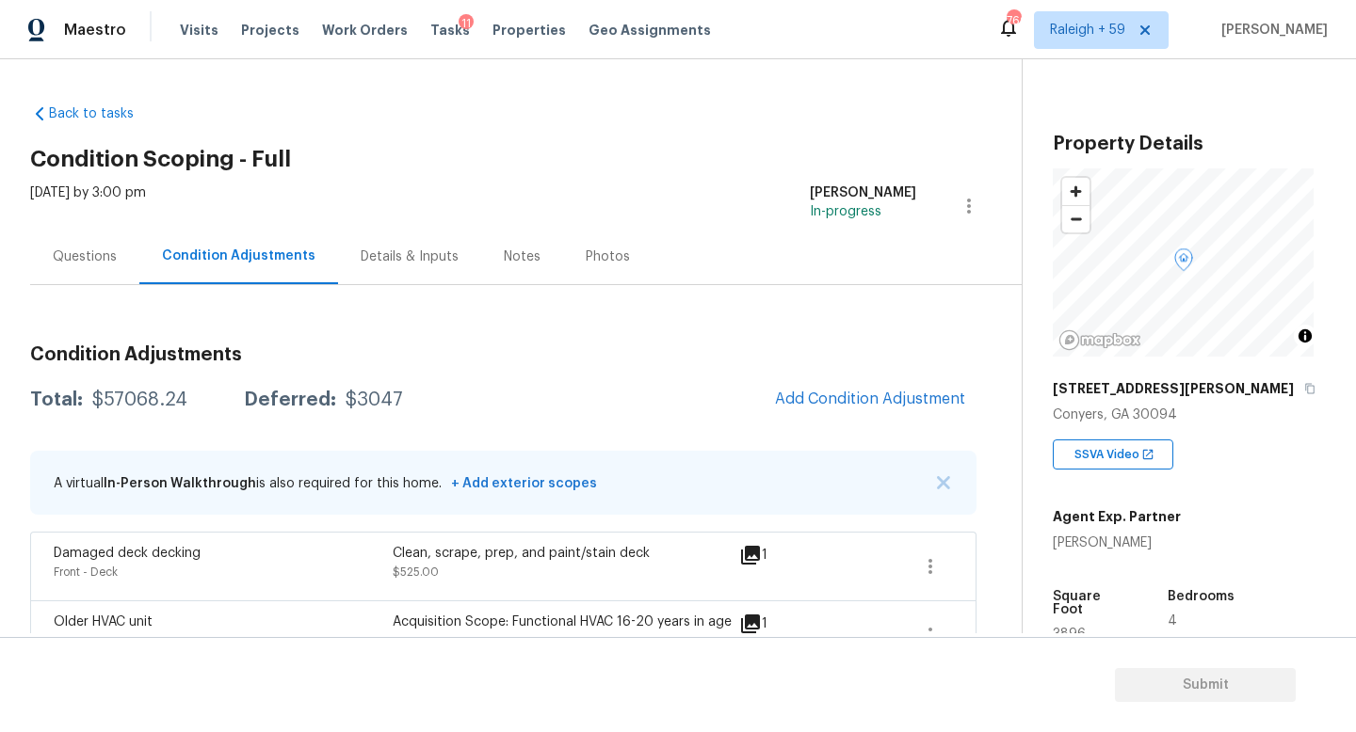
click at [107, 257] on div "Questions" at bounding box center [85, 257] width 64 height 19
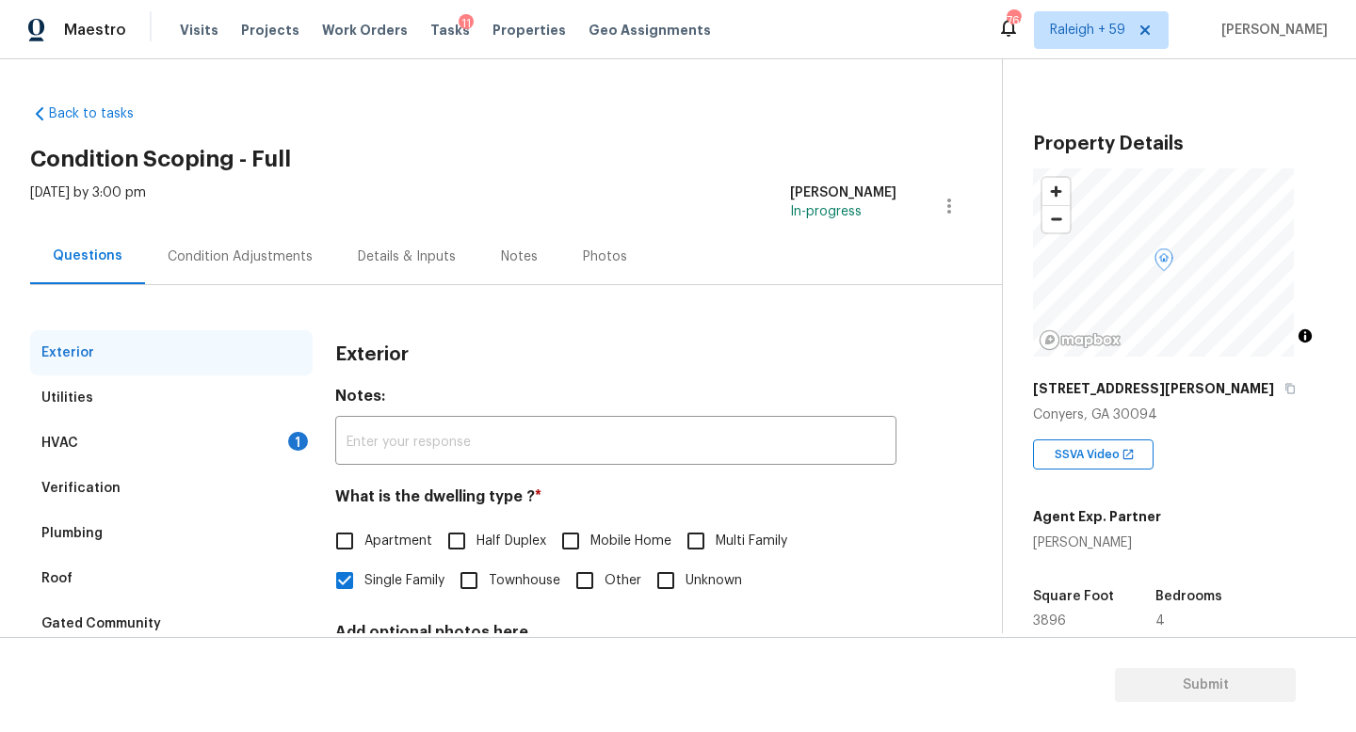
click at [238, 266] on div "Condition Adjustments" at bounding box center [240, 257] width 190 height 56
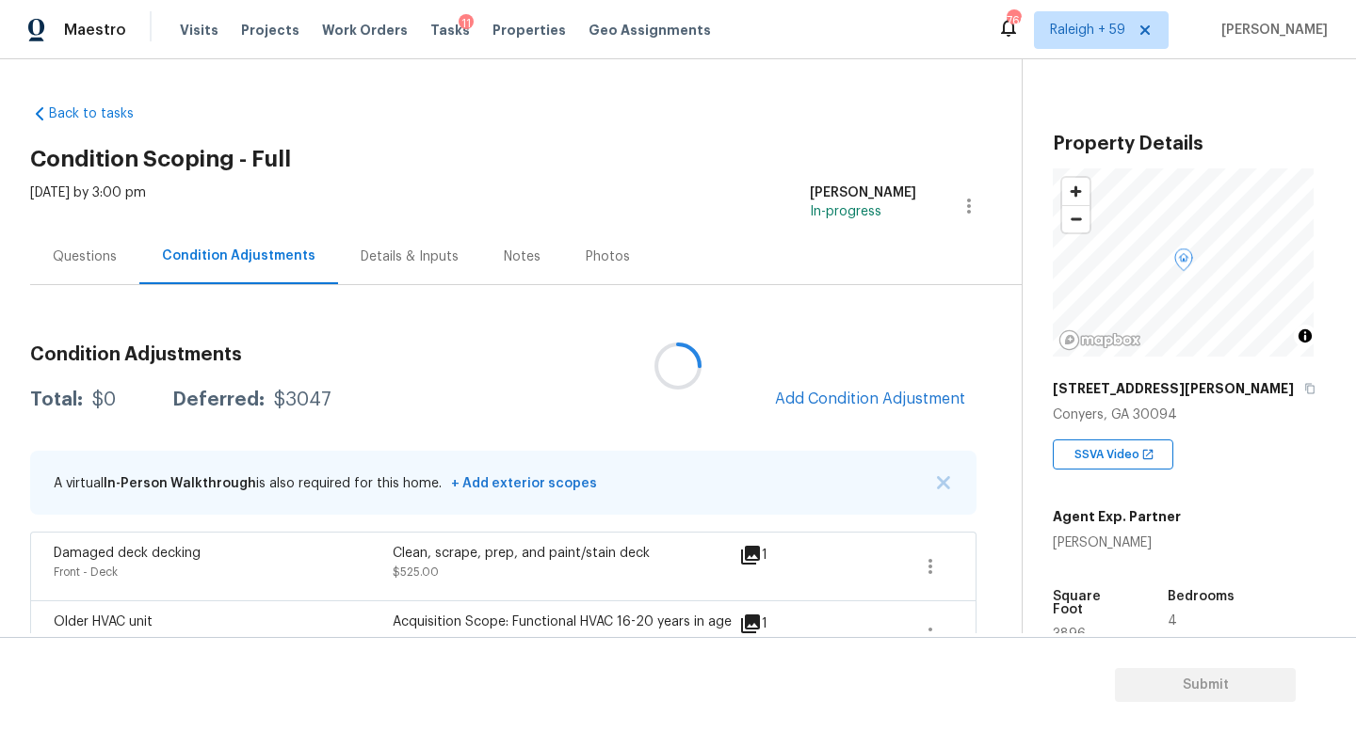
click at [87, 252] on div "Questions" at bounding box center [85, 257] width 64 height 19
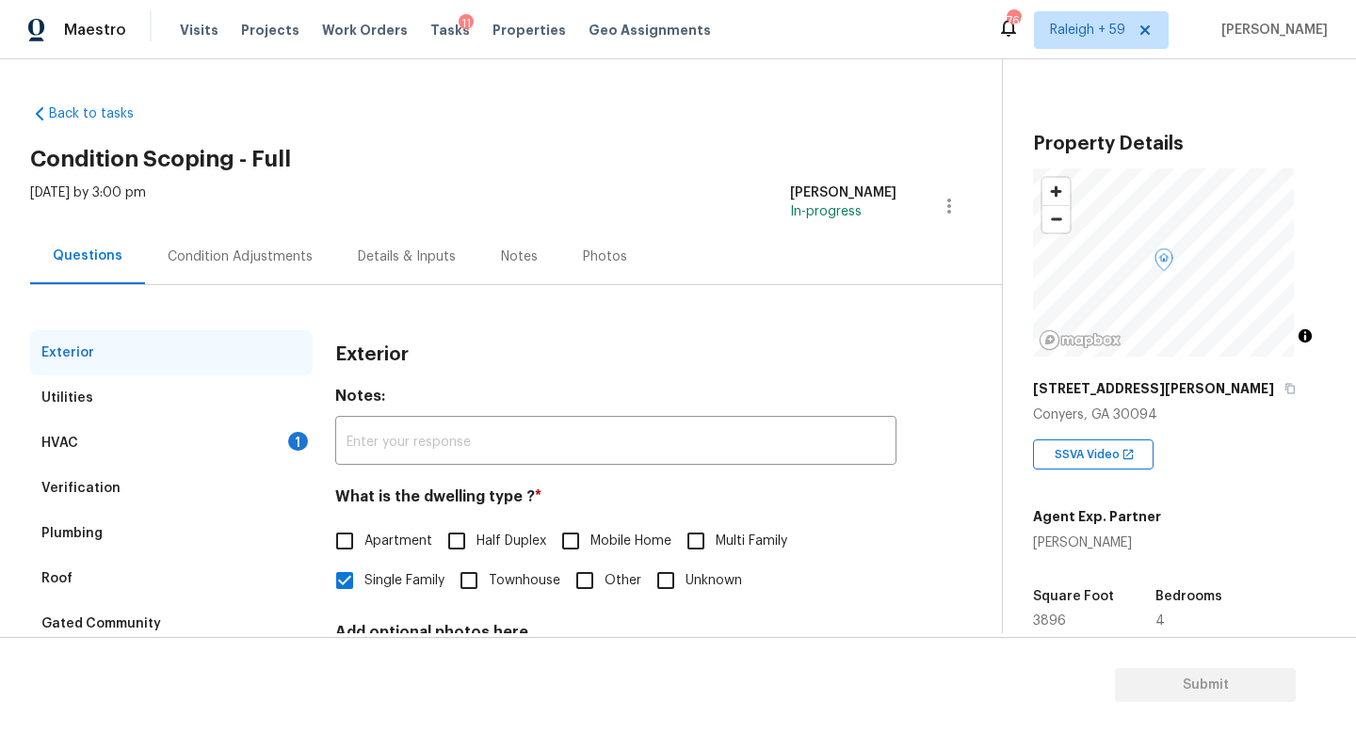
click at [233, 262] on div "Condition Adjustments" at bounding box center [240, 257] width 145 height 19
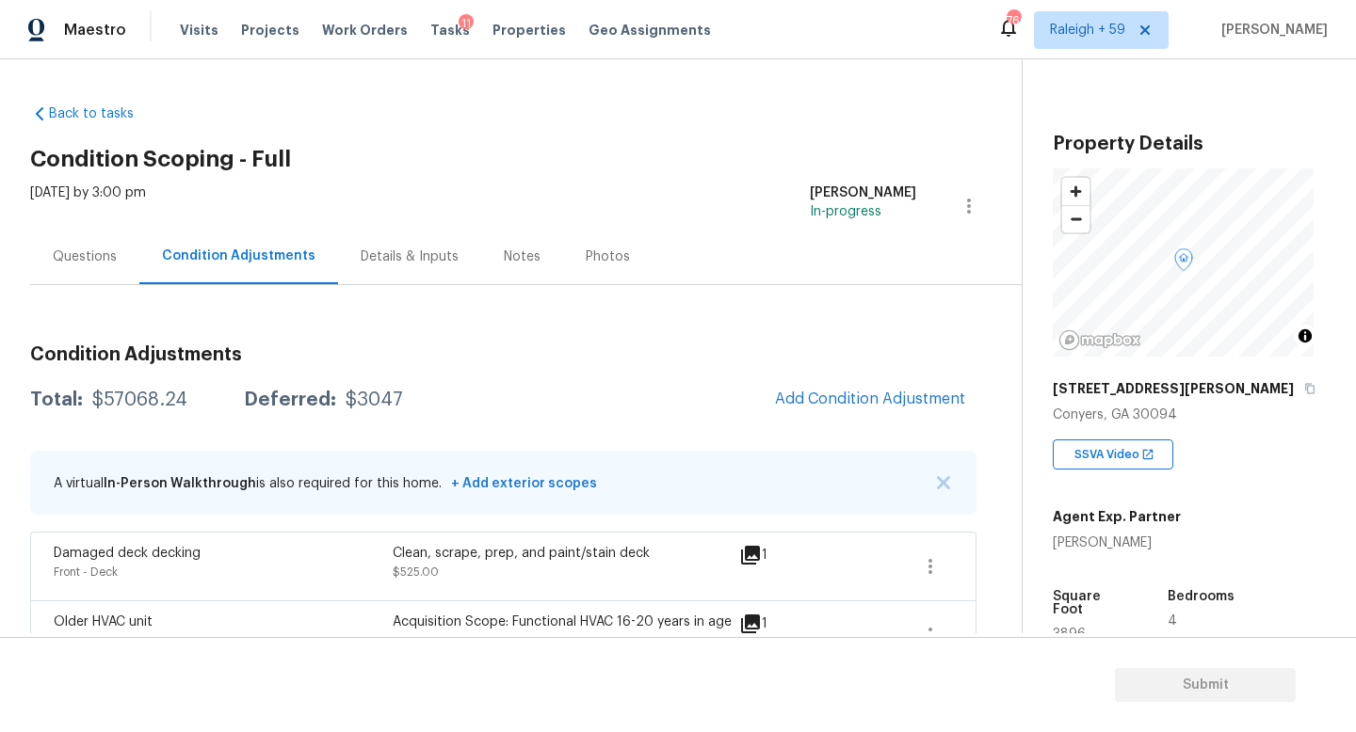
click at [46, 249] on div "Questions" at bounding box center [84, 257] width 109 height 56
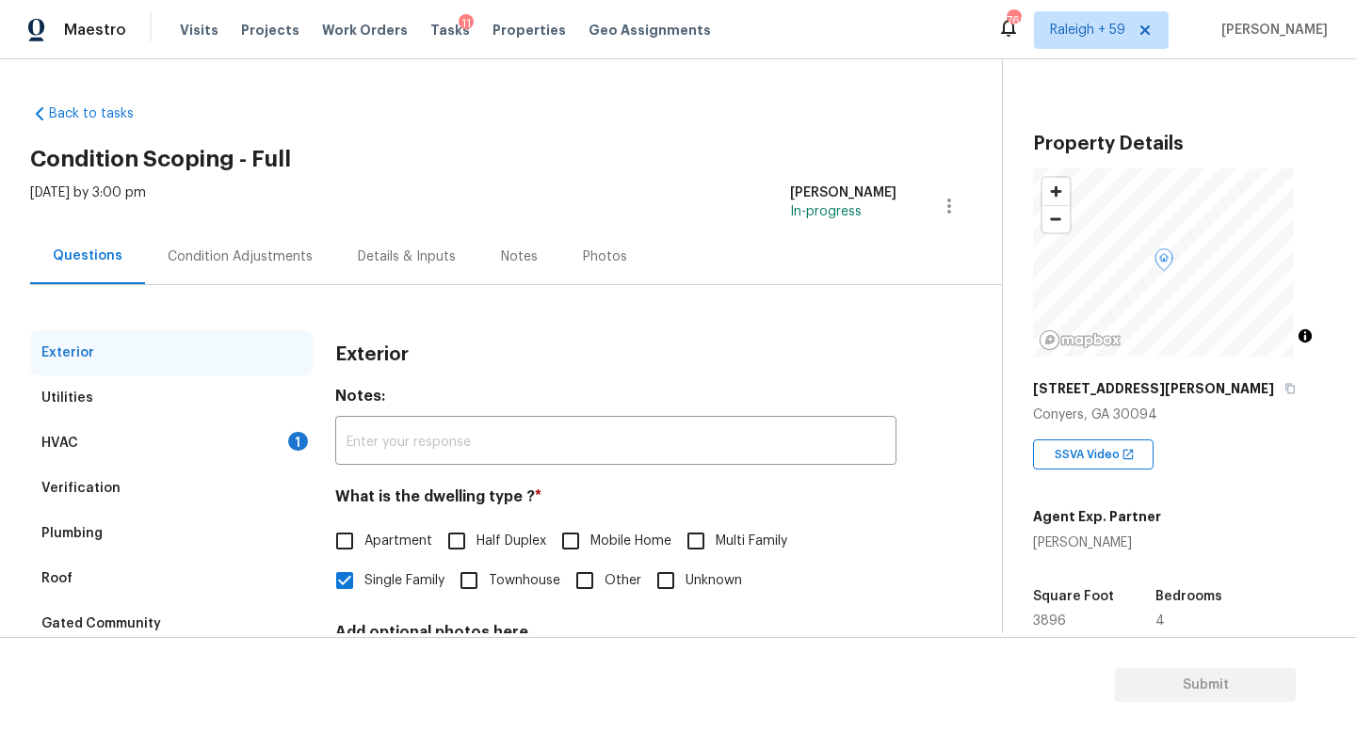
click at [217, 265] on div "Condition Adjustments" at bounding box center [240, 257] width 190 height 56
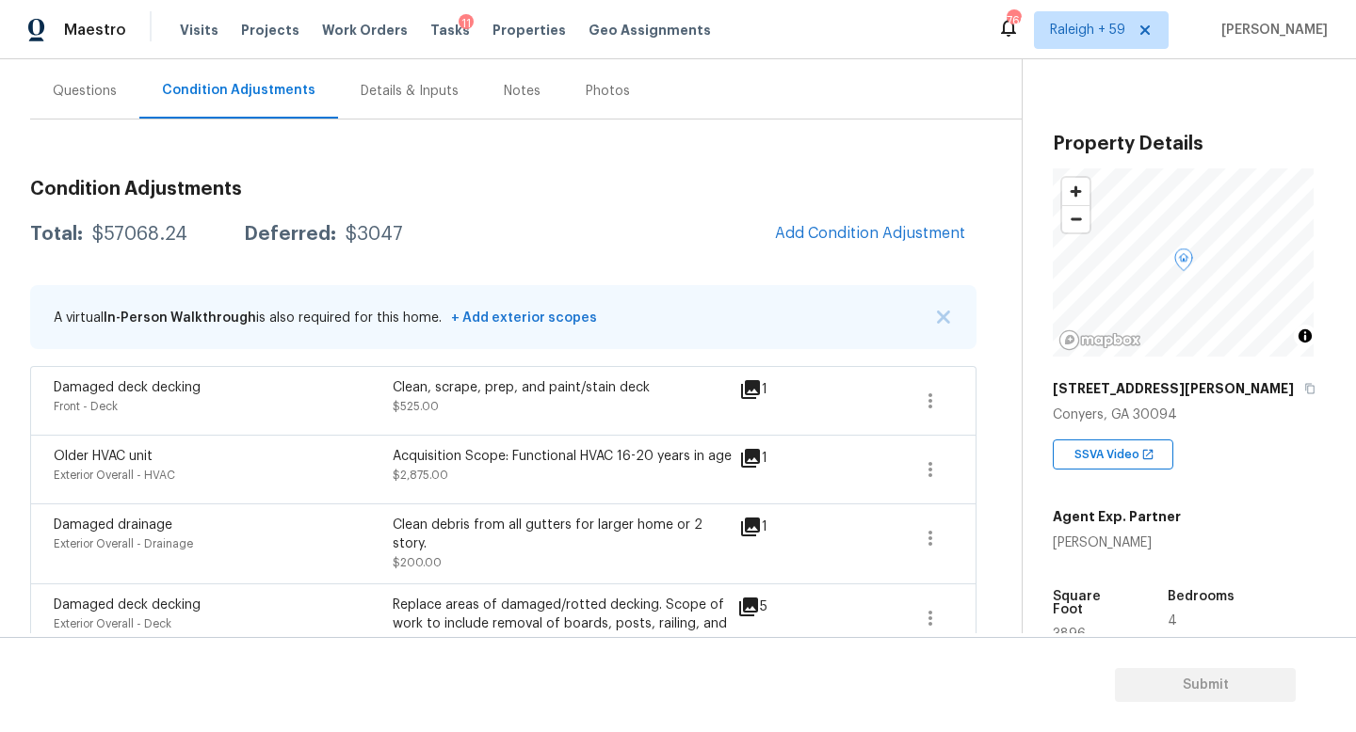
scroll to position [132, 0]
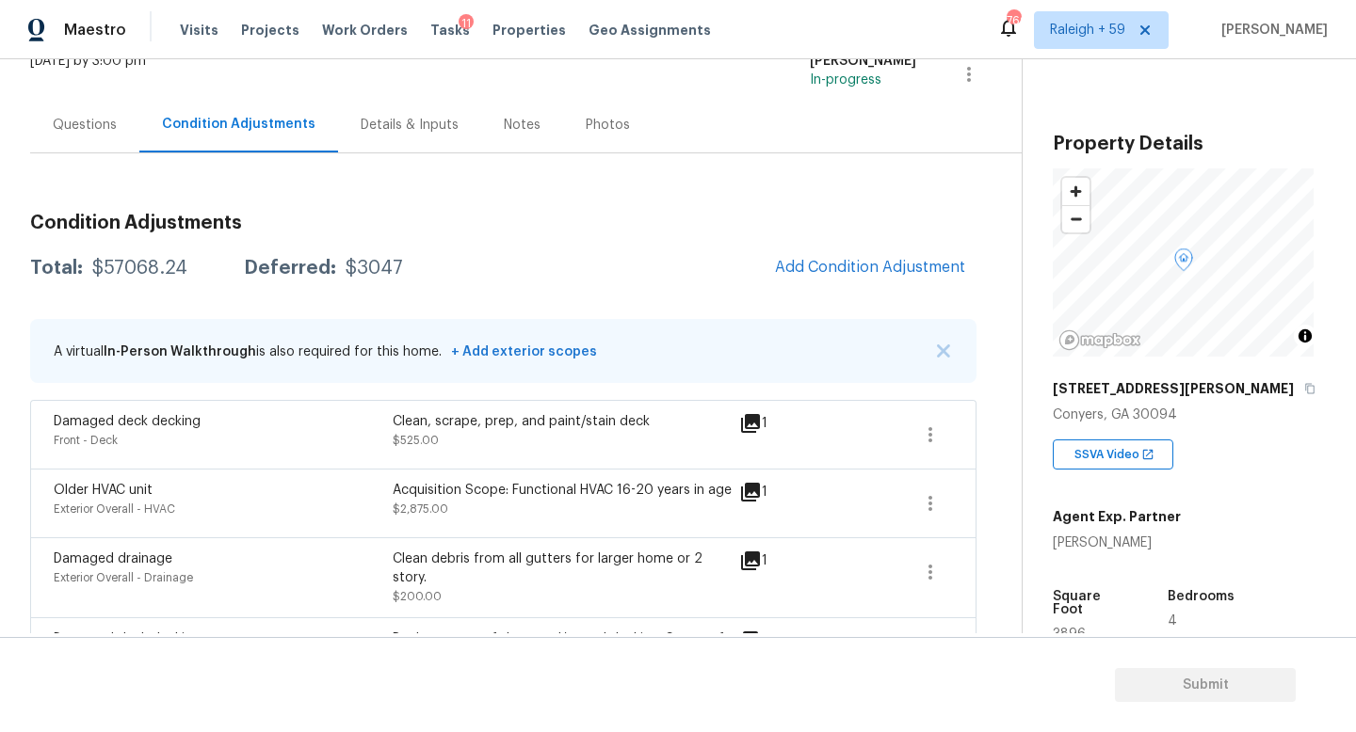
drag, startPoint x: 83, startPoint y: 134, endPoint x: 141, endPoint y: 149, distance: 60.3
click at [83, 136] on div "Questions" at bounding box center [84, 125] width 109 height 56
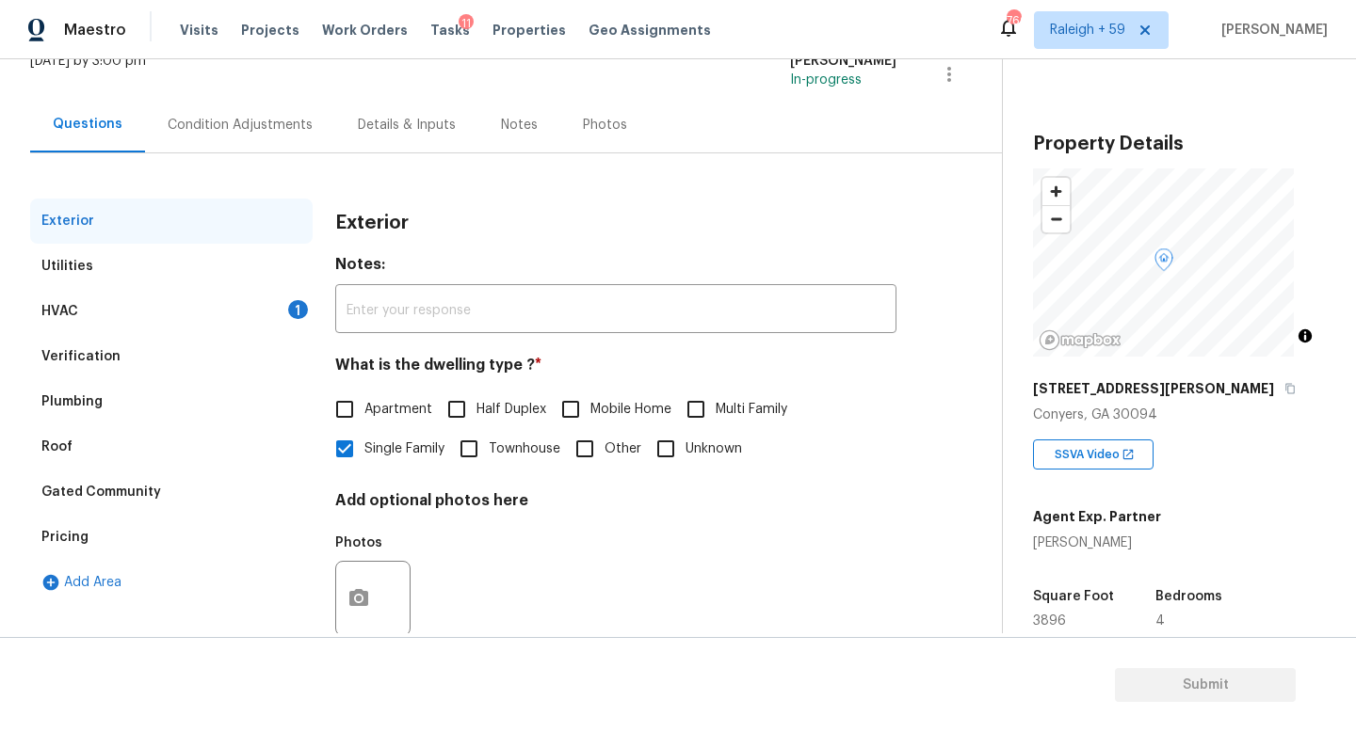
click at [194, 146] on div "Condition Adjustments" at bounding box center [240, 125] width 190 height 56
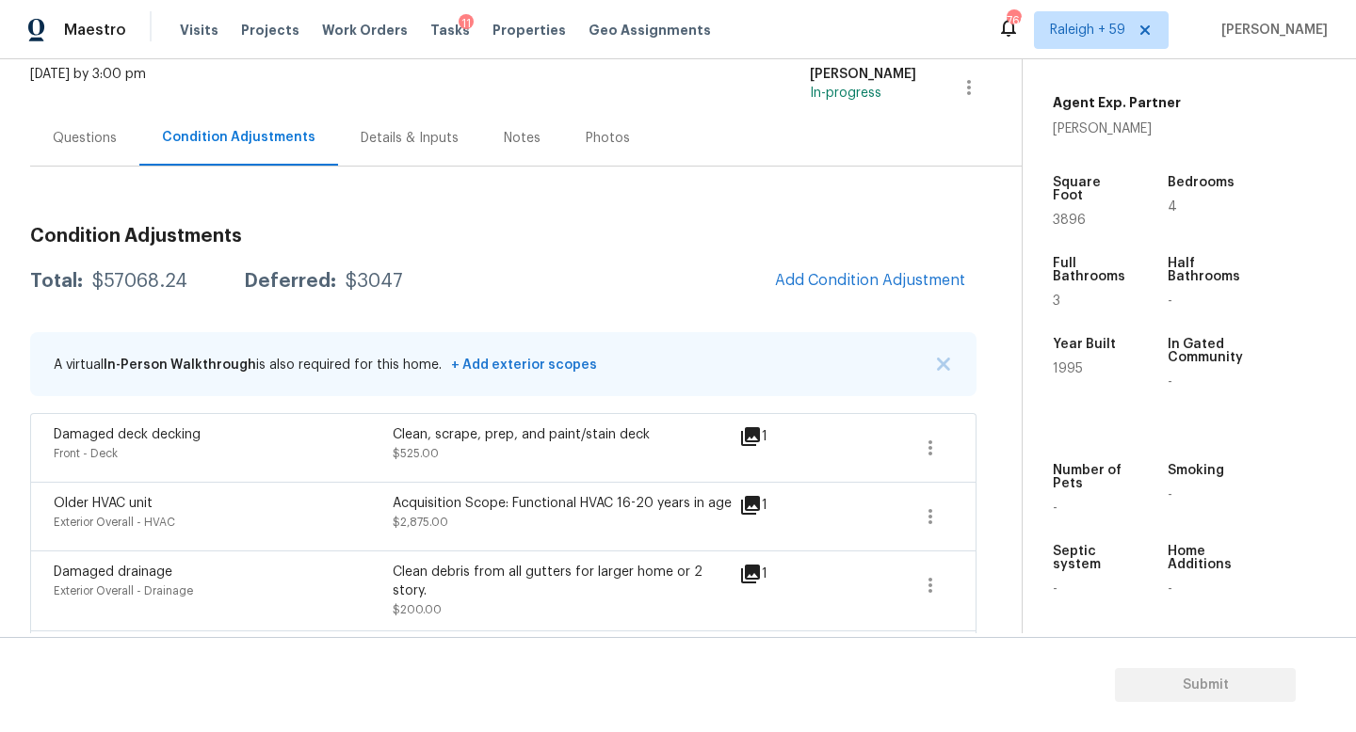
scroll to position [101, 0]
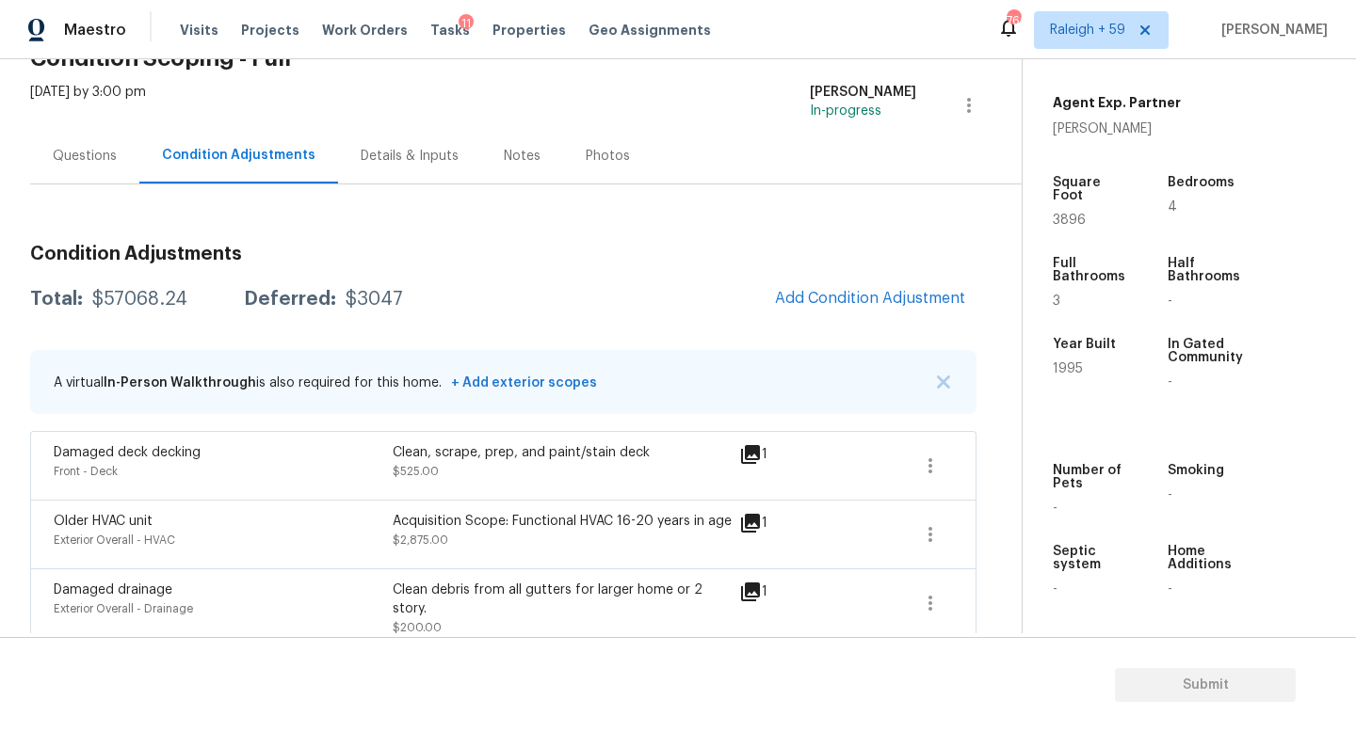
click at [97, 143] on div "Questions" at bounding box center [84, 156] width 109 height 56
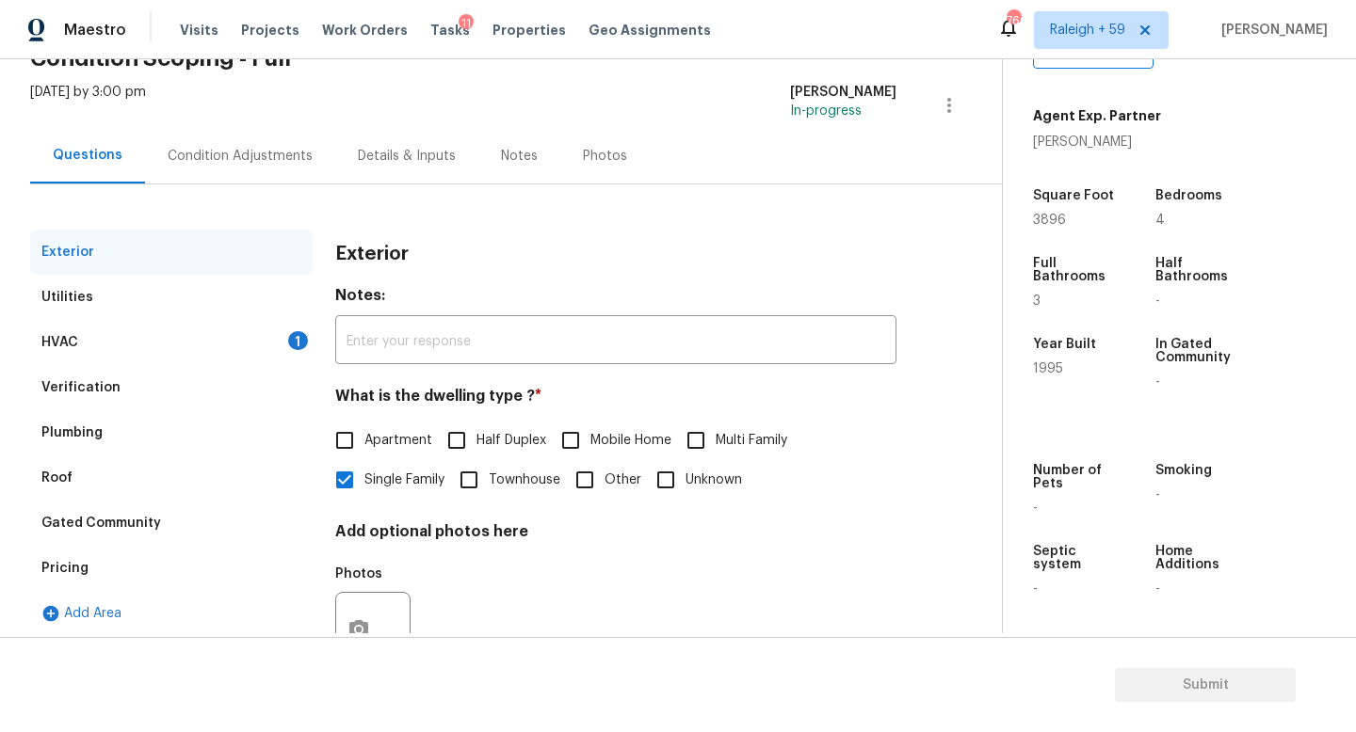
click at [184, 179] on div "Condition Adjustments" at bounding box center [240, 156] width 190 height 56
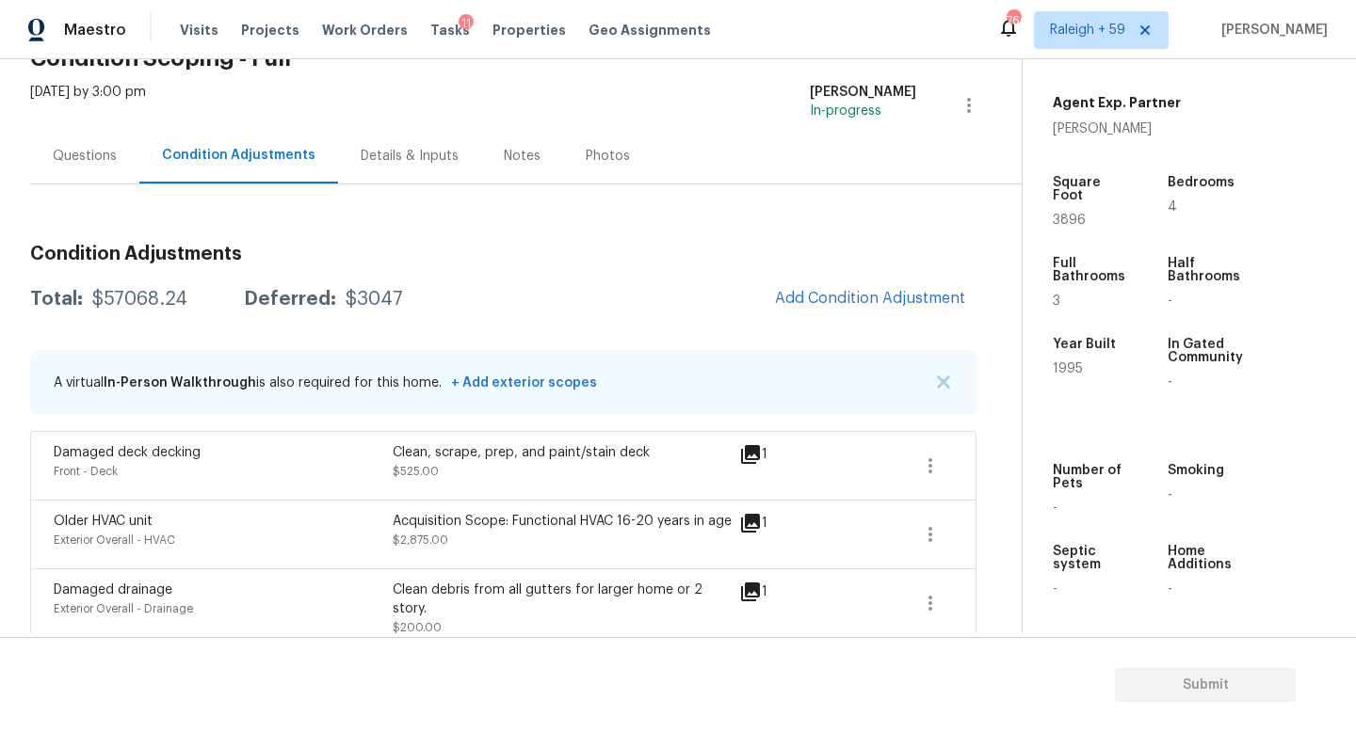
click at [381, 145] on div "Details & Inputs" at bounding box center [409, 156] width 143 height 56
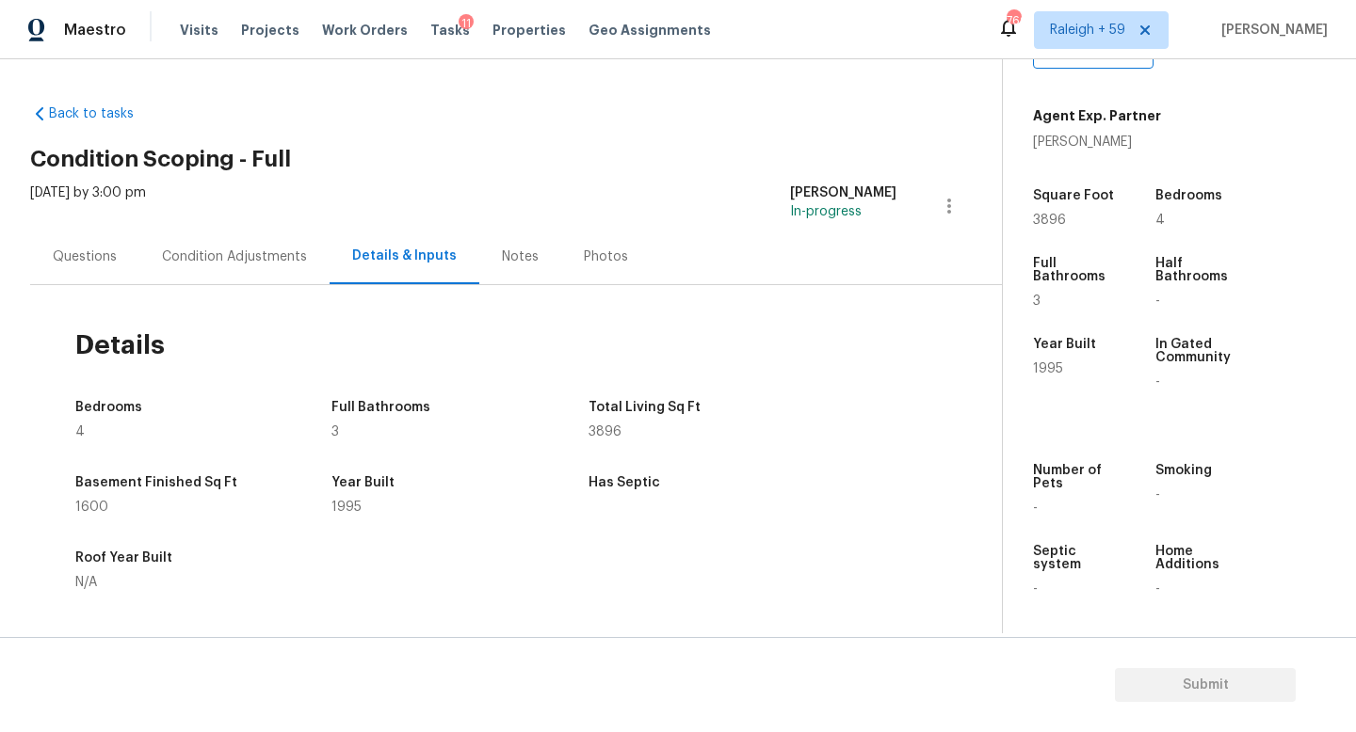
click at [68, 251] on div "Questions" at bounding box center [85, 257] width 64 height 19
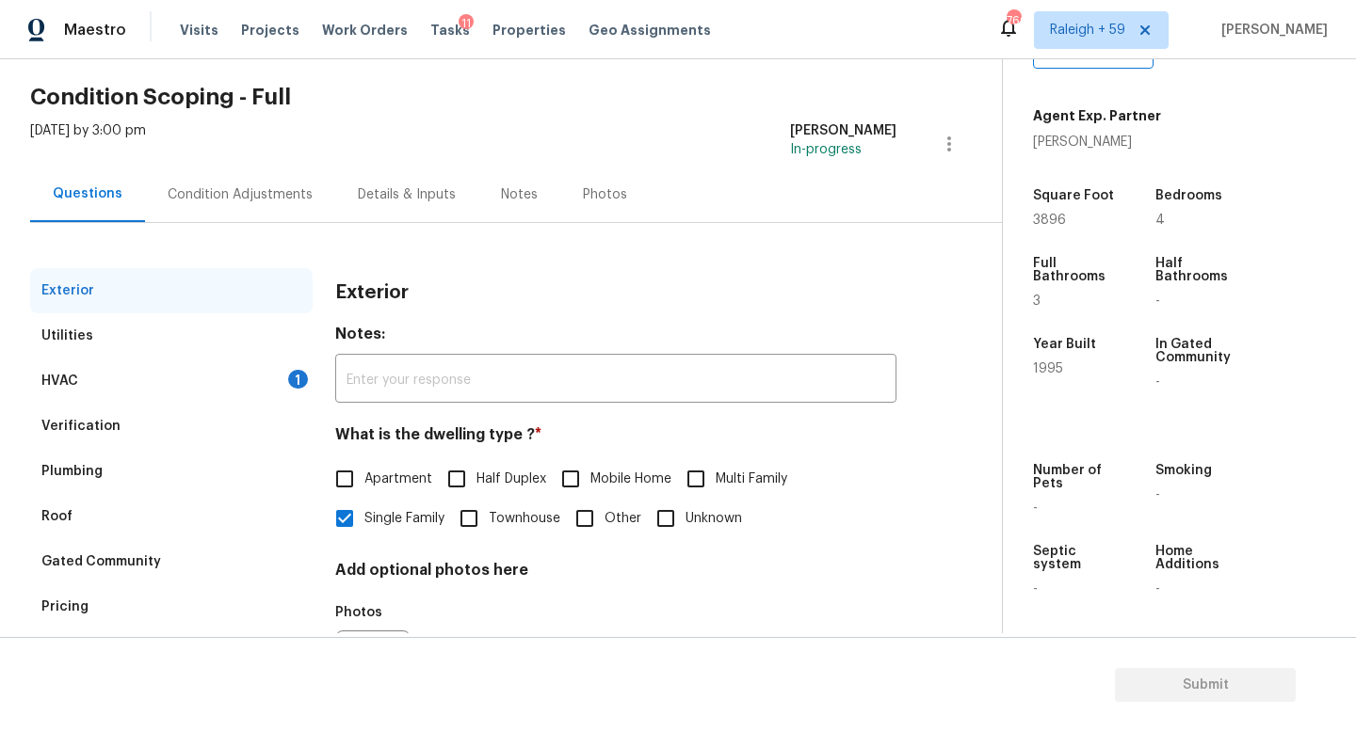
scroll to position [71, 0]
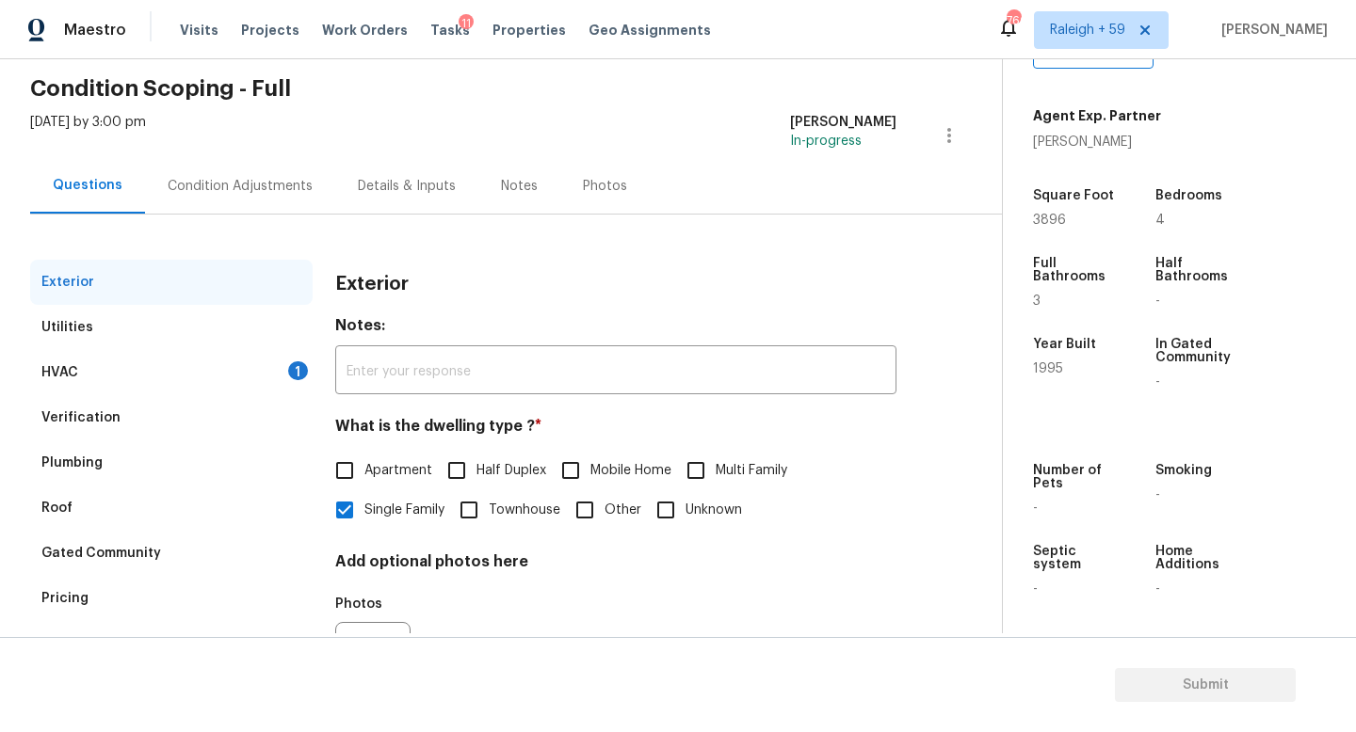
click at [262, 372] on div "HVAC 1" at bounding box center [171, 372] width 282 height 45
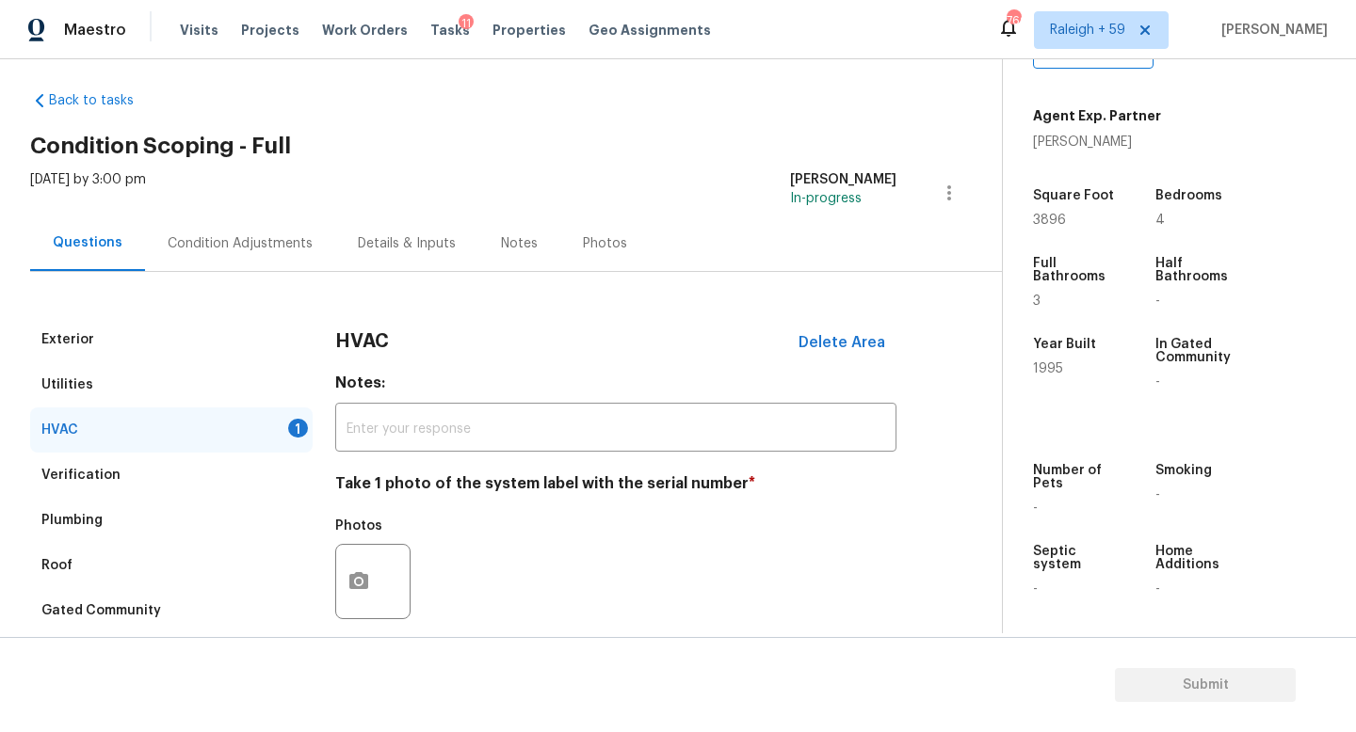
scroll to position [0, 0]
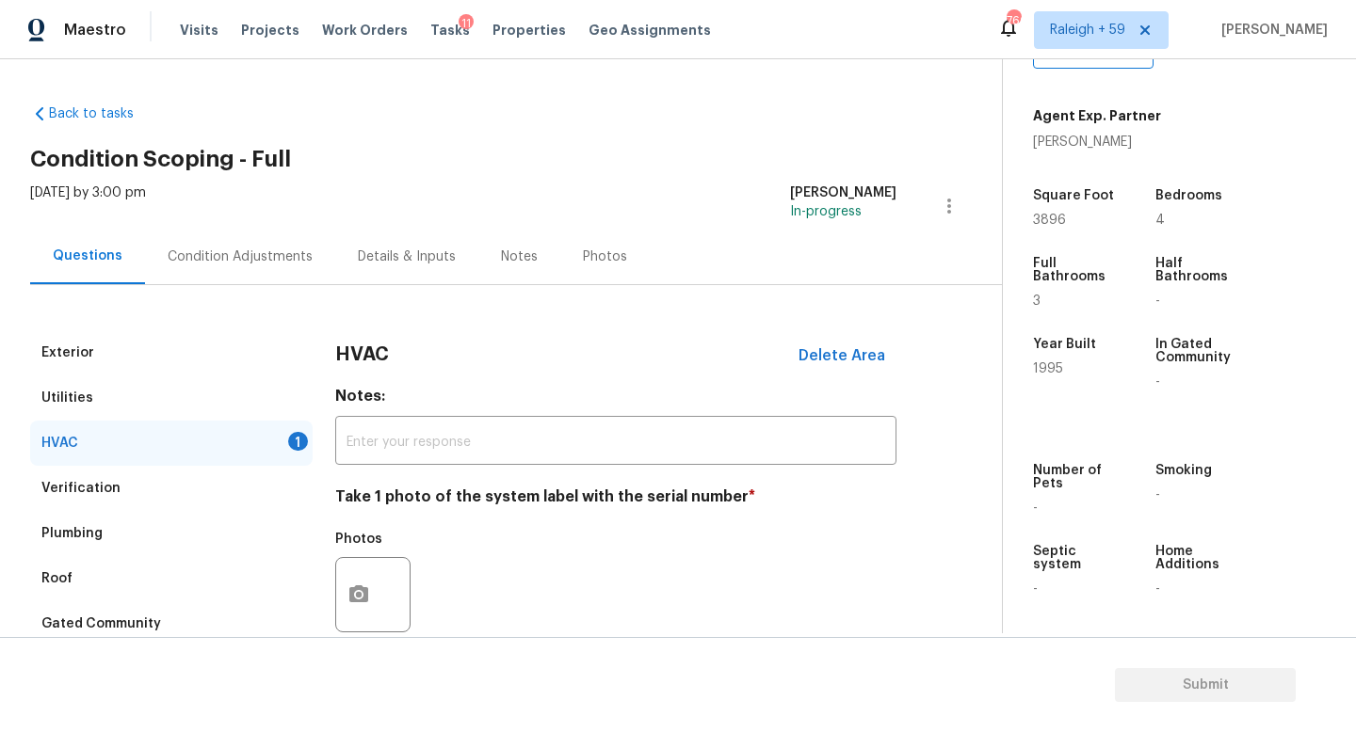
click at [271, 254] on div "Condition Adjustments" at bounding box center [240, 257] width 145 height 19
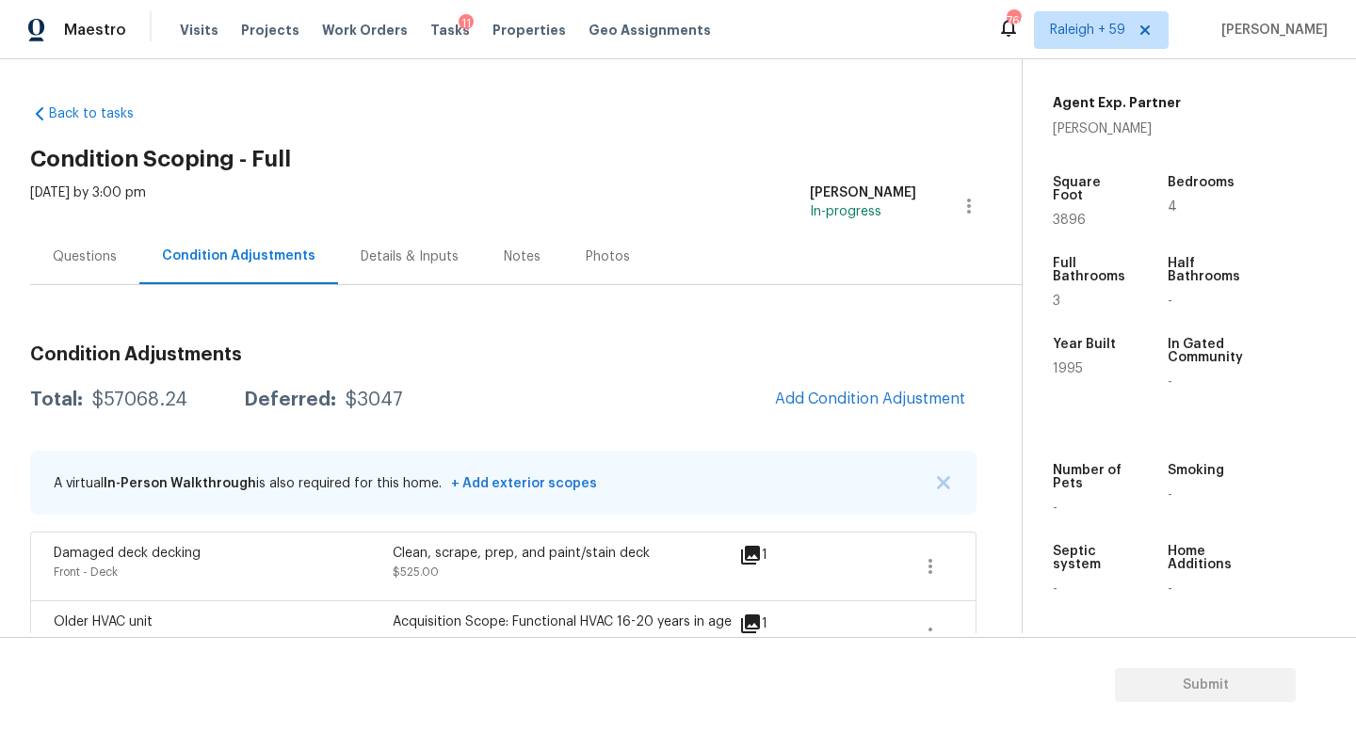
click at [361, 241] on div "Details & Inputs" at bounding box center [409, 257] width 143 height 56
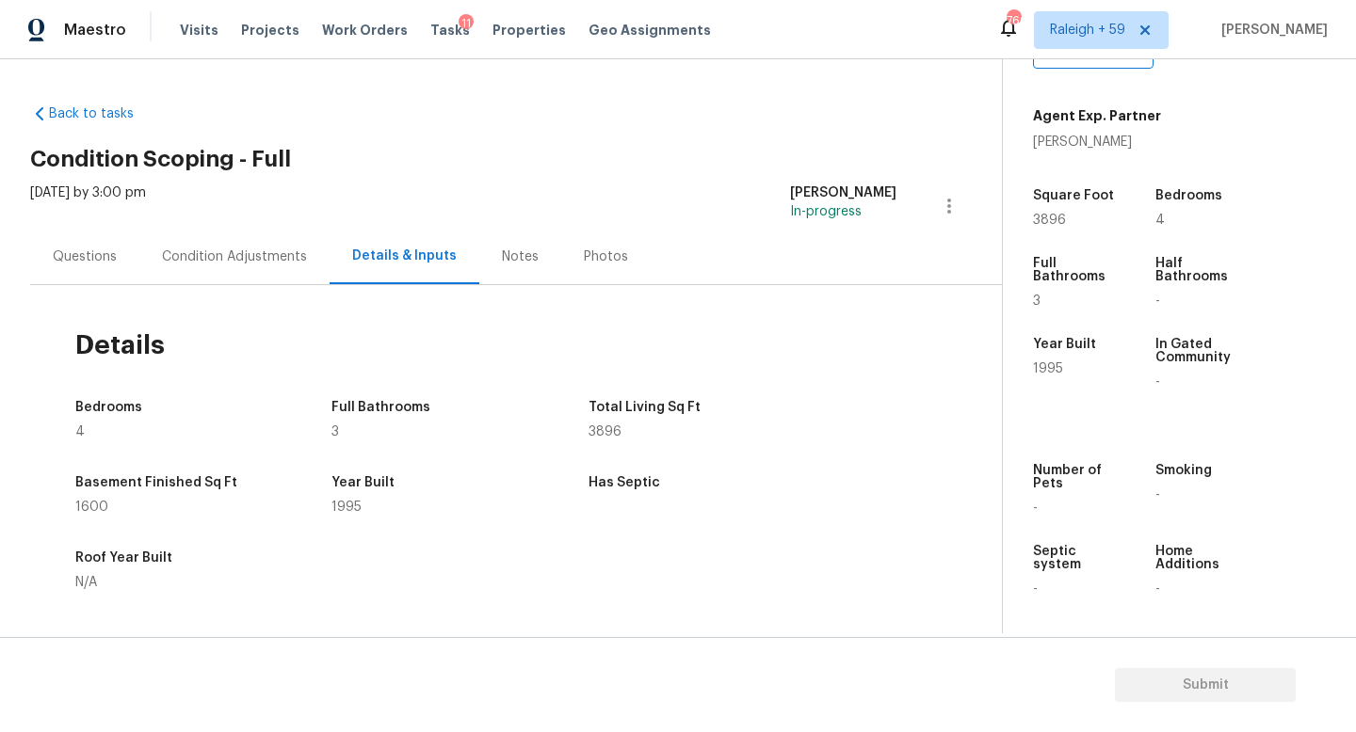
click at [86, 247] on div "Questions" at bounding box center [84, 257] width 109 height 56
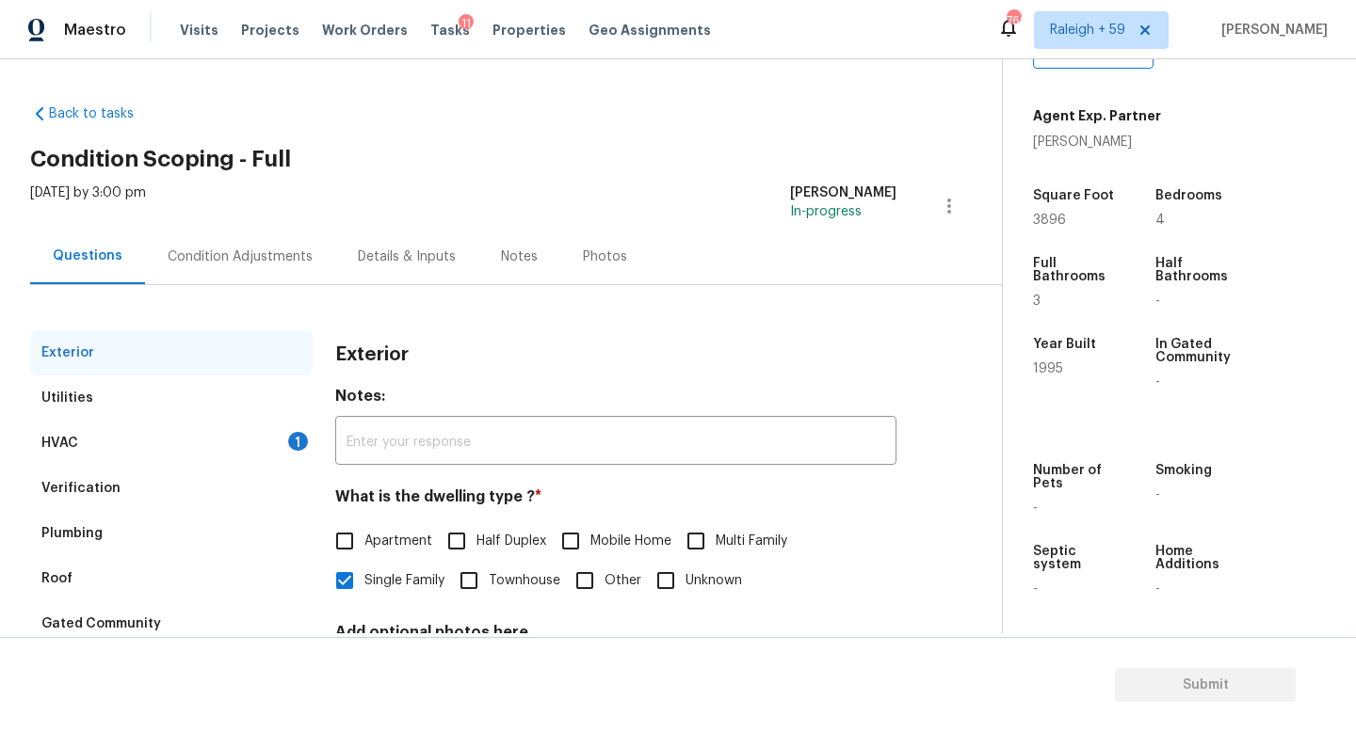
click at [258, 263] on div "Condition Adjustments" at bounding box center [240, 257] width 145 height 19
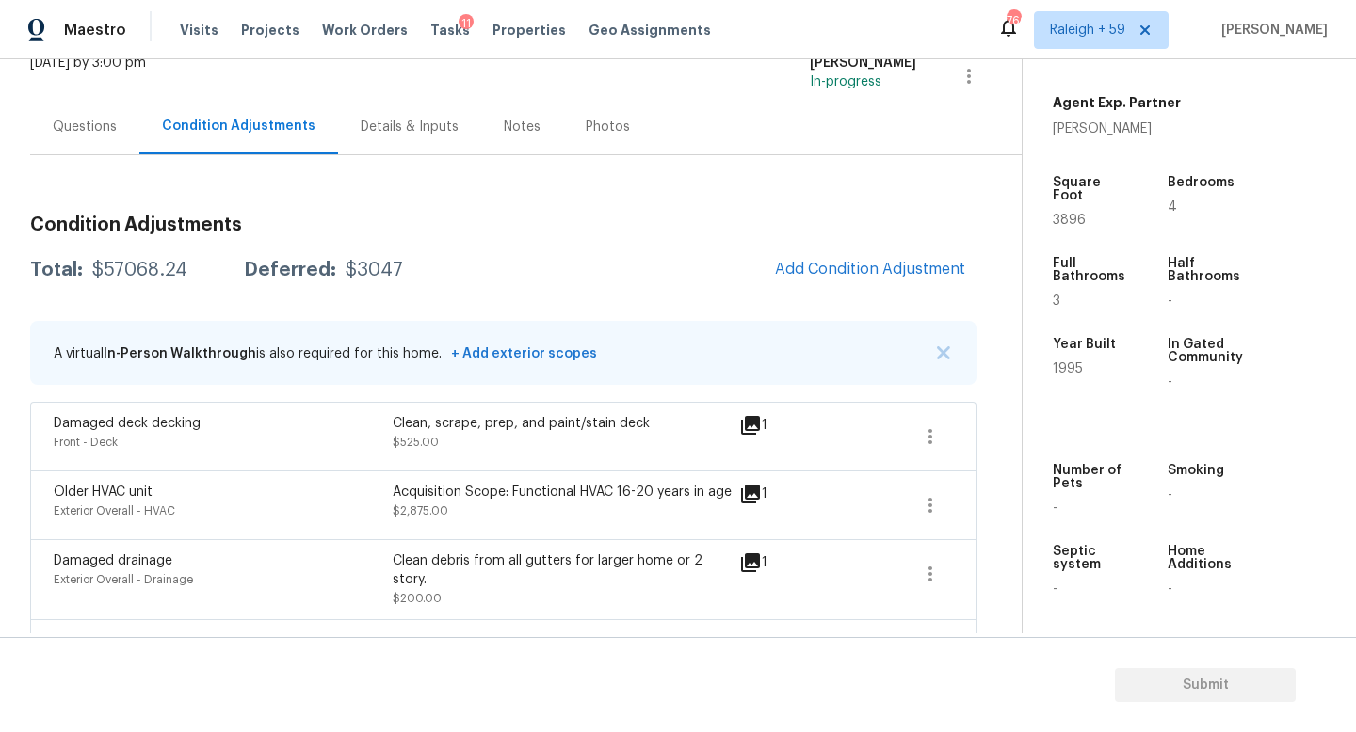
scroll to position [32, 0]
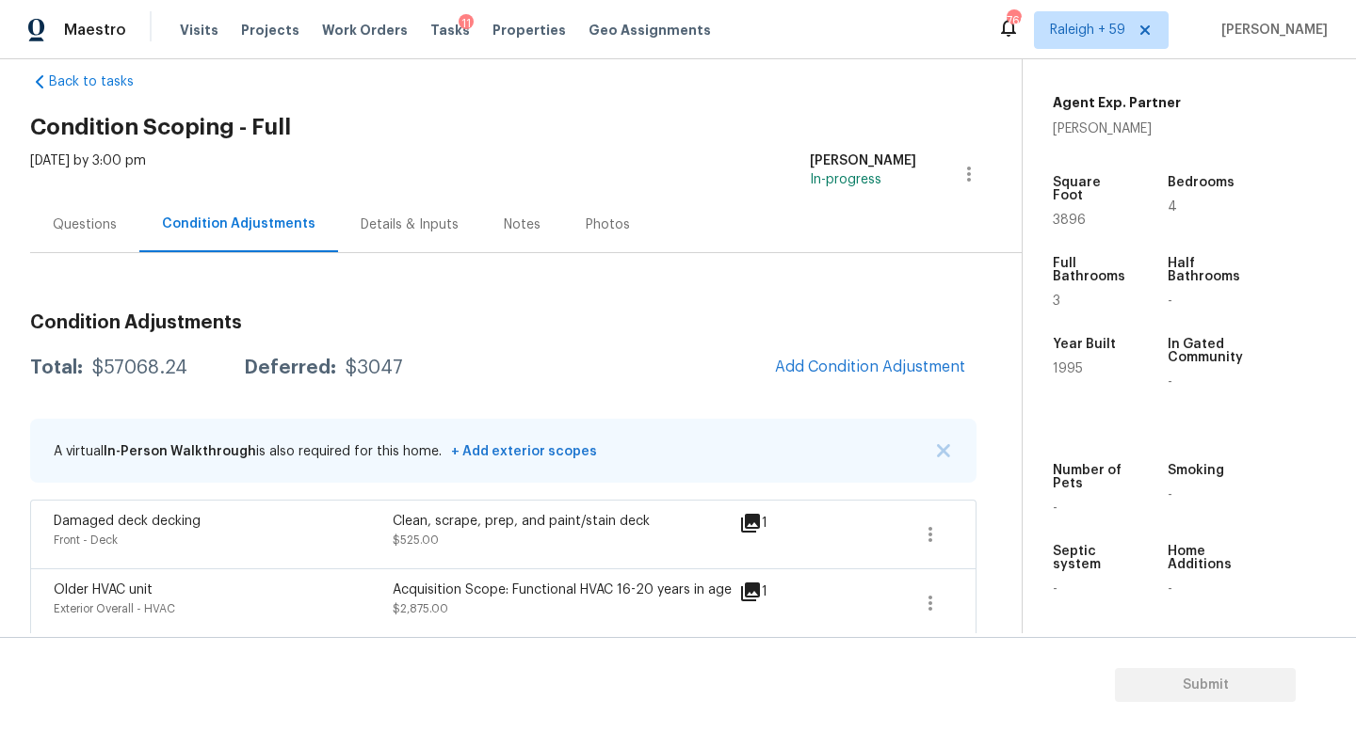
click at [73, 221] on div "Questions" at bounding box center [85, 225] width 64 height 19
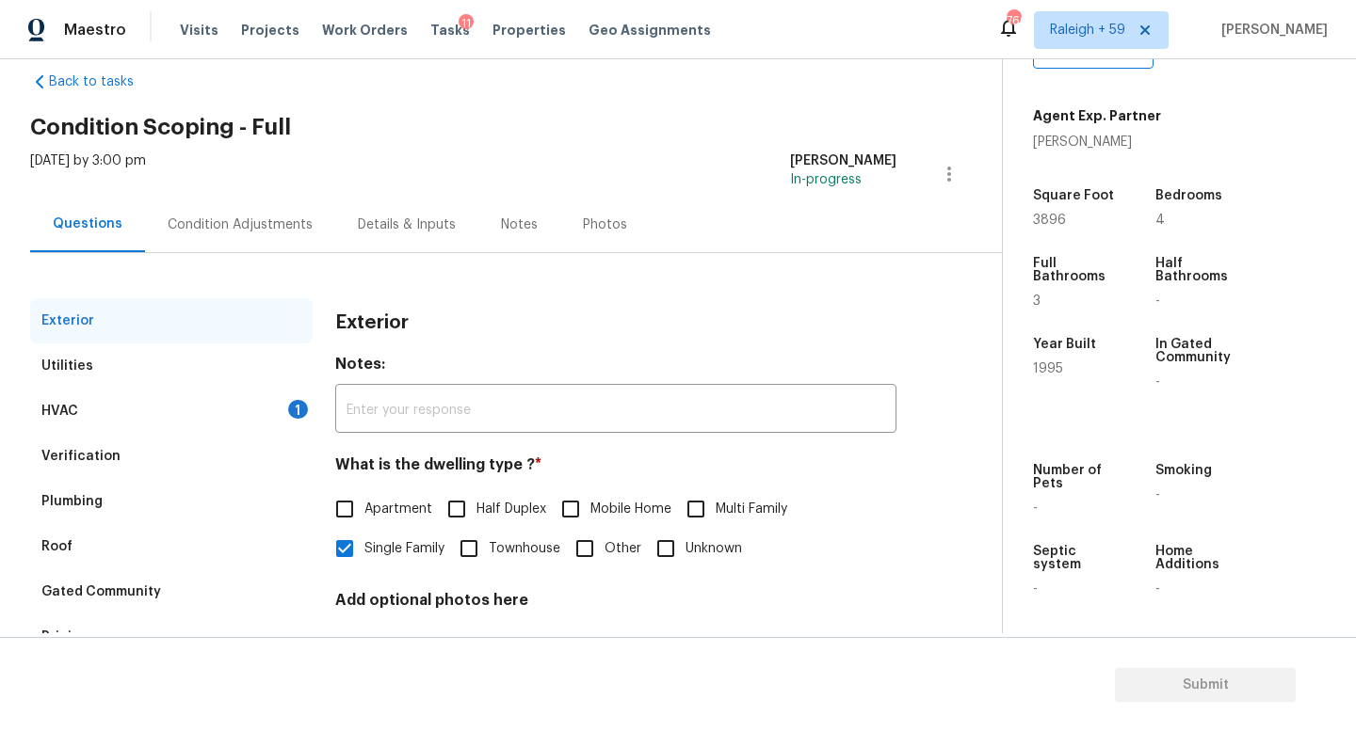
click at [219, 217] on div "Condition Adjustments" at bounding box center [240, 225] width 145 height 19
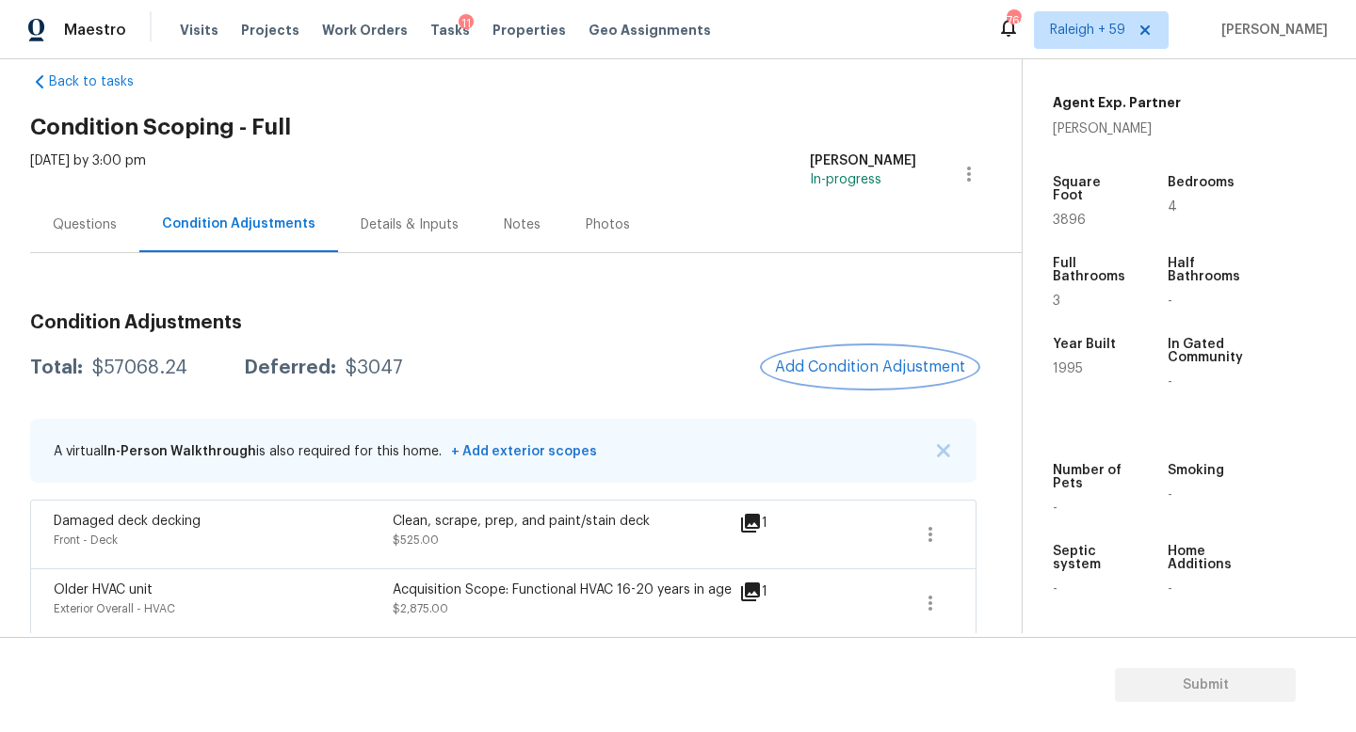
click at [862, 374] on span "Add Condition Adjustment" at bounding box center [870, 367] width 190 height 17
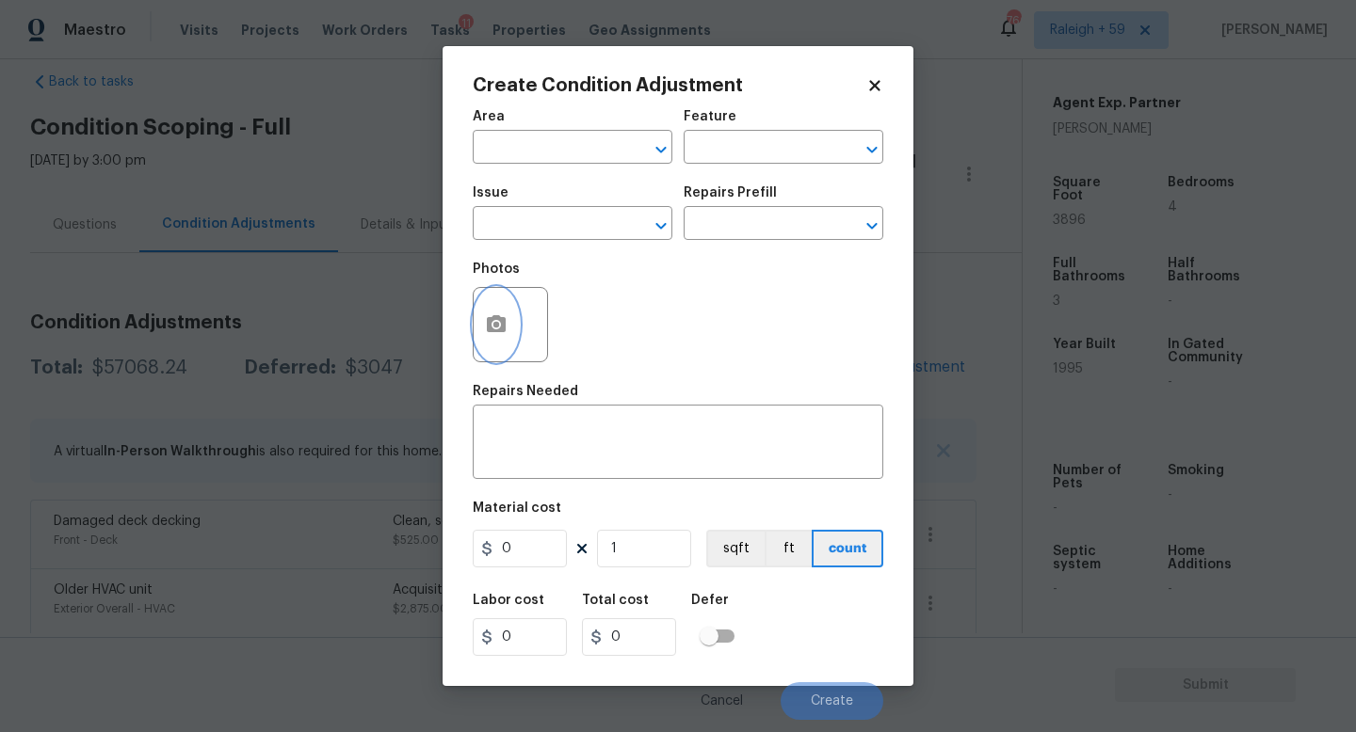
click at [481, 318] on button "button" at bounding box center [496, 324] width 45 height 73
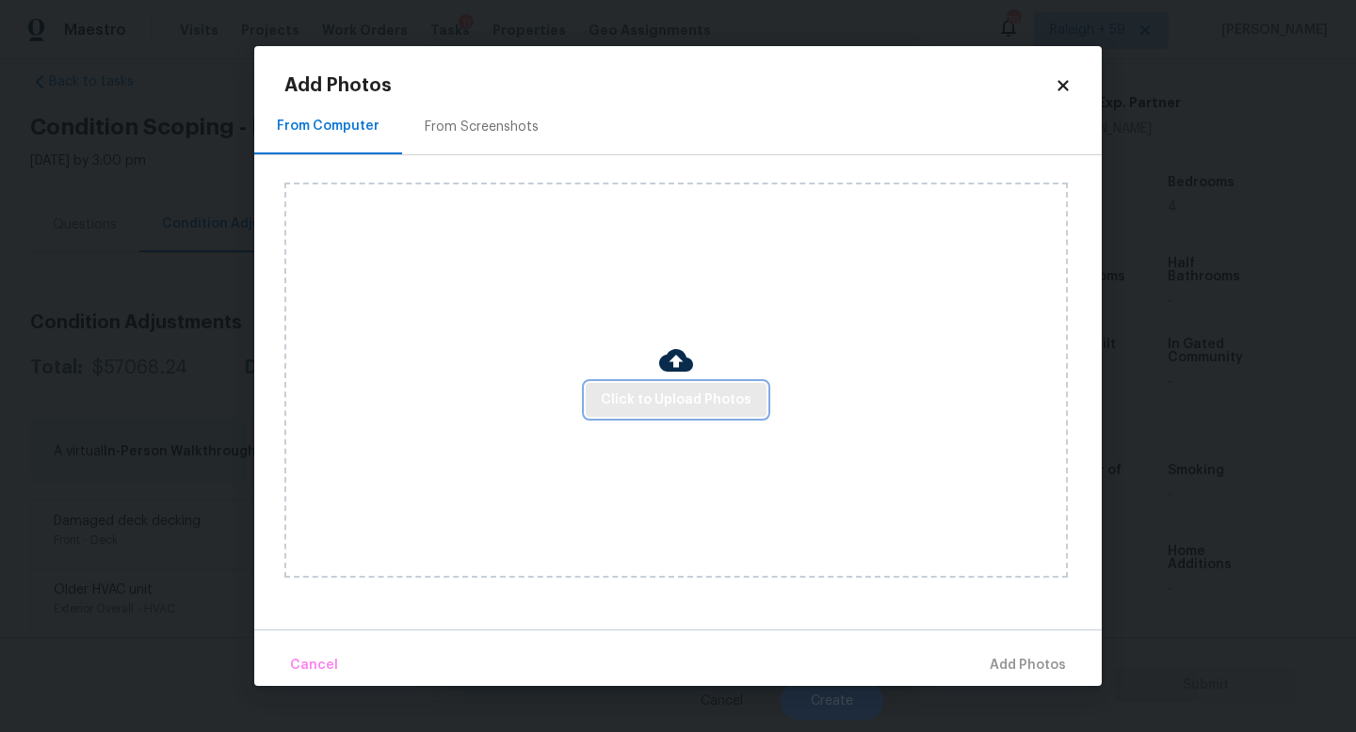
click at [632, 387] on button "Click to Upload Photos" at bounding box center [676, 400] width 181 height 35
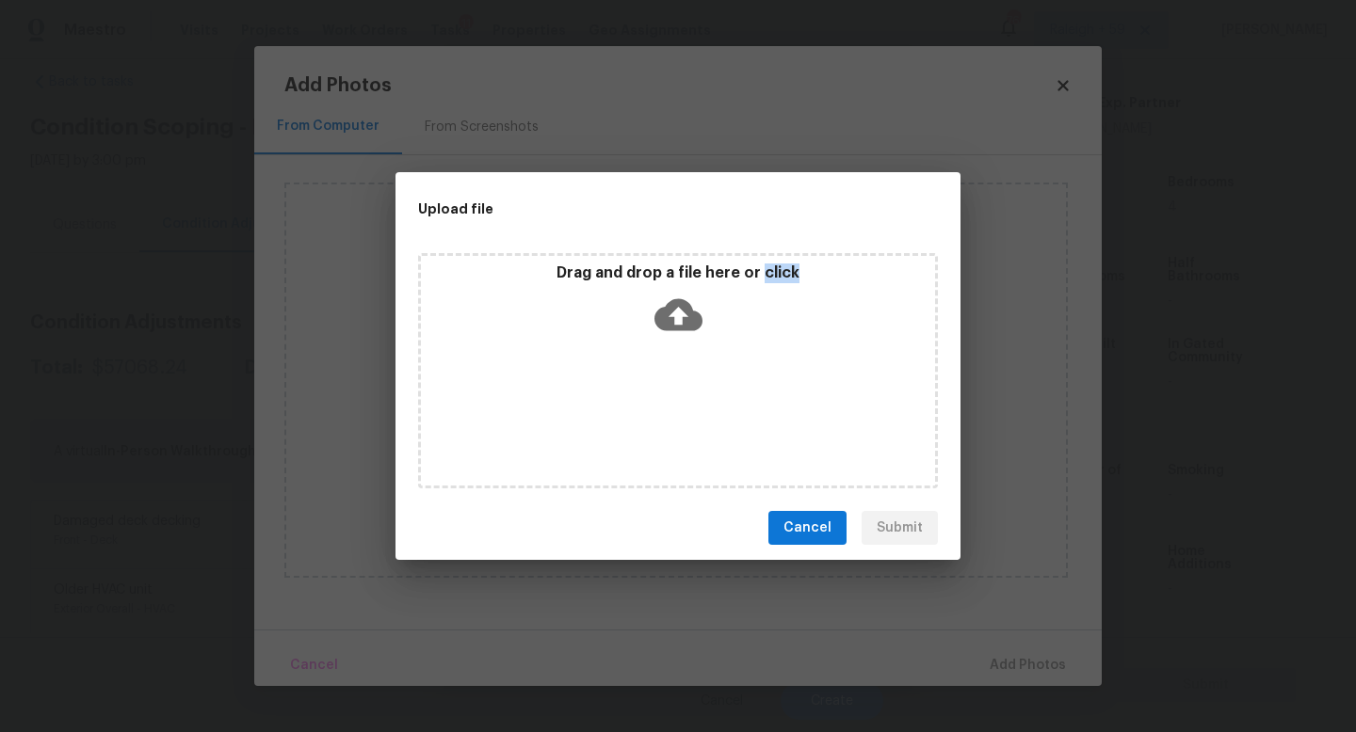
click at [632, 387] on div "Drag and drop a file here or click" at bounding box center [678, 370] width 520 height 235
